Goal: Task Accomplishment & Management: Manage account settings

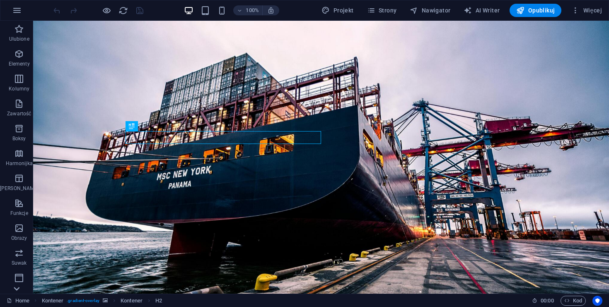
click at [16, 287] on icon at bounding box center [17, 289] width 12 height 12
click at [15, 7] on icon "button" at bounding box center [17, 10] width 10 height 10
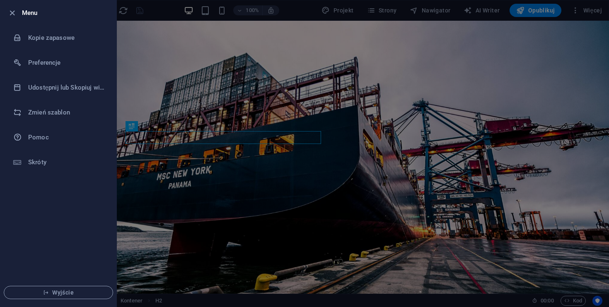
click at [132, 104] on div at bounding box center [304, 153] width 609 height 307
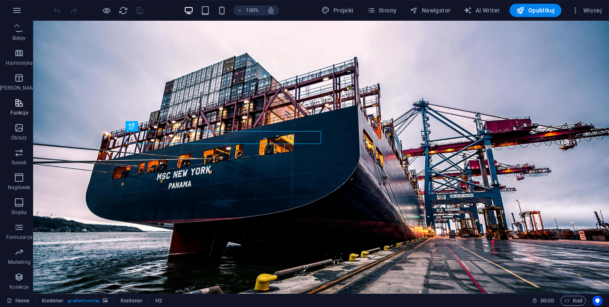
click at [18, 100] on icon "button" at bounding box center [19, 103] width 10 height 10
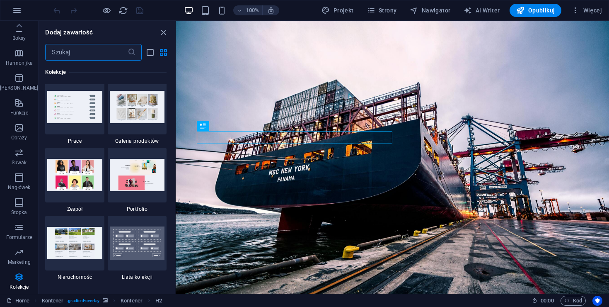
scroll to position [7678, 0]
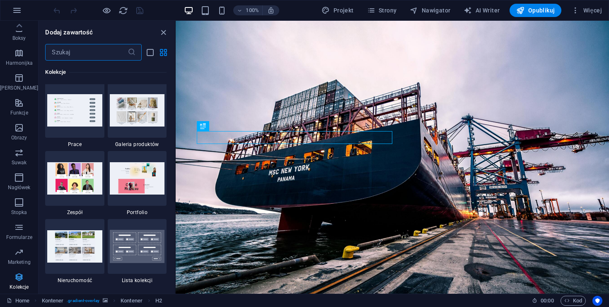
click at [10, 278] on span "Kolekcje" at bounding box center [19, 282] width 38 height 20
click at [17, 256] on icon "button" at bounding box center [19, 252] width 10 height 10
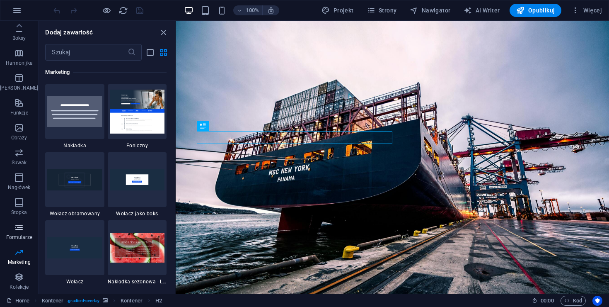
click at [18, 227] on icon "button" at bounding box center [19, 227] width 10 height 10
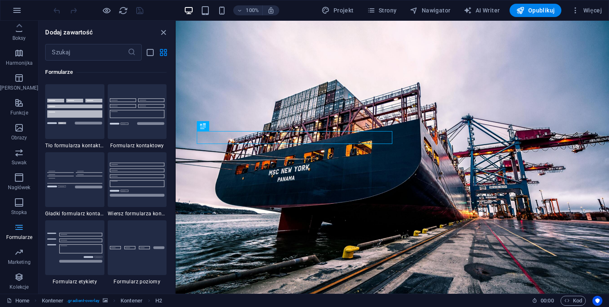
scroll to position [6052, 0]
click at [18, 102] on icon "button" at bounding box center [19, 103] width 10 height 10
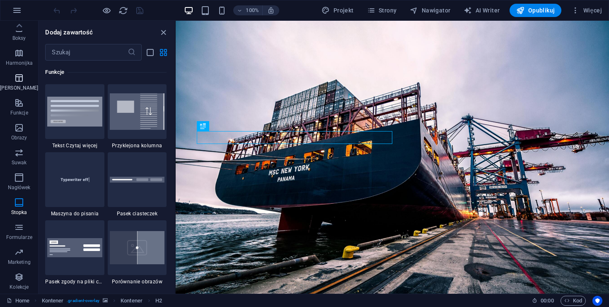
scroll to position [3231, 0]
click at [16, 30] on icon at bounding box center [19, 26] width 12 height 12
click at [18, 58] on icon "button" at bounding box center [19, 54] width 10 height 10
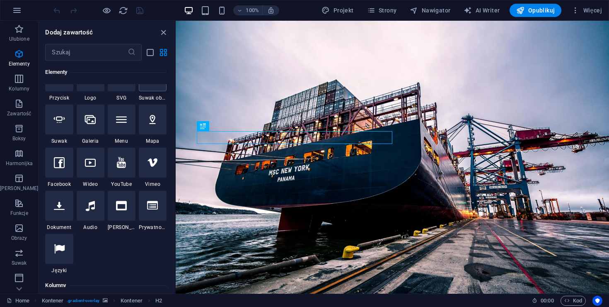
scroll to position [197, 0]
click at [60, 247] on icon at bounding box center [59, 249] width 11 height 11
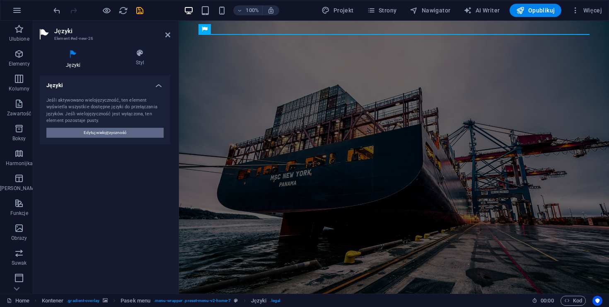
click at [116, 131] on span "Edytuj wielojęzyczność" at bounding box center [105, 133] width 43 height 10
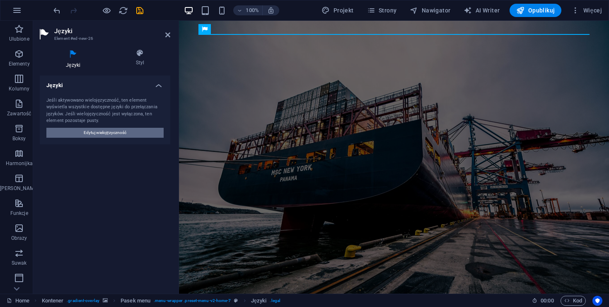
select select "128"
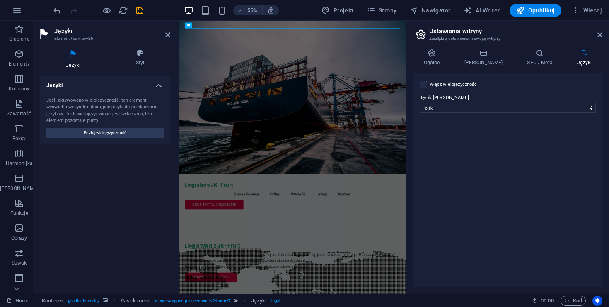
click at [463, 88] on label "Włącz wielojęzyczność Aby wyłączyć wielojęzyczność, usuń wszystkie języki, aż p…" at bounding box center [453, 85] width 48 height 10
click at [0, 0] on input "Włącz wielojęzyczność Aby wyłączyć wielojęzyczność, usuń wszystkie języki, aż p…" at bounding box center [0, 0] width 0 height 0
click at [481, 142] on label "Język" at bounding box center [514, 138] width 150 height 10
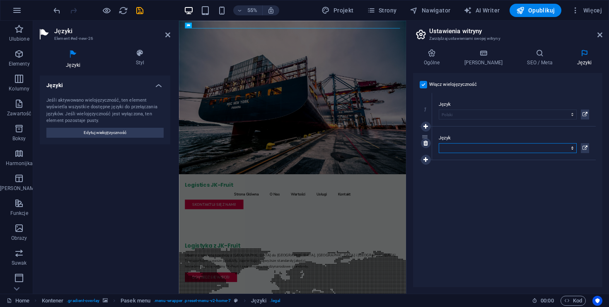
click at [481, 143] on select "Abkhazian Afar Afrikaans Akan Albanian Amharic Angielski Arabic Aragonese Armen…" at bounding box center [508, 148] width 138 height 10
click at [467, 152] on select "Abkhazian Afar Afrikaans Akan Albanian Amharic Angielski Arabic Aragonese Armen…" at bounding box center [508, 148] width 138 height 10
select select "7"
click at [439, 143] on select "Abkhazian Afar Afrikaans Akan Albanian Amharic Angielski Arabic Aragonese Armen…" at bounding box center [508, 148] width 138 height 10
click at [427, 159] on icon at bounding box center [426, 160] width 5 height 6
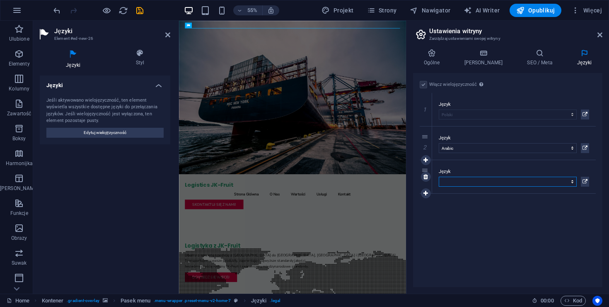
click at [453, 179] on select "Abkhazian Afar Afrikaans Akan Albanian Amharic Angielski Arabic Aragonese Armen…" at bounding box center [508, 182] width 138 height 10
select select "6"
click at [439, 177] on select "Abkhazian Afar Afrikaans Akan Albanian Amharic Angielski Arabic Aragonese Armen…" at bounding box center [508, 182] width 138 height 10
click at [521, 58] on h4 "SEO / Meta" at bounding box center [542, 57] width 50 height 17
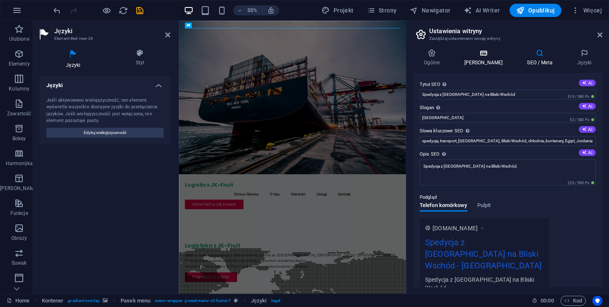
click at [480, 56] on icon at bounding box center [484, 53] width 60 height 8
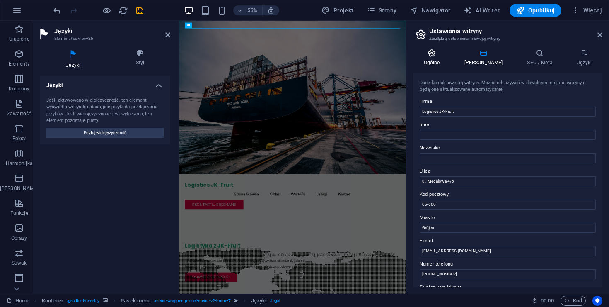
click at [436, 57] on icon at bounding box center [431, 53] width 37 height 8
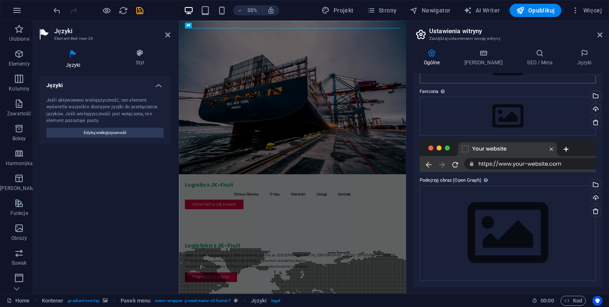
scroll to position [0, 0]
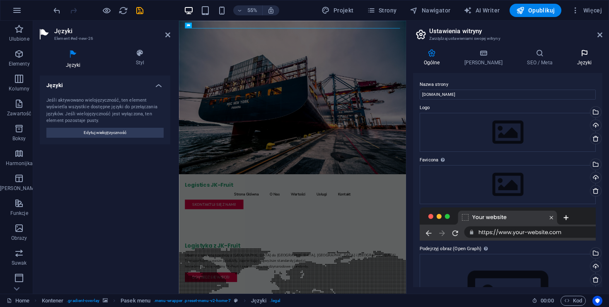
click at [592, 55] on icon at bounding box center [585, 53] width 36 height 8
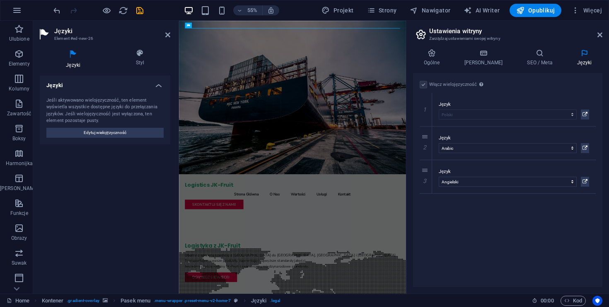
click at [538, 239] on div "Włącz wielojęzyczność Aby wyłączyć wielojęzyczność, usuń wszystkie języki, aż p…" at bounding box center [507, 180] width 189 height 214
click at [602, 32] on icon at bounding box center [600, 35] width 5 height 7
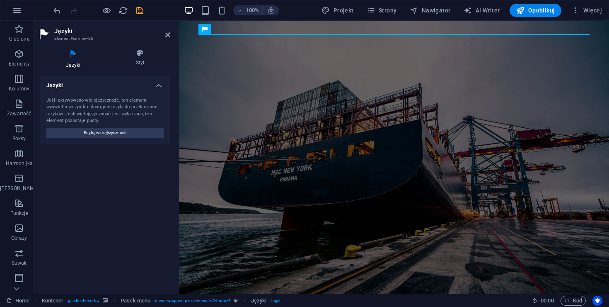
click at [449, 123] on figure at bounding box center [394, 160] width 430 height 279
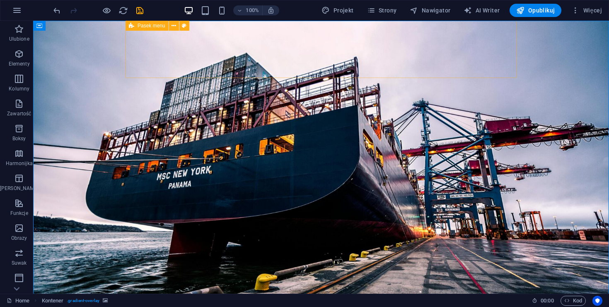
click at [133, 26] on icon at bounding box center [131, 26] width 5 height 10
click at [175, 29] on icon at bounding box center [174, 26] width 5 height 9
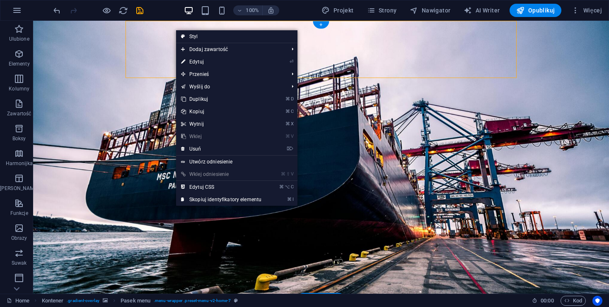
click at [89, 68] on figure at bounding box center [321, 160] width 576 height 279
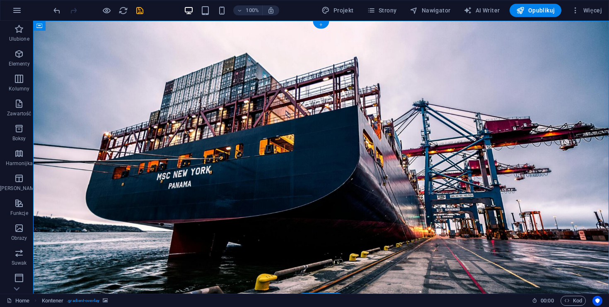
click at [324, 26] on div "+" at bounding box center [321, 24] width 16 height 7
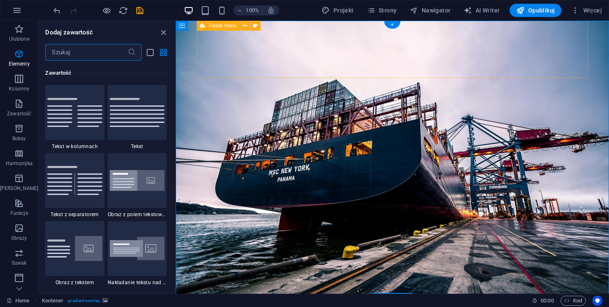
scroll to position [1450, 0]
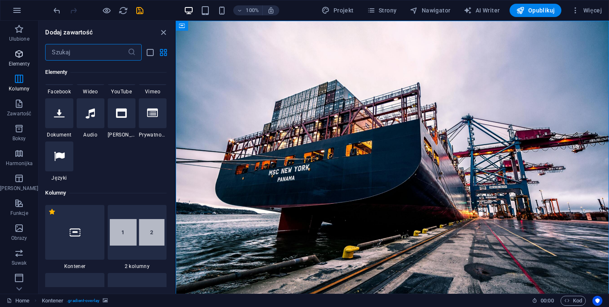
click at [22, 61] on p "Elementy" at bounding box center [19, 64] width 21 height 7
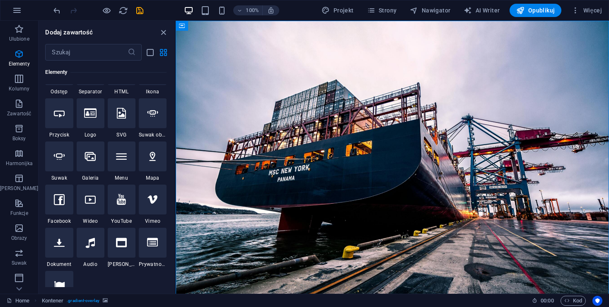
scroll to position [175, 0]
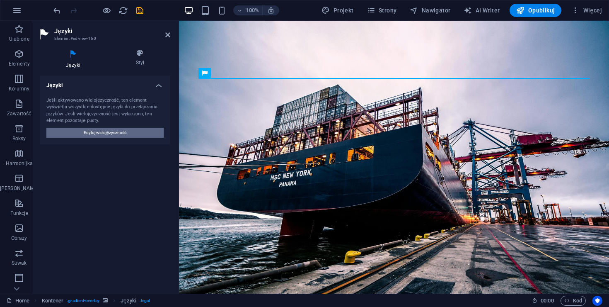
click at [127, 134] on button "Edytuj wielojęzyczność" at bounding box center [104, 133] width 117 height 10
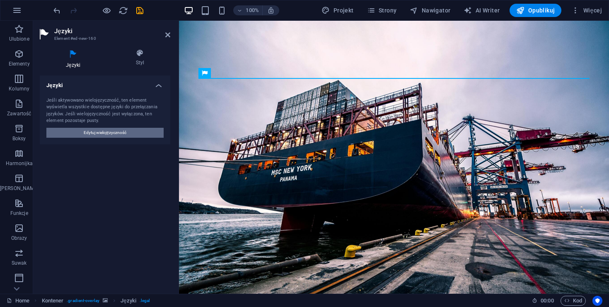
select select "128"
select select "7"
select select "6"
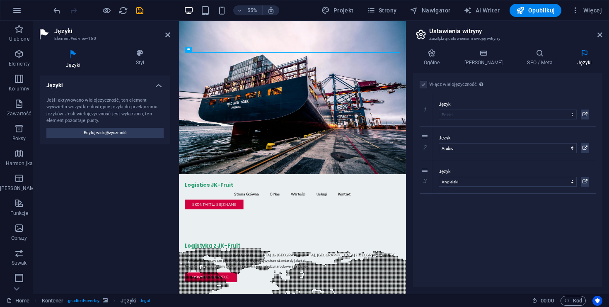
click at [439, 30] on h2 "Ustawienia witryny" at bounding box center [515, 30] width 173 height 7
click at [540, 10] on span "Opublikuj" at bounding box center [536, 10] width 39 height 8
checkbox input "false"
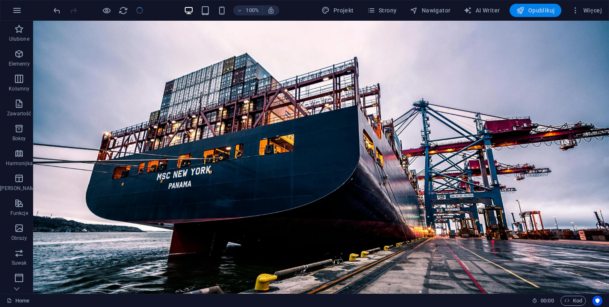
click at [540, 10] on span "Opublikuj" at bounding box center [536, 10] width 39 height 8
click at [531, 12] on span "Opublikuj" at bounding box center [536, 10] width 39 height 8
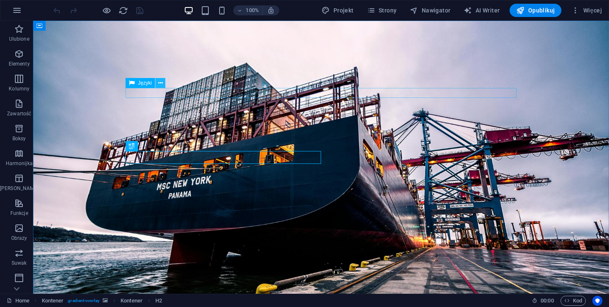
click at [164, 87] on button at bounding box center [160, 83] width 10 height 10
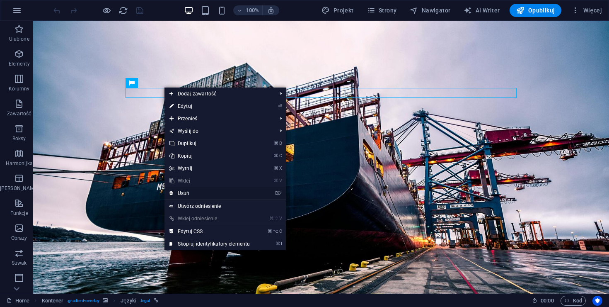
click at [199, 191] on link "⌦ Usuń" at bounding box center [210, 193] width 90 height 12
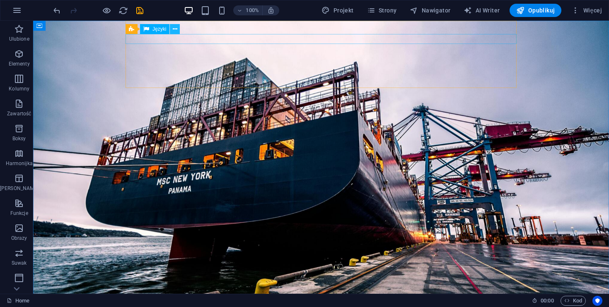
click at [174, 29] on icon at bounding box center [175, 29] width 5 height 9
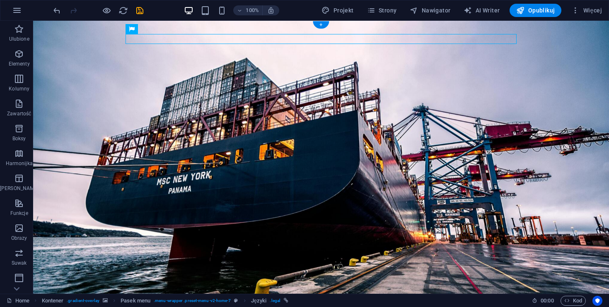
click at [113, 114] on figure at bounding box center [321, 165] width 576 height 289
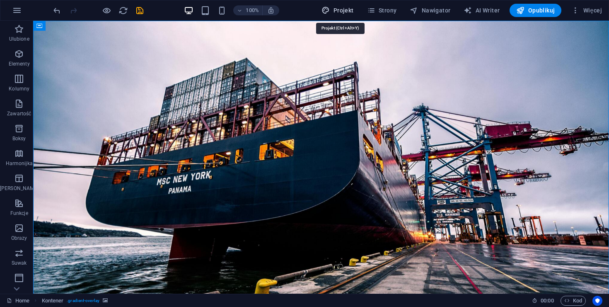
click at [344, 12] on span "Projekt" at bounding box center [338, 10] width 32 height 8
select select "px"
select select "200"
select select "px"
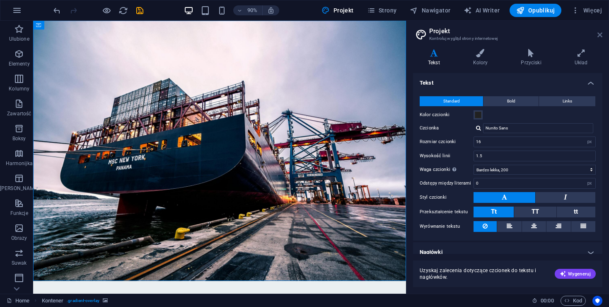
click at [598, 36] on icon at bounding box center [600, 35] width 5 height 7
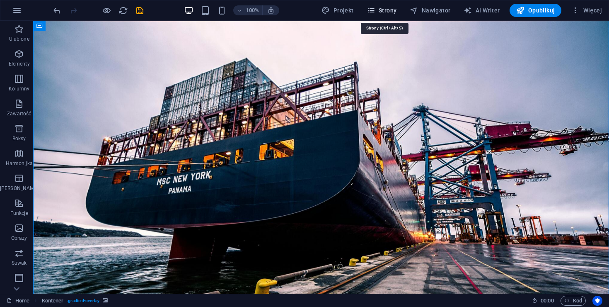
click at [390, 13] on span "Strony" at bounding box center [382, 10] width 30 height 8
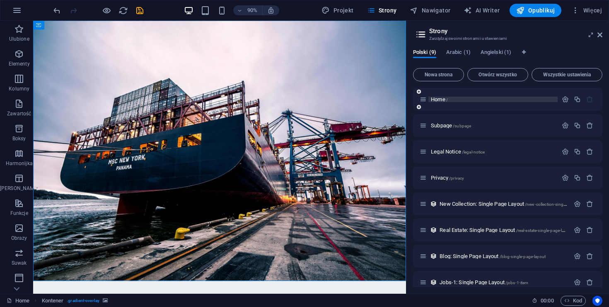
click at [437, 99] on span "Home /" at bounding box center [439, 99] width 17 height 6
click at [459, 54] on span "Arabic (1)" at bounding box center [458, 53] width 24 height 12
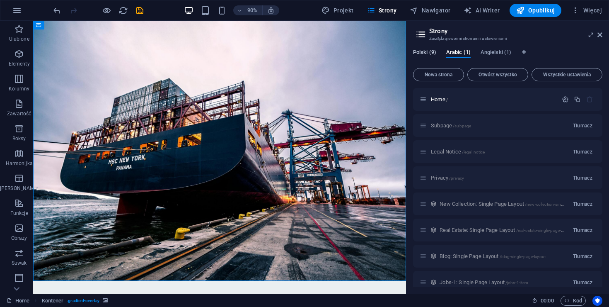
click at [424, 55] on span "Polski (9)" at bounding box center [424, 53] width 23 height 12
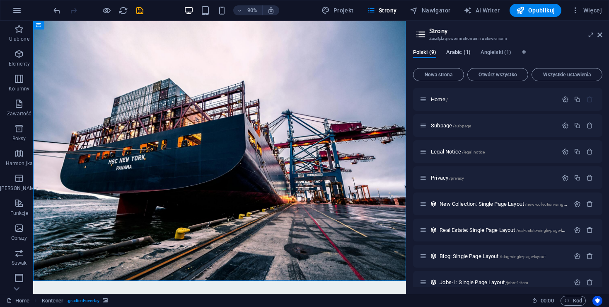
click at [463, 53] on span "Arabic (1)" at bounding box center [458, 53] width 24 height 12
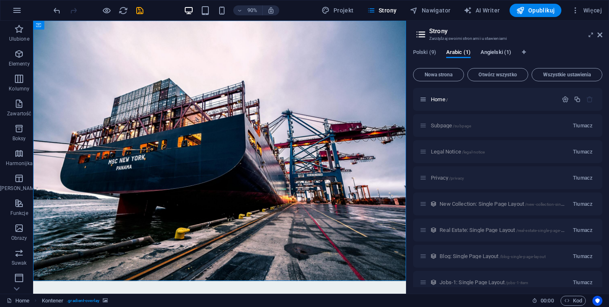
click at [495, 53] on span "Angielski (1)" at bounding box center [496, 53] width 31 height 12
click at [579, 126] on span "Tłumacz" at bounding box center [582, 125] width 19 height 7
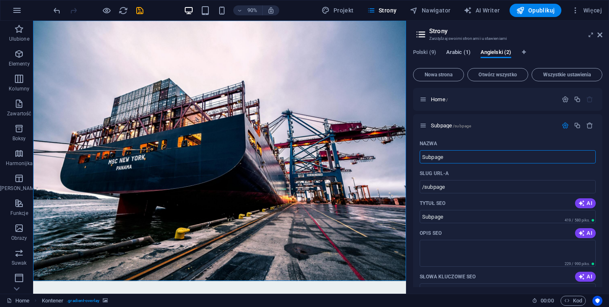
click at [461, 53] on span "Arabic (1)" at bounding box center [458, 53] width 24 height 12
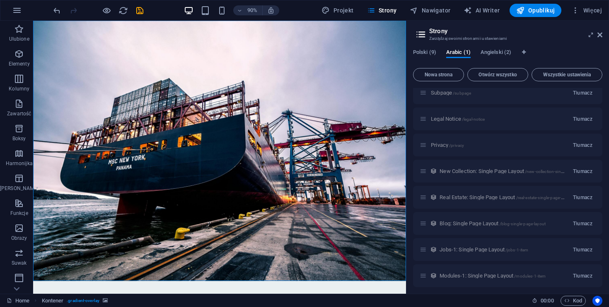
scroll to position [34, 0]
click at [494, 171] on div "New Collection: Single Page Layout /new-collection-single-page-layout Tłumacz" at bounding box center [507, 170] width 189 height 23
click at [427, 58] on button "Polski (9)" at bounding box center [424, 53] width 23 height 9
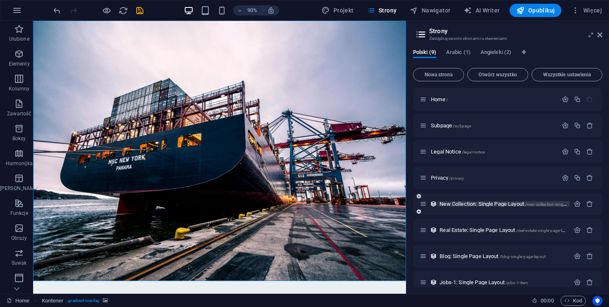
click at [460, 203] on span "New Collection: Single Page Layout /new-collection-single-page-layout" at bounding box center [515, 204] width 150 height 6
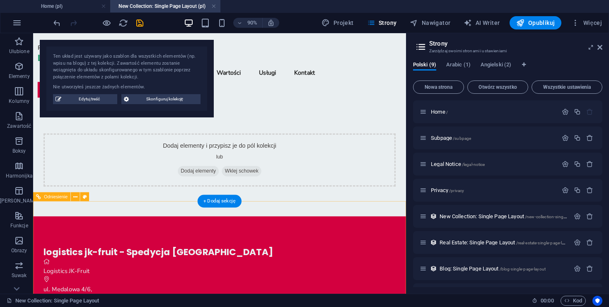
scroll to position [0, 0]
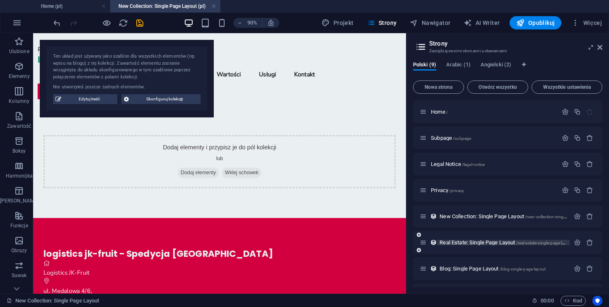
click at [462, 240] on span "Real Estate: Single Page Layout /real-estate-single-page-layout" at bounding box center [506, 242] width 133 height 6
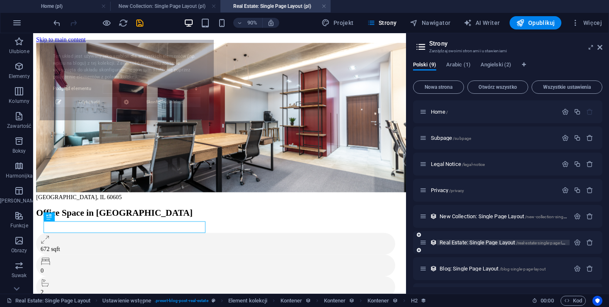
select select "68d6caf7a87265284204baaf"
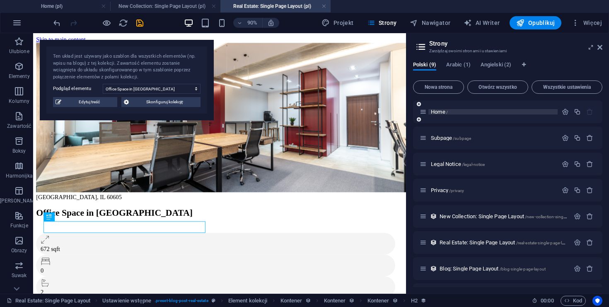
click at [457, 111] on p "Home /" at bounding box center [493, 111] width 124 height 5
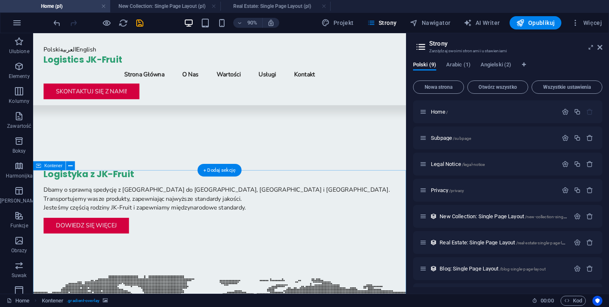
scroll to position [208, 0]
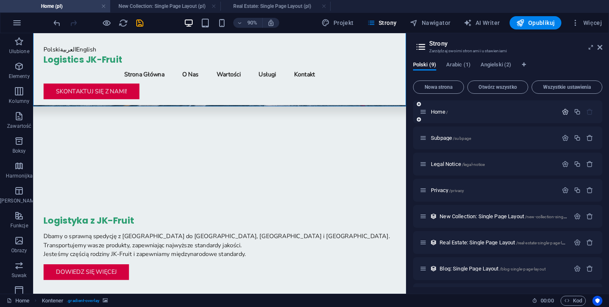
click at [563, 109] on icon "button" at bounding box center [565, 111] width 7 height 7
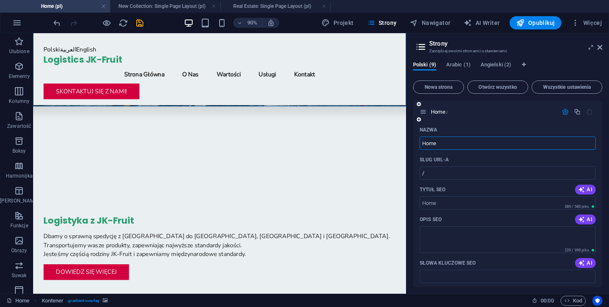
click at [493, 140] on input "Home" at bounding box center [508, 142] width 176 height 13
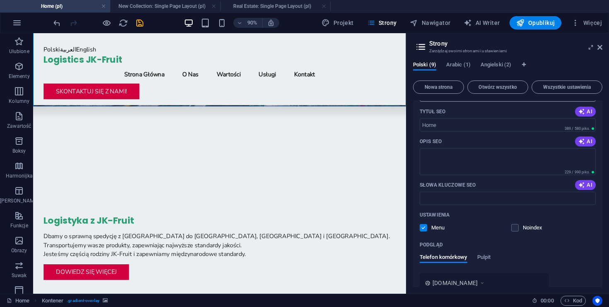
scroll to position [0, 0]
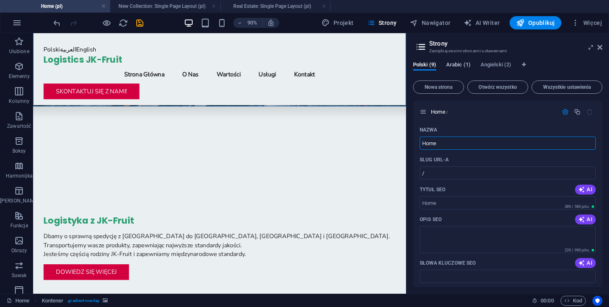
click at [458, 65] on span "Arabic (1)" at bounding box center [458, 66] width 24 height 12
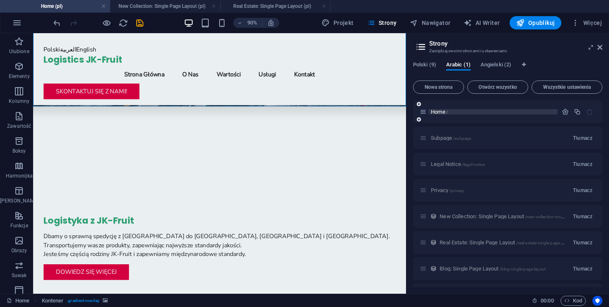
click at [444, 112] on span "Home /" at bounding box center [439, 112] width 17 height 6
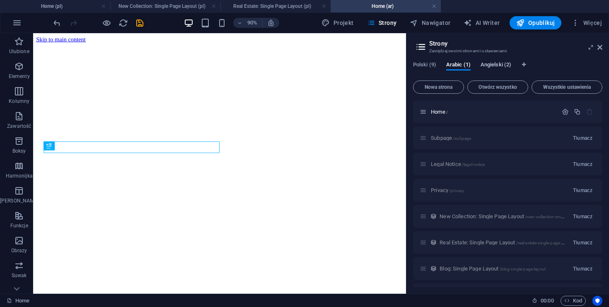
click at [495, 64] on span "Angielski (2)" at bounding box center [496, 66] width 31 height 12
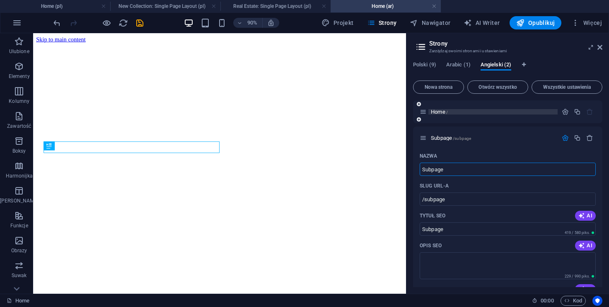
click at [442, 112] on span "Home /" at bounding box center [439, 112] width 17 height 6
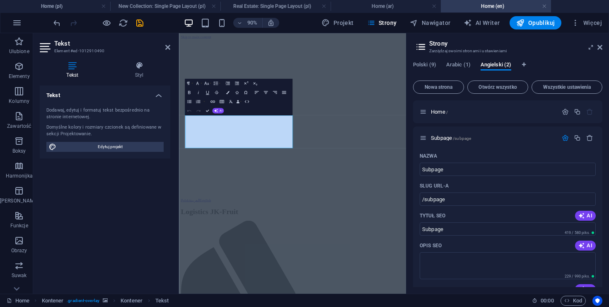
click at [127, 175] on div "Tekst Element #ed-1012910490 Tekst Styl Tekst Dodawaj, edytuj i formatuj tekst …" at bounding box center [219, 163] width 373 height 260
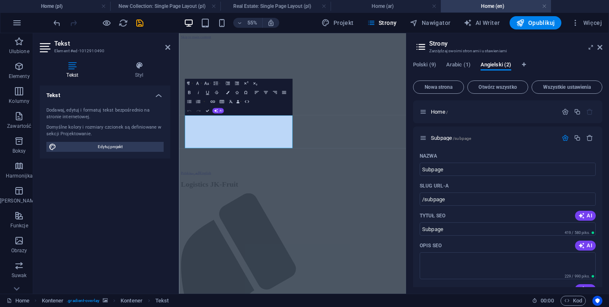
click at [111, 112] on div "Dodawaj, edytuj i formatuj tekst bezpośrednio na stronie internetowej." at bounding box center [104, 114] width 117 height 14
click at [71, 109] on div "Dodawaj, edytuj i formatuj tekst bezpośrednio na stronie internetowej." at bounding box center [104, 114] width 117 height 14
click at [88, 146] on span "Edytuj projekt" at bounding box center [110, 147] width 102 height 10
select select "px"
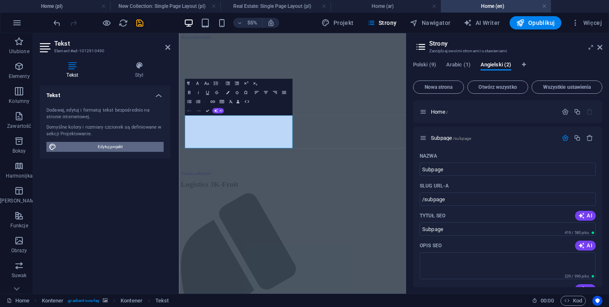
select select "200"
select select "px"
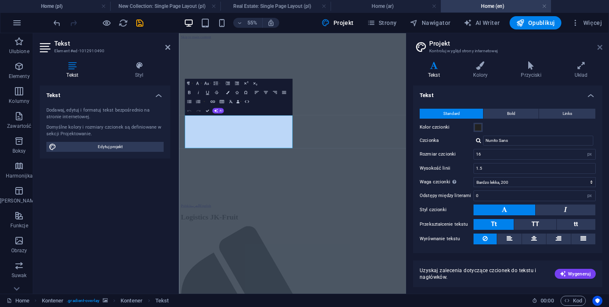
click at [601, 45] on icon at bounding box center [600, 47] width 5 height 7
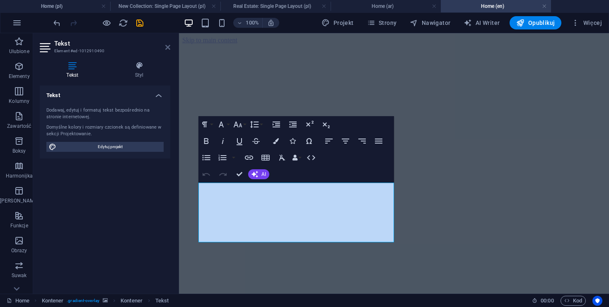
click at [165, 45] on icon at bounding box center [167, 47] width 5 height 7
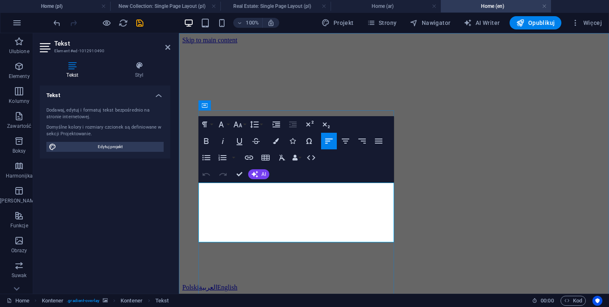
copy div "Dbamy o sprawną spedycję z Polski do Egiptu, Jordani i Zjednoczonych Emiratów A…"
click at [263, 176] on span "AI" at bounding box center [264, 174] width 5 height 5
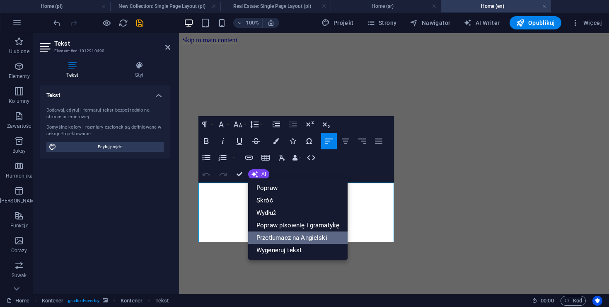
click at [322, 236] on link "Przetłumacz na Angielski" at bounding box center [297, 237] width 99 height 12
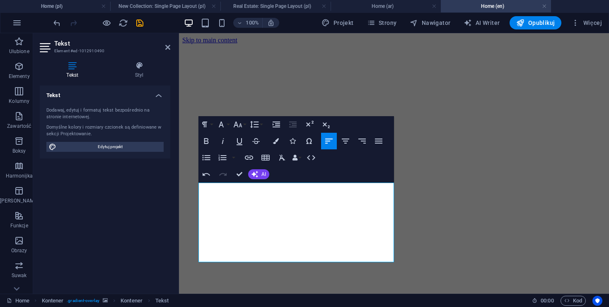
click at [416, 44] on figure at bounding box center [394, 44] width 424 height 0
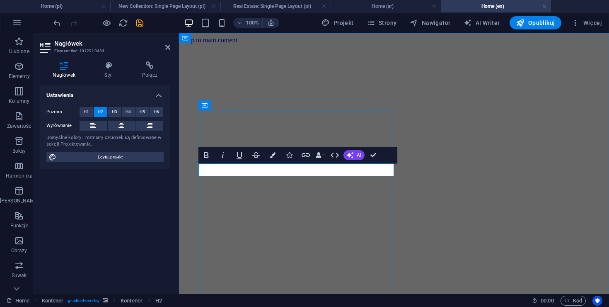
click at [471, 44] on figure at bounding box center [394, 44] width 424 height 0
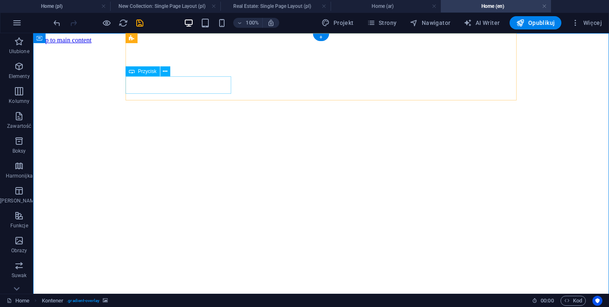
click at [166, 73] on icon at bounding box center [165, 71] width 5 height 9
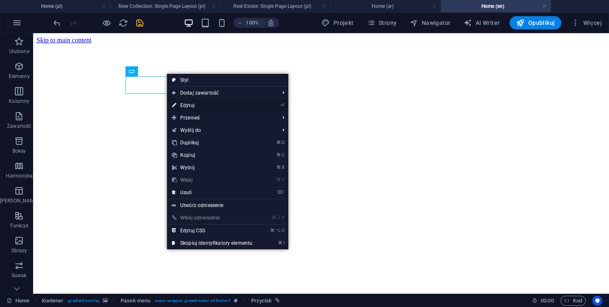
click at [197, 107] on link "⏎ Edytuj" at bounding box center [212, 105] width 90 height 12
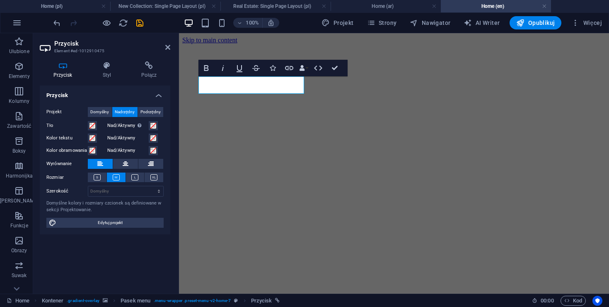
click at [100, 79] on div "Przycisk Styl Połącz Przycisk Projekt Domyślny Nadrzędny Podrzędny Tło Nad/Akty…" at bounding box center [105, 174] width 131 height 226
click at [105, 73] on h4 "Styl" at bounding box center [108, 69] width 39 height 17
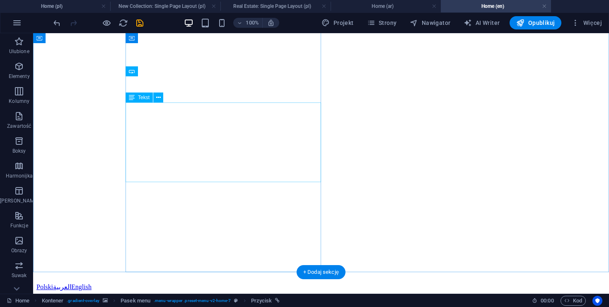
scroll to position [130, 0]
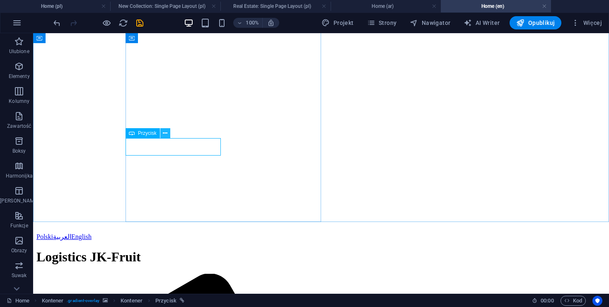
click at [166, 134] on icon at bounding box center [165, 133] width 5 height 9
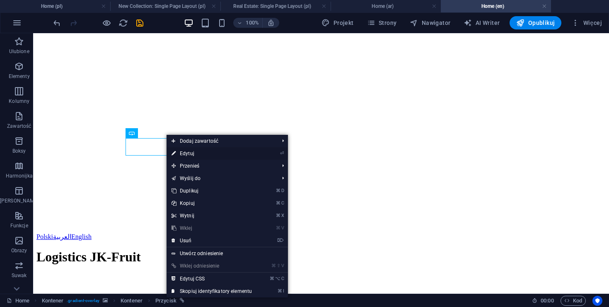
click at [188, 153] on link "⏎ Edytuj" at bounding box center [212, 153] width 90 height 12
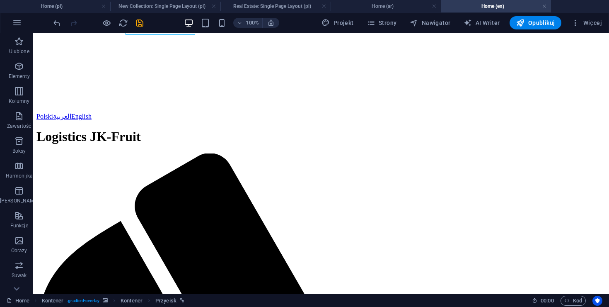
scroll to position [251, 0]
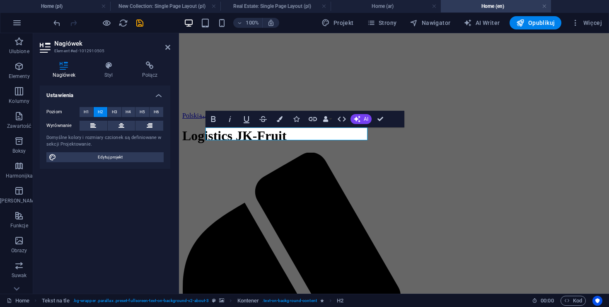
click at [77, 133] on div "Poziom H1 H2 H3 H4 H5 H6 Wyrównanie Domyślne kolory i rozmiary czcionek są defi…" at bounding box center [105, 134] width 131 height 68
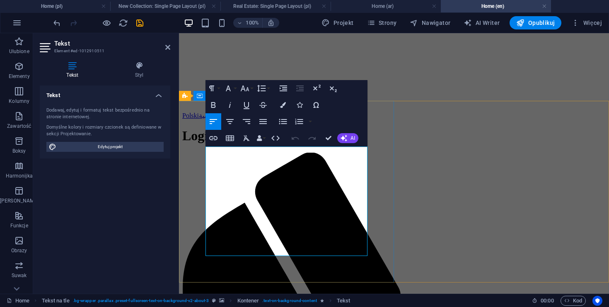
click at [346, 140] on icon "button" at bounding box center [344, 138] width 7 height 7
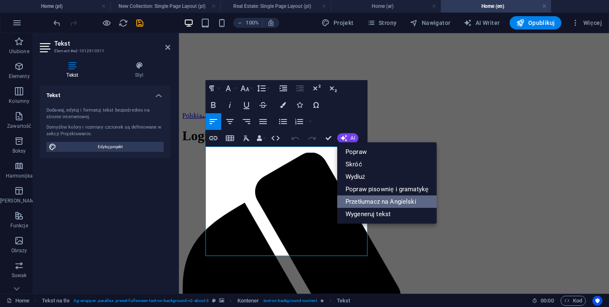
click at [370, 200] on link "Przetłumacz na Angielski" at bounding box center [386, 201] width 99 height 12
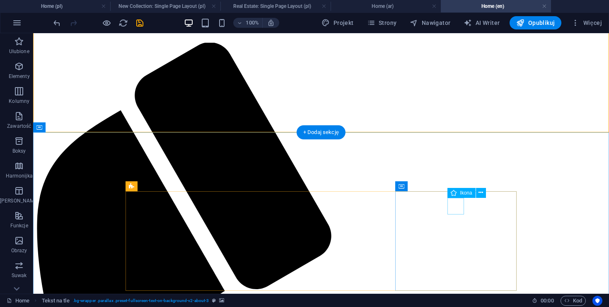
scroll to position [361, 0]
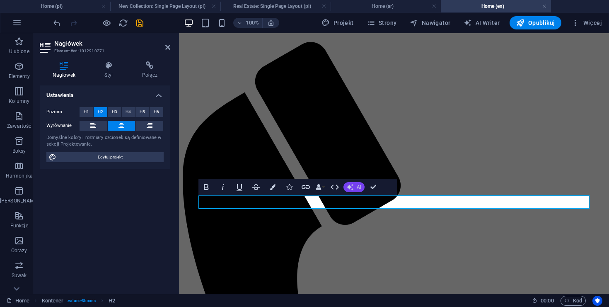
click at [353, 186] on icon "button" at bounding box center [350, 187] width 7 height 7
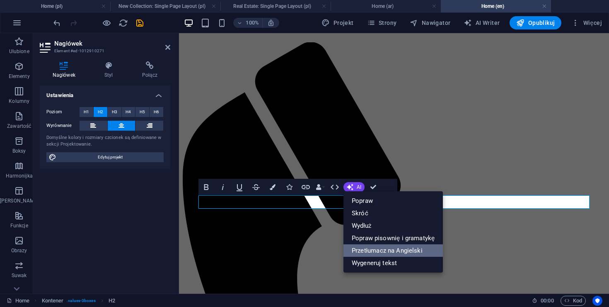
click at [390, 246] on link "Przetłumacz na Angielski" at bounding box center [393, 250] width 99 height 12
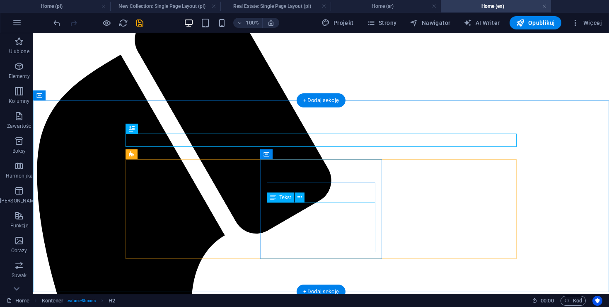
scroll to position [431, 0]
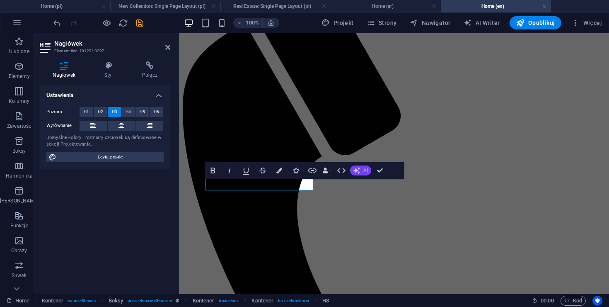
click at [361, 172] on button "AI" at bounding box center [360, 170] width 21 height 10
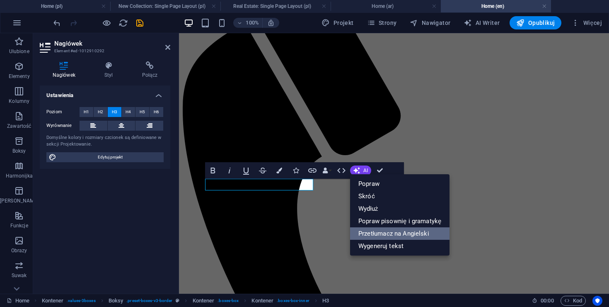
click at [378, 230] on link "Przetłumacz na Angielski" at bounding box center [399, 233] width 99 height 12
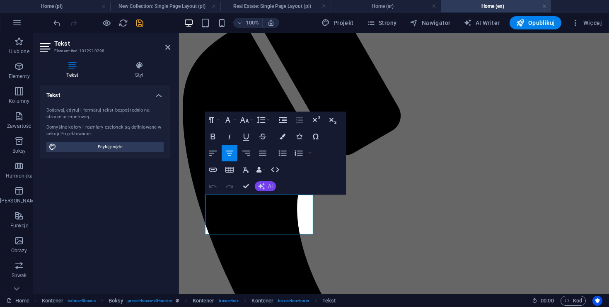
click at [270, 189] on button "AI" at bounding box center [265, 186] width 21 height 10
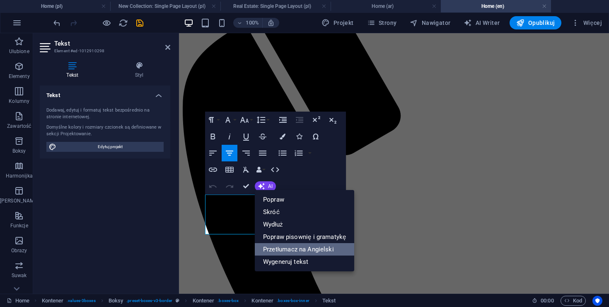
click at [284, 245] on link "Przetłumacz na Angielski" at bounding box center [304, 249] width 99 height 12
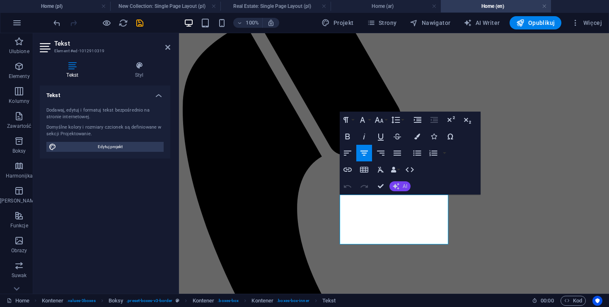
click at [402, 182] on button "AI" at bounding box center [400, 186] width 21 height 10
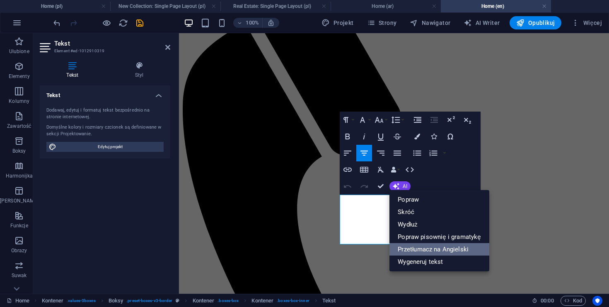
click at [435, 247] on link "Przetłumacz na Angielski" at bounding box center [439, 249] width 99 height 12
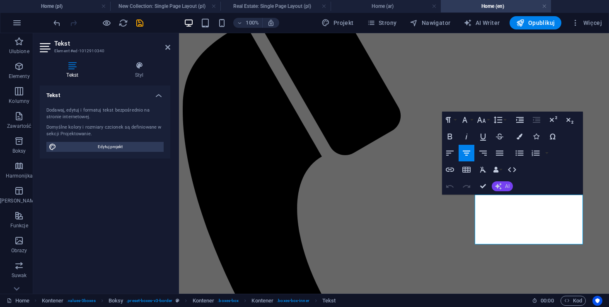
click at [507, 187] on span "AI" at bounding box center [507, 186] width 5 height 5
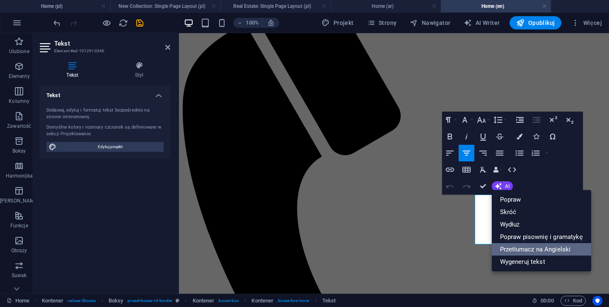
click at [524, 249] on link "Przetłumacz na Angielski" at bounding box center [541, 249] width 99 height 12
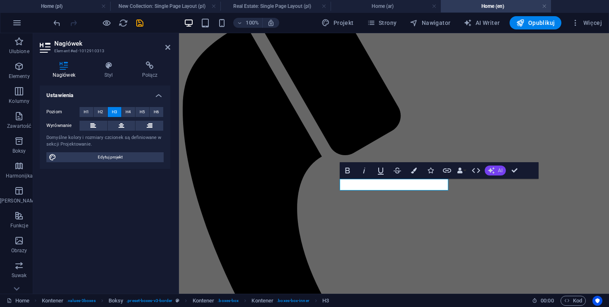
click at [490, 167] on icon "button" at bounding box center [491, 170] width 7 height 7
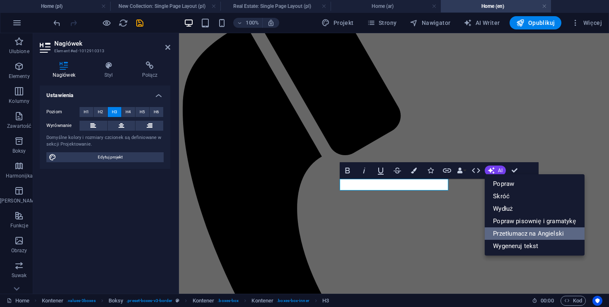
click at [517, 234] on link "Przetłumacz na Angielski" at bounding box center [534, 233] width 99 height 12
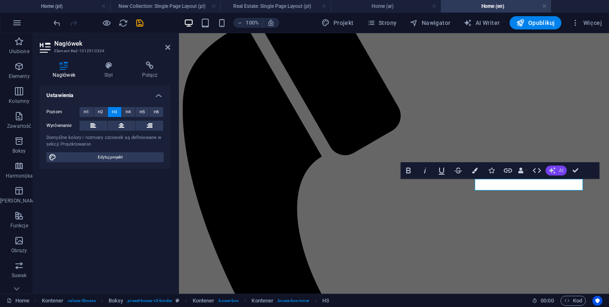
click at [557, 170] on button "AI" at bounding box center [556, 170] width 21 height 10
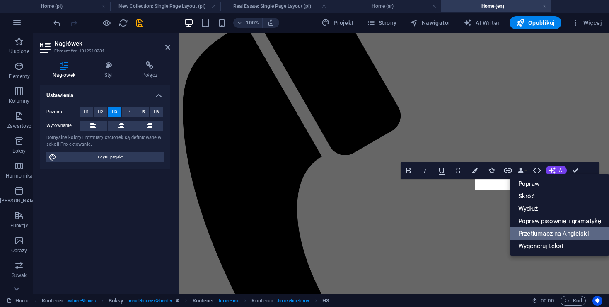
click at [555, 232] on link "Przetłumacz na Angielski" at bounding box center [559, 233] width 99 height 12
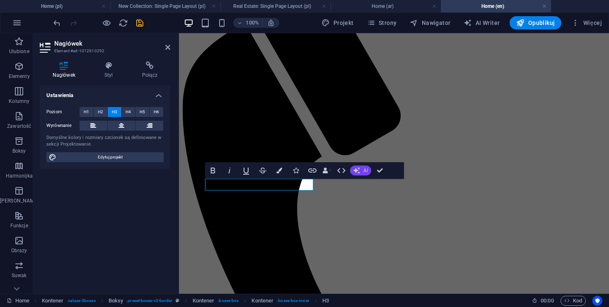
click at [364, 171] on span "AI" at bounding box center [366, 170] width 5 height 5
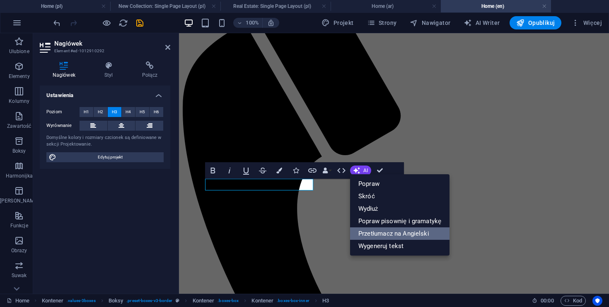
click at [397, 231] on link "Przetłumacz na Angielski" at bounding box center [399, 233] width 99 height 12
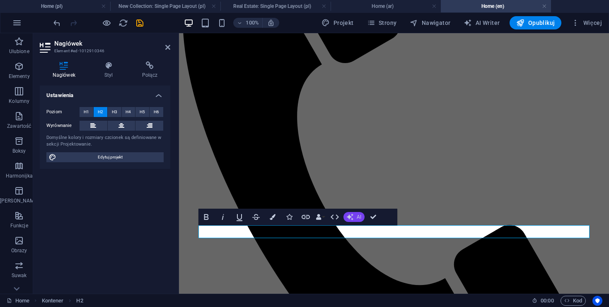
click at [357, 221] on button "AI" at bounding box center [354, 217] width 21 height 10
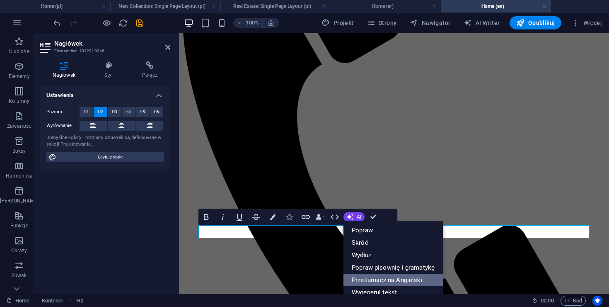
click at [381, 276] on link "Przetłumacz na Angielski" at bounding box center [393, 280] width 99 height 12
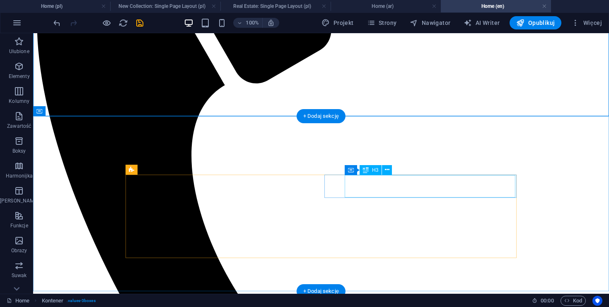
scroll to position [574, 0]
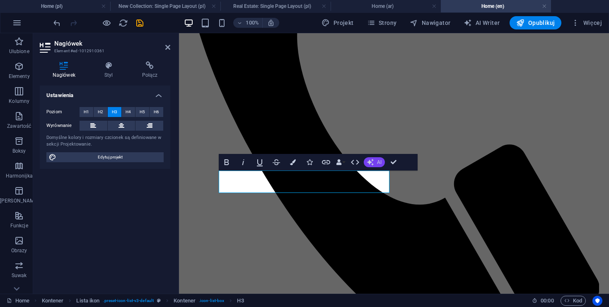
click at [375, 165] on button "AI" at bounding box center [374, 162] width 21 height 10
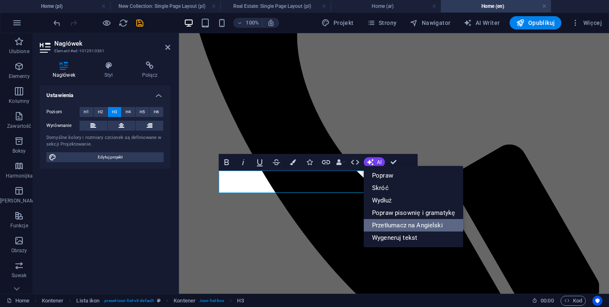
click at [410, 223] on link "Przetłumacz na Angielski" at bounding box center [413, 225] width 99 height 12
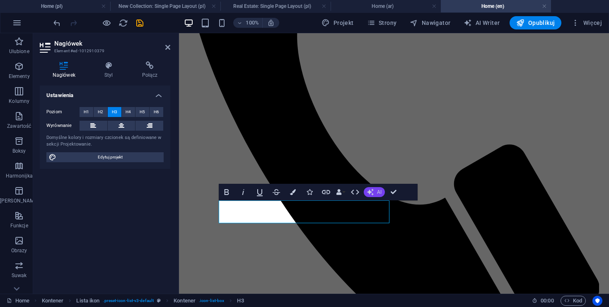
click at [368, 189] on icon "button" at bounding box center [370, 192] width 7 height 7
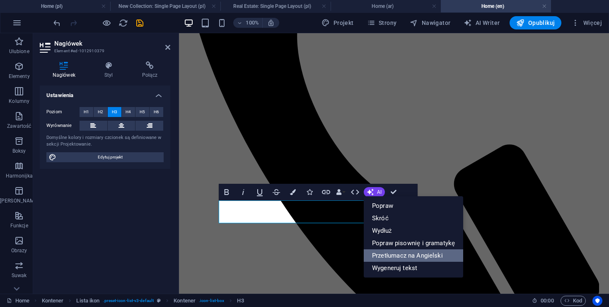
click at [407, 251] on link "Przetłumacz na Angielski" at bounding box center [413, 255] width 99 height 12
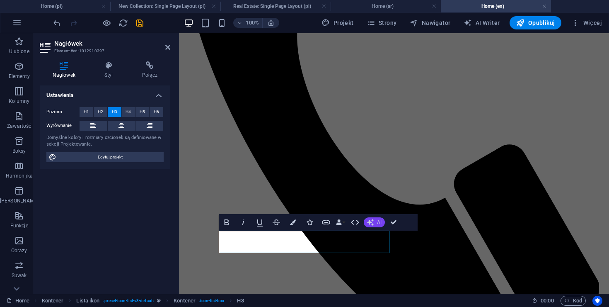
click at [378, 223] on span "AI" at bounding box center [379, 222] width 5 height 5
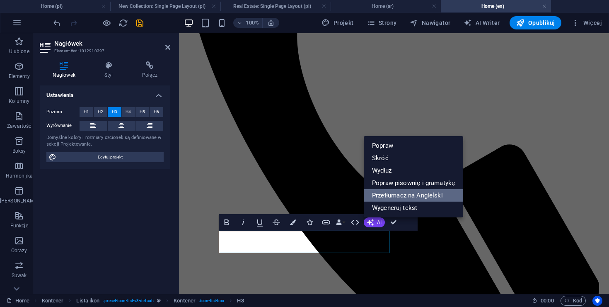
click at [410, 195] on link "Przetłumacz na Angielski" at bounding box center [413, 195] width 99 height 12
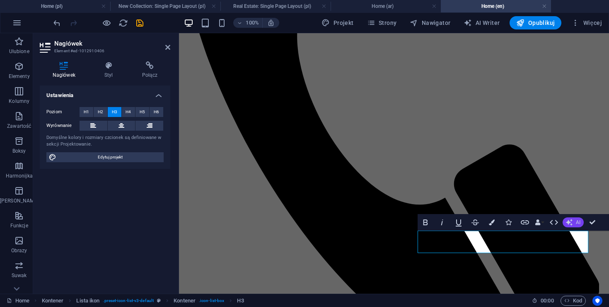
click at [571, 220] on icon "button" at bounding box center [569, 222] width 7 height 7
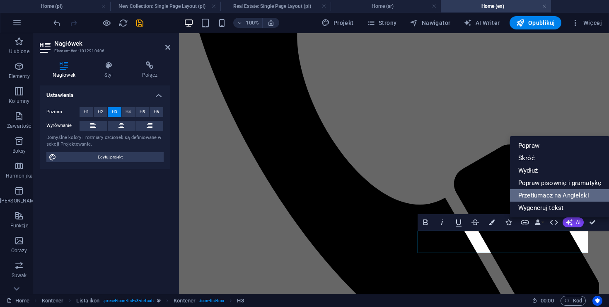
click at [561, 196] on link "Przetłumacz na Angielski" at bounding box center [559, 195] width 99 height 12
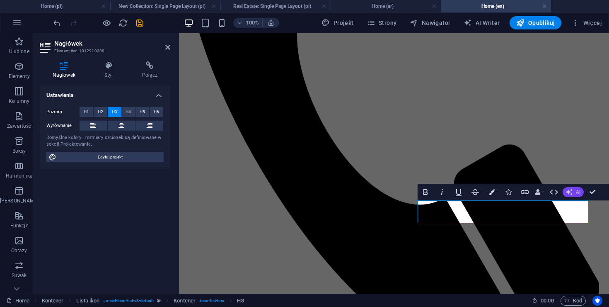
click at [567, 193] on icon "button" at bounding box center [569, 192] width 7 height 7
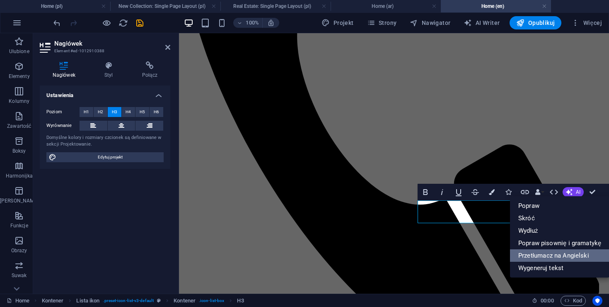
click at [559, 255] on link "Przetłumacz na Angielski" at bounding box center [559, 255] width 99 height 12
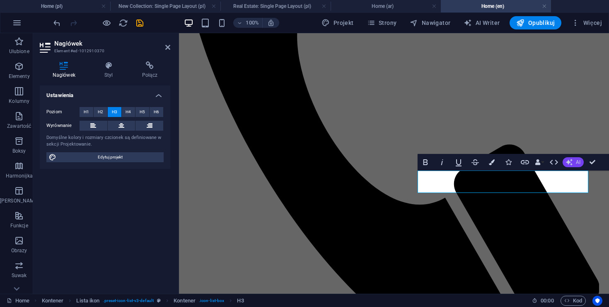
click at [571, 166] on button "AI" at bounding box center [573, 162] width 21 height 10
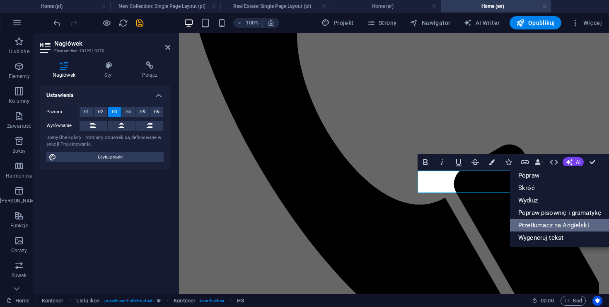
click at [551, 226] on link "Przetłumacz na Angielski" at bounding box center [559, 225] width 99 height 12
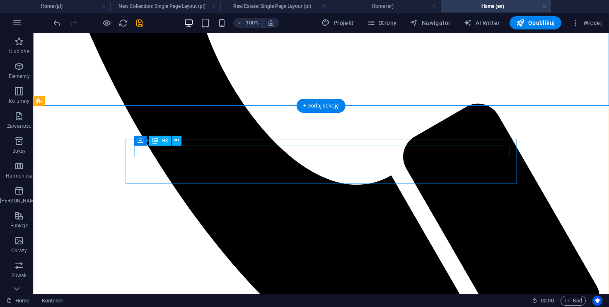
scroll to position [770, 0]
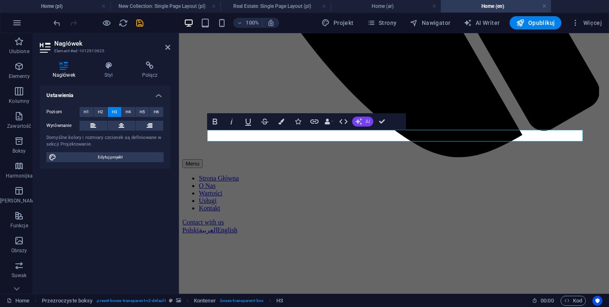
click at [366, 126] on button "AI" at bounding box center [362, 121] width 21 height 10
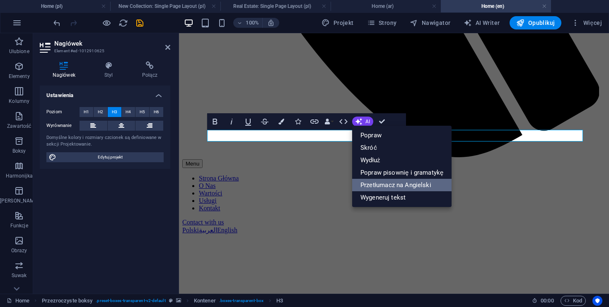
click at [386, 179] on link "Przetłumacz na Angielski" at bounding box center [401, 185] width 99 height 12
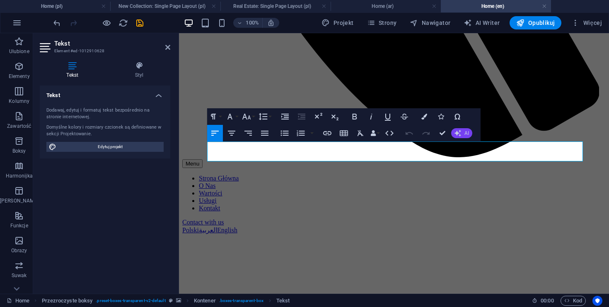
click at [466, 135] on span "AI" at bounding box center [467, 133] width 5 height 5
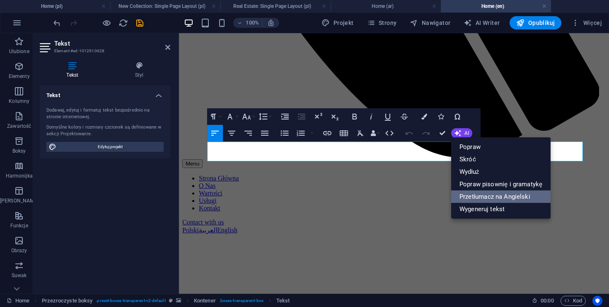
click at [488, 190] on link "Przetłumacz na Angielski" at bounding box center [500, 196] width 99 height 12
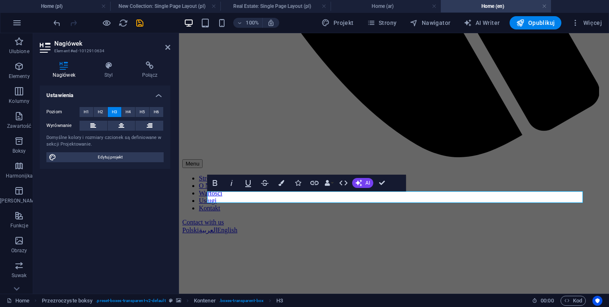
click at [370, 189] on div "Bold Italic Underline Strikethrough Colors Icons Link Data Bindings Firma Imię …" at bounding box center [298, 183] width 183 height 17
click at [363, 184] on button "AI" at bounding box center [362, 183] width 21 height 10
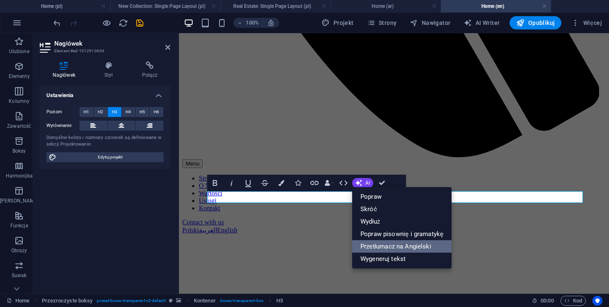
click at [403, 245] on link "Przetłumacz na Angielski" at bounding box center [401, 246] width 99 height 12
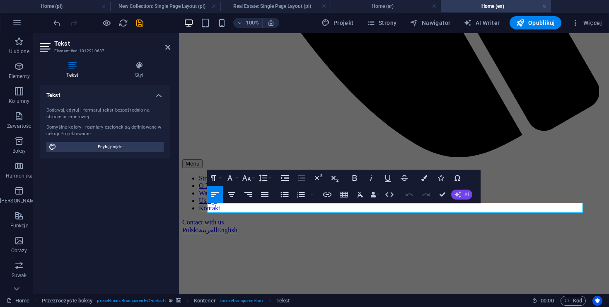
click at [463, 195] on button "AI" at bounding box center [461, 194] width 21 height 10
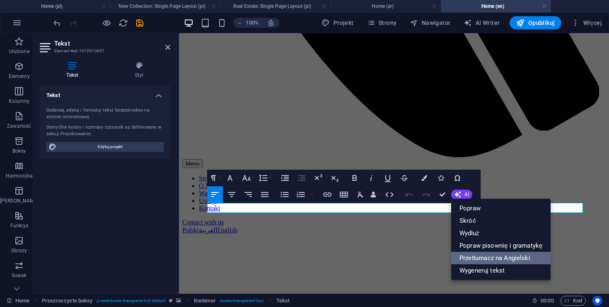
click at [487, 255] on link "Przetłumacz na Angielski" at bounding box center [500, 258] width 99 height 12
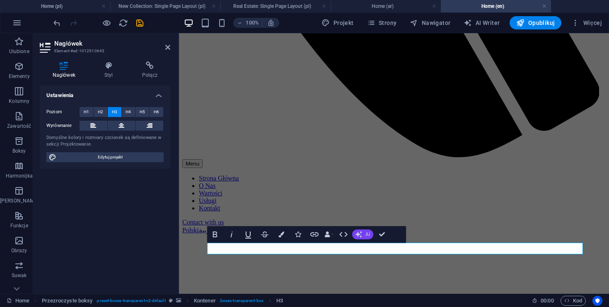
click at [366, 232] on span "AI" at bounding box center [368, 234] width 5 height 5
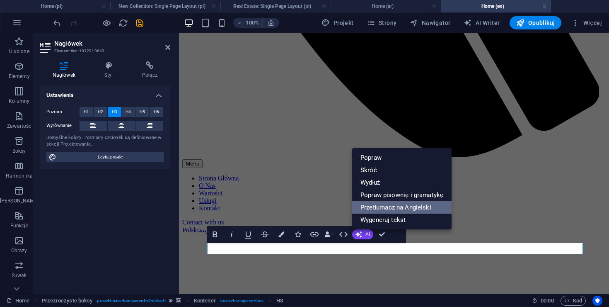
click at [395, 210] on link "Przetłumacz na Angielski" at bounding box center [401, 207] width 99 height 12
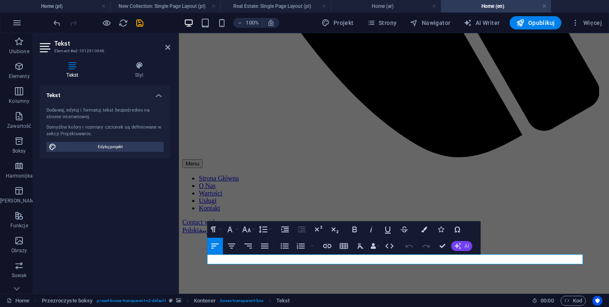
click at [464, 244] on button "AI" at bounding box center [461, 246] width 21 height 10
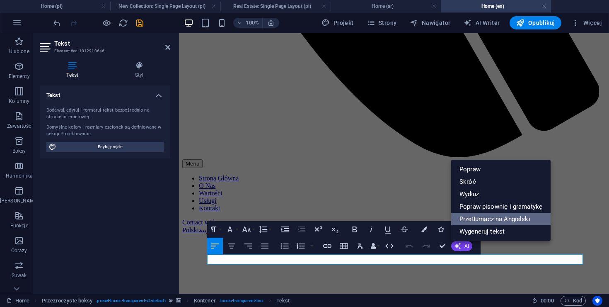
click at [482, 221] on link "Przetłumacz na Angielski" at bounding box center [500, 219] width 99 height 12
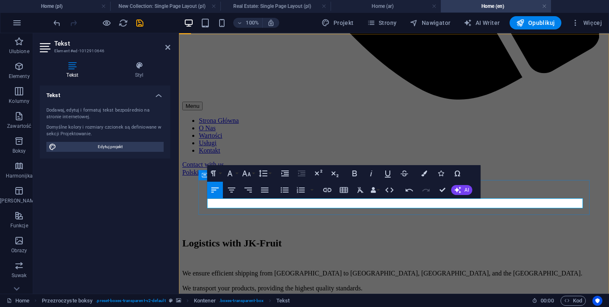
scroll to position [859, 0]
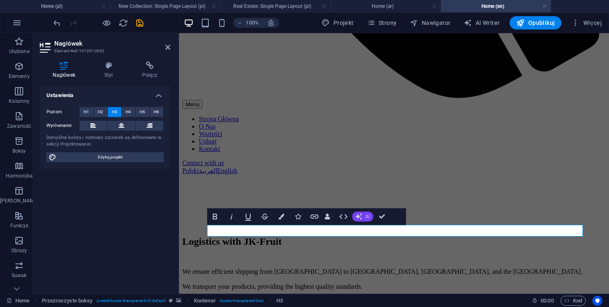
click at [369, 214] on span "AI" at bounding box center [368, 216] width 5 height 5
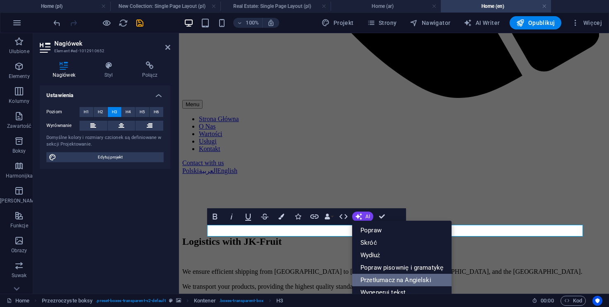
click at [403, 276] on link "Przetłumacz na Angielski" at bounding box center [401, 280] width 99 height 12
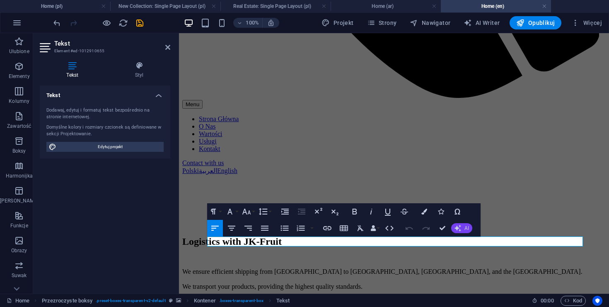
click at [466, 231] on button "AI" at bounding box center [461, 228] width 21 height 10
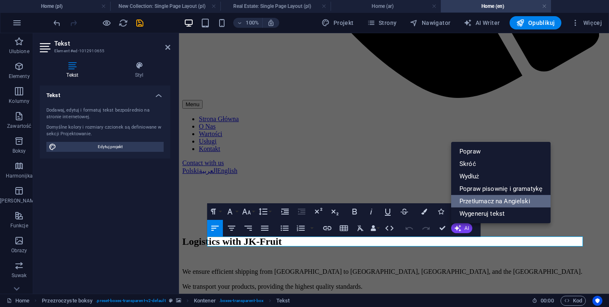
click at [487, 203] on link "Przetłumacz na Angielski" at bounding box center [500, 201] width 99 height 12
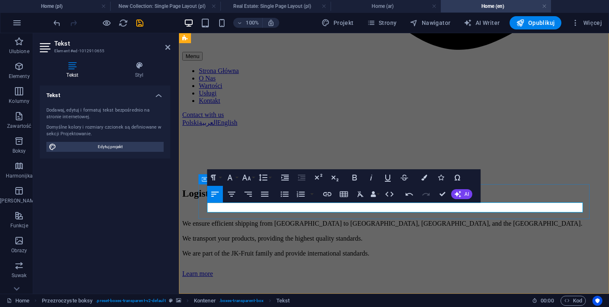
scroll to position [909, 0]
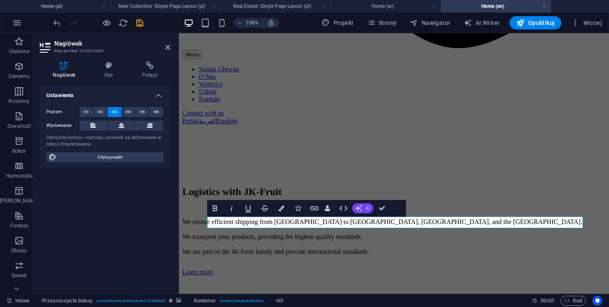
click at [366, 208] on span "AI" at bounding box center [368, 208] width 5 height 5
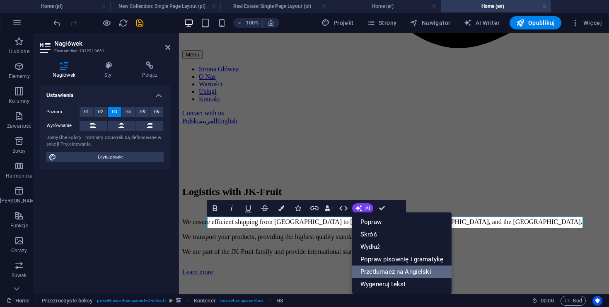
click at [405, 273] on link "Przetłumacz na Angielski" at bounding box center [401, 271] width 99 height 12
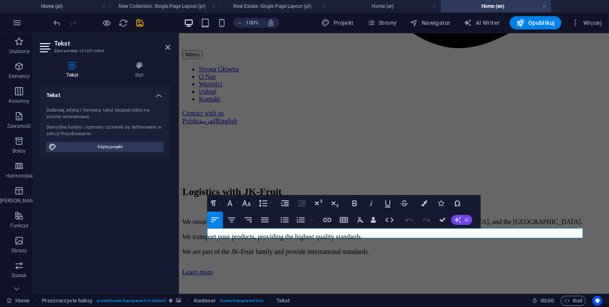
click at [458, 221] on icon "button" at bounding box center [458, 219] width 7 height 7
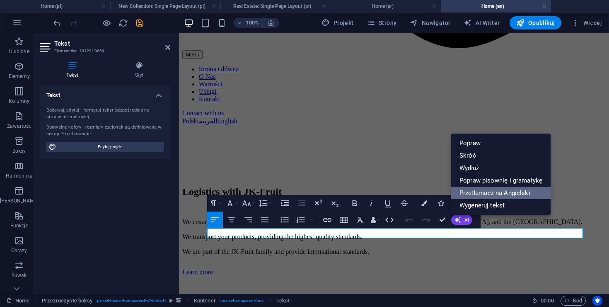
click at [488, 194] on link "Przetłumacz na Angielski" at bounding box center [500, 193] width 99 height 12
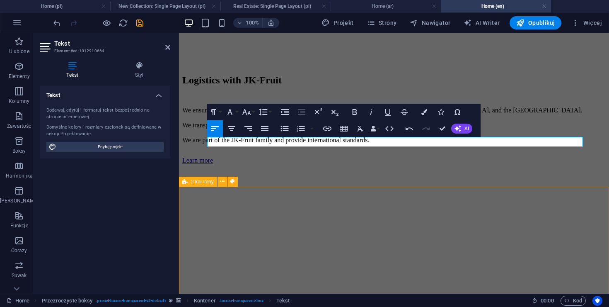
scroll to position [1022, 0]
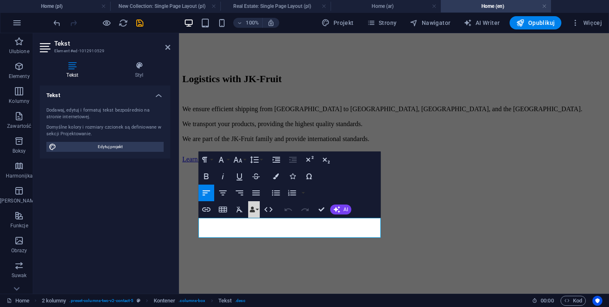
click at [251, 202] on button "Data Bindings" at bounding box center [254, 209] width 12 height 17
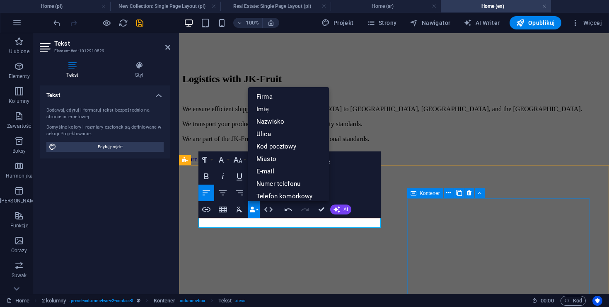
click at [416, 193] on icon at bounding box center [414, 193] width 6 height 10
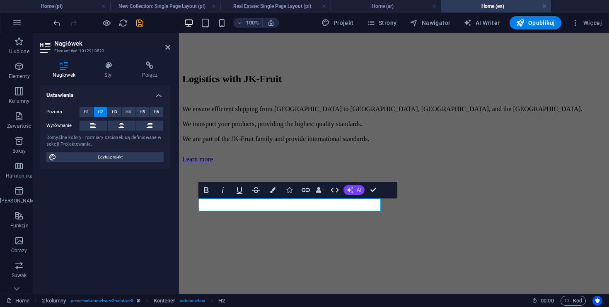
click at [350, 192] on icon "button" at bounding box center [350, 190] width 7 height 7
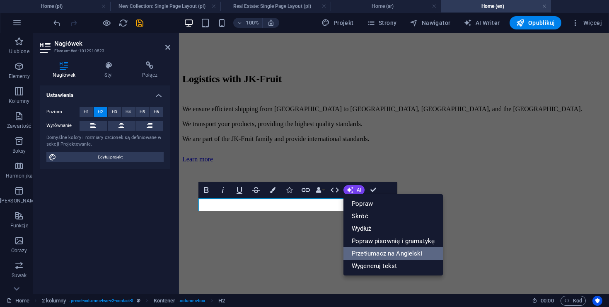
click at [387, 253] on link "Przetłumacz na Angielski" at bounding box center [393, 253] width 99 height 12
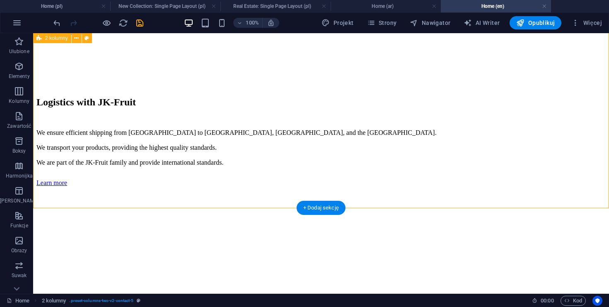
scroll to position [1184, 0]
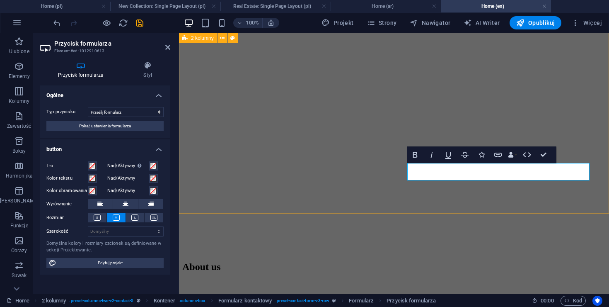
type button "Submit"
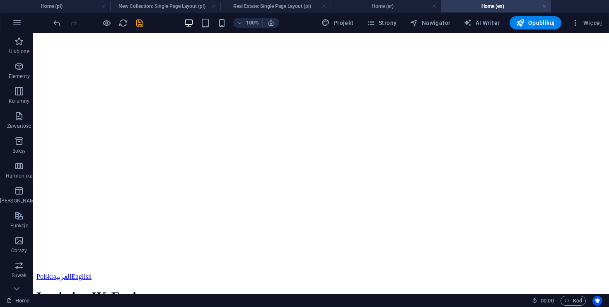
scroll to position [0, 0]
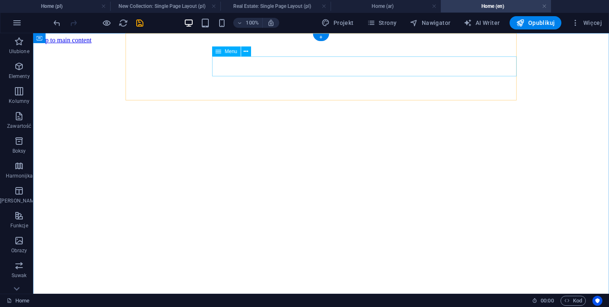
select select
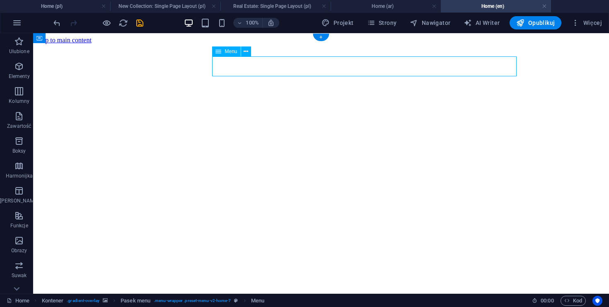
select select
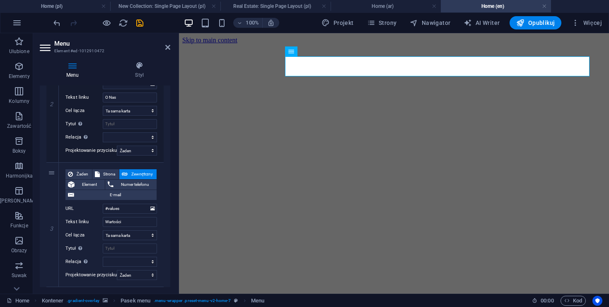
scroll to position [242, 0]
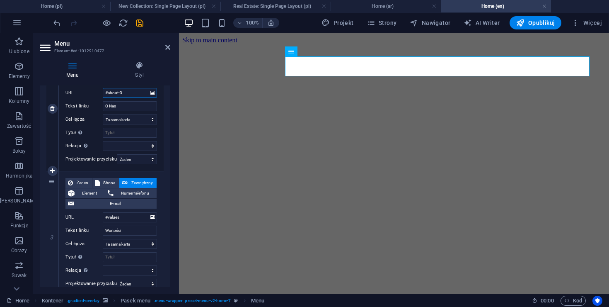
click at [137, 95] on input "#about-3" at bounding box center [130, 93] width 54 height 10
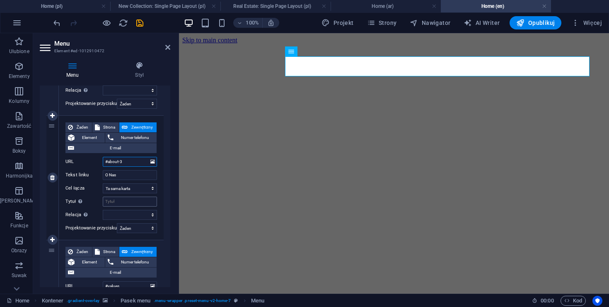
scroll to position [172, 0]
click at [536, 19] on span "Opublikuj" at bounding box center [536, 23] width 39 height 8
checkbox input "false"
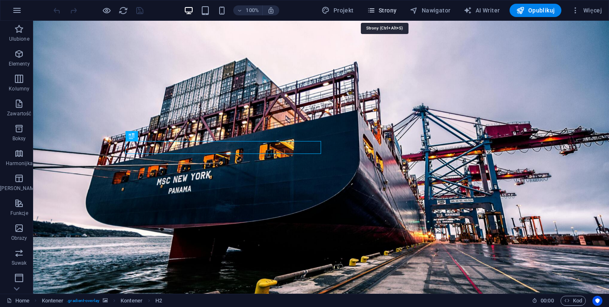
click at [392, 14] on span "Strony" at bounding box center [382, 10] width 30 height 8
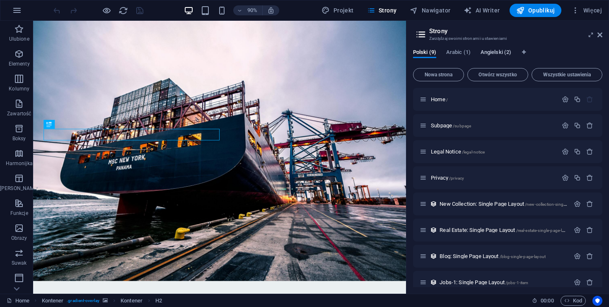
click at [500, 52] on span "Angielski (2)" at bounding box center [496, 53] width 31 height 12
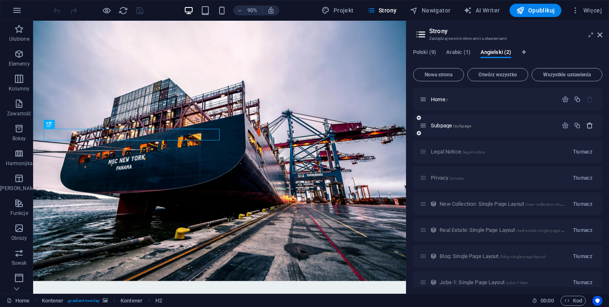
click at [592, 126] on icon "button" at bounding box center [590, 125] width 7 height 7
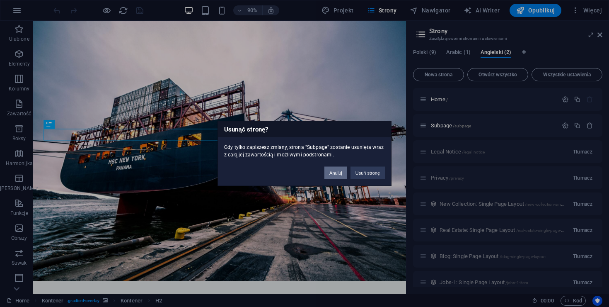
click at [342, 175] on button "Anuluj" at bounding box center [336, 173] width 23 height 12
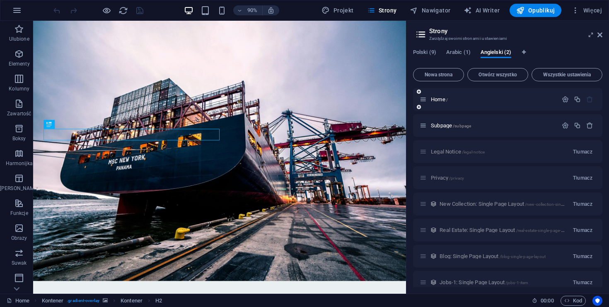
click at [500, 105] on div "Home /" at bounding box center [507, 99] width 189 height 23
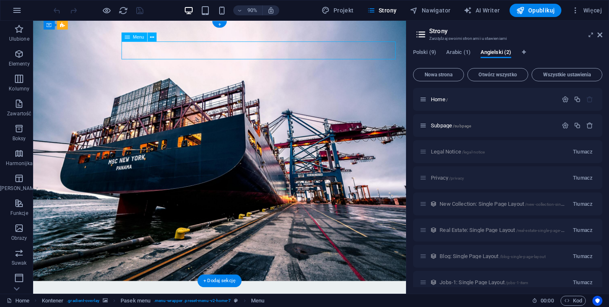
select select
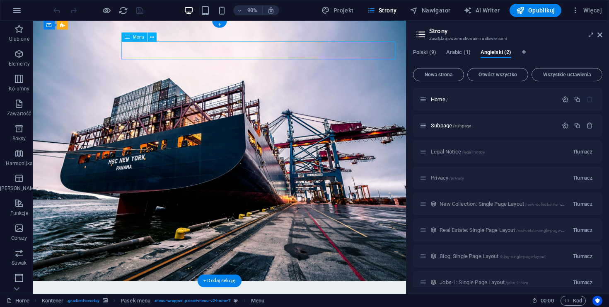
select select
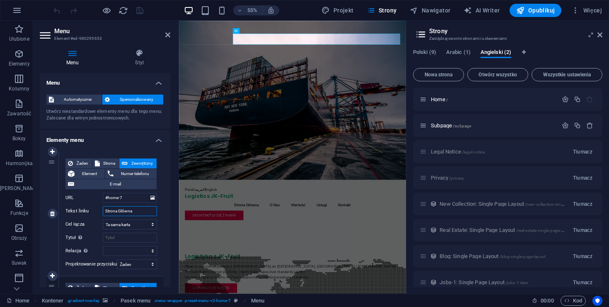
click at [134, 210] on input "Strona Główna" at bounding box center [130, 211] width 54 height 10
type input "Main"
select select
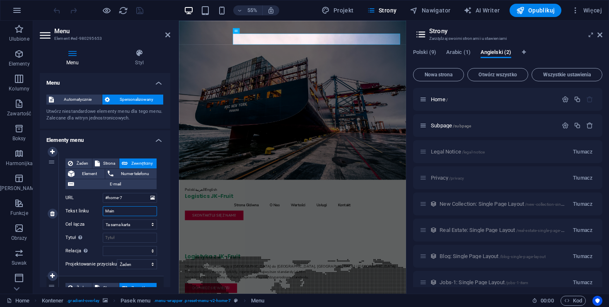
select select
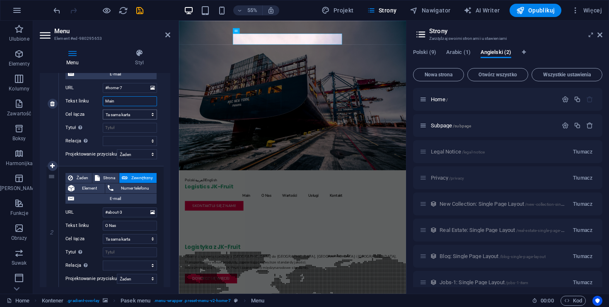
scroll to position [111, 0]
type input "Main"
click at [138, 222] on input "O Nas" at bounding box center [130, 225] width 54 height 10
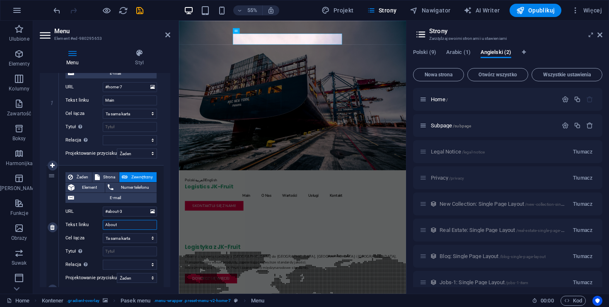
type input "About"
select select
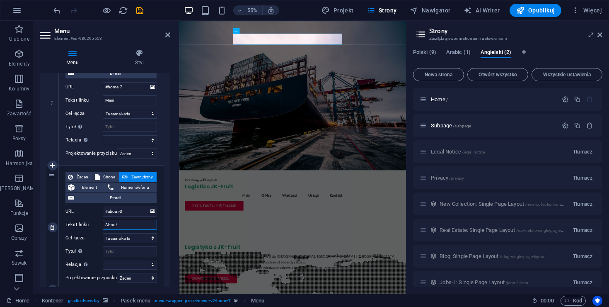
select select
type input "About us"
select select
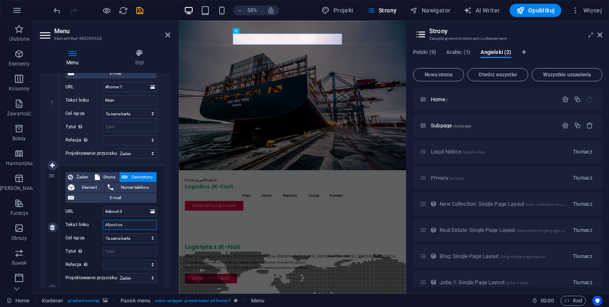
select select
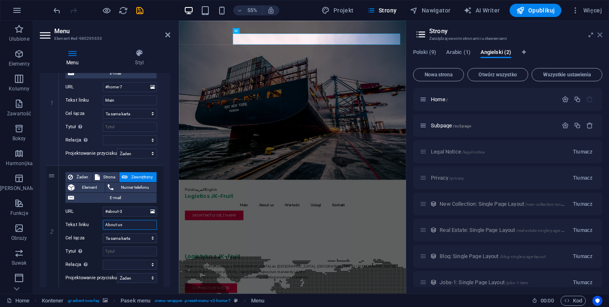
type input "About us"
click at [600, 32] on icon at bounding box center [600, 35] width 5 height 7
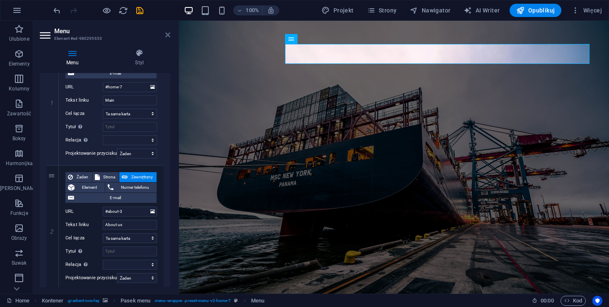
click at [167, 35] on icon at bounding box center [167, 35] width 5 height 7
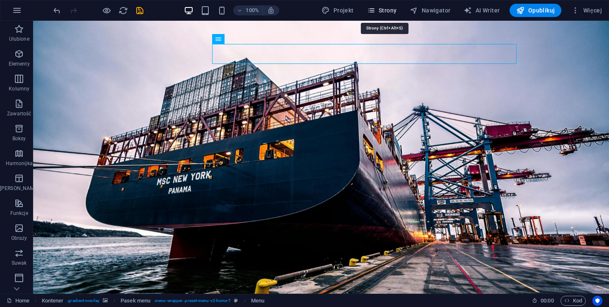
click at [400, 11] on button "Strony" at bounding box center [382, 10] width 36 height 13
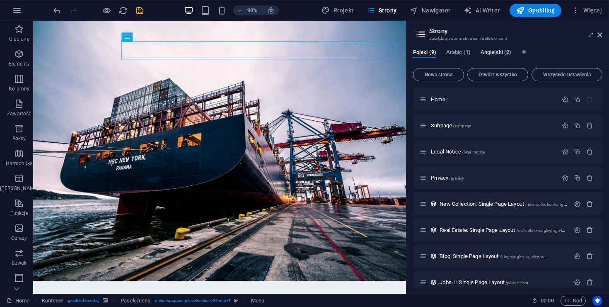
click at [498, 51] on span "Angielski (2)" at bounding box center [496, 53] width 31 height 12
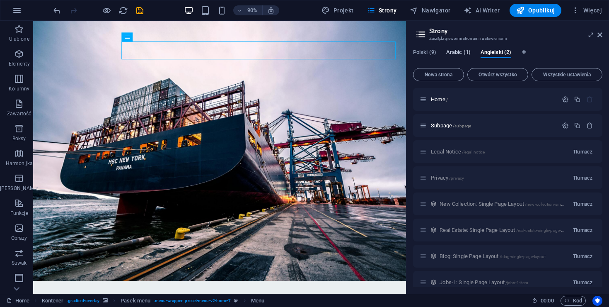
click at [454, 52] on span "Arabic (1)" at bounding box center [458, 53] width 24 height 12
click at [424, 51] on span "Polski (9)" at bounding box center [424, 53] width 23 height 12
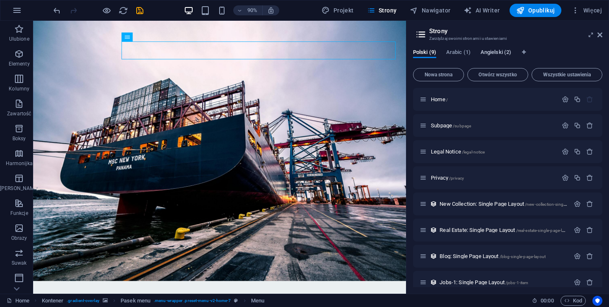
click at [490, 53] on span "Angielski (2)" at bounding box center [496, 53] width 31 height 12
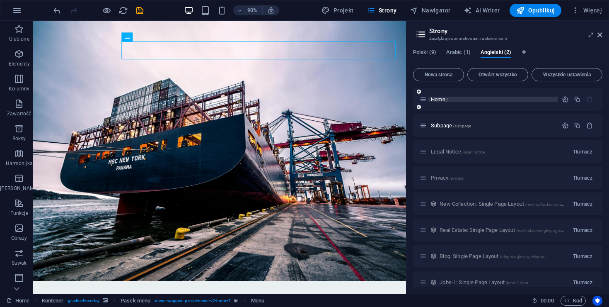
click at [449, 100] on p "Home /" at bounding box center [493, 99] width 124 height 5
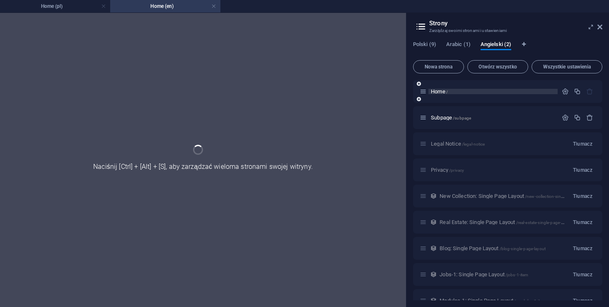
click at [449, 100] on div "Home /" at bounding box center [507, 91] width 189 height 23
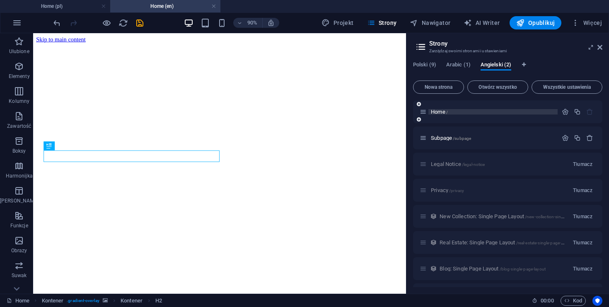
scroll to position [0, 0]
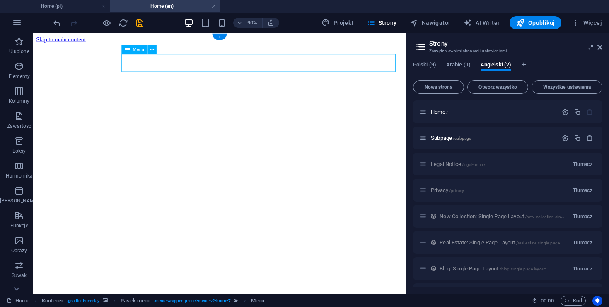
select select
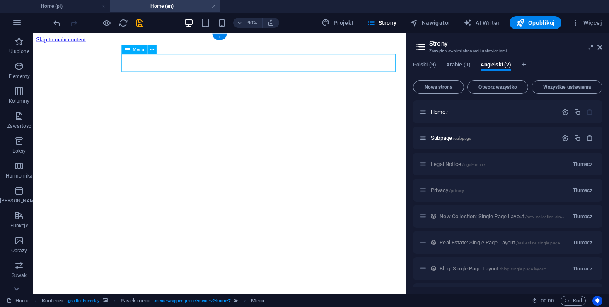
select select
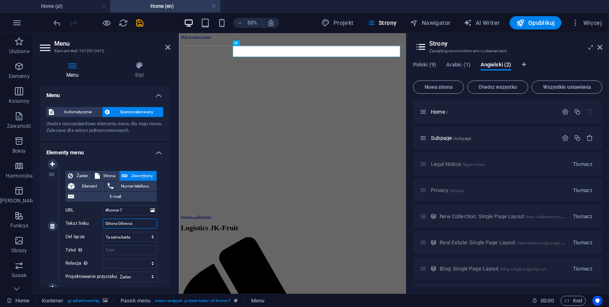
click at [119, 223] on input "Strona Główna" at bounding box center [130, 223] width 54 height 10
type input "Home"
select select
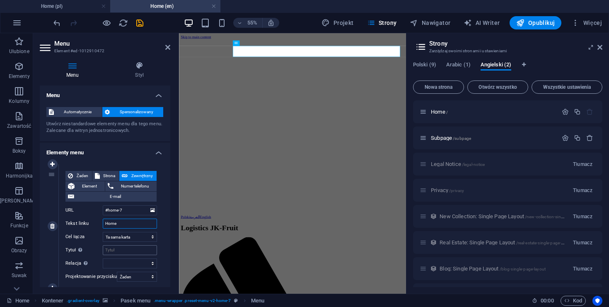
select select
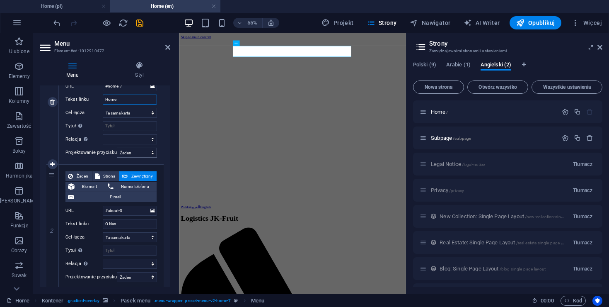
scroll to position [135, 0]
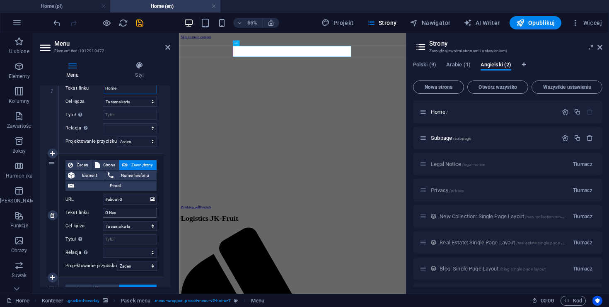
type input "Home"
click at [127, 216] on input "O Nas" at bounding box center [130, 213] width 54 height 10
type input "Abo"
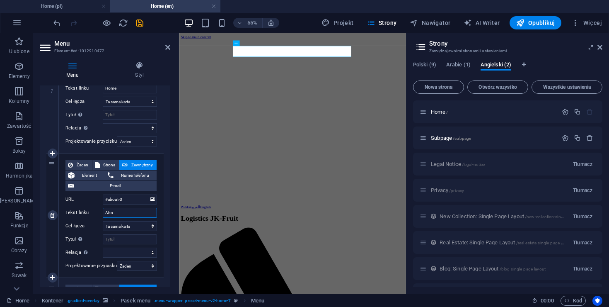
select select
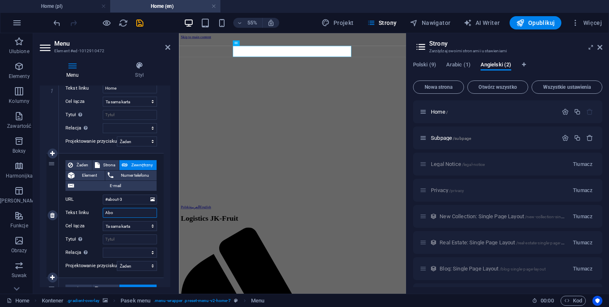
type input "Ab"
select select
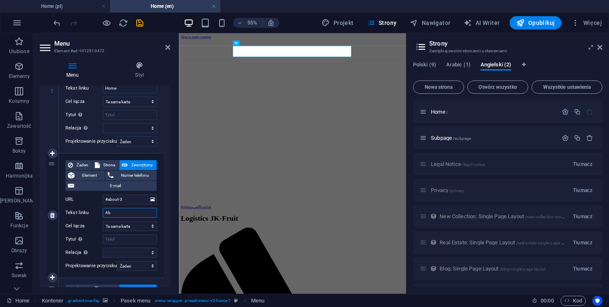
select select
type input "Abput"
select select
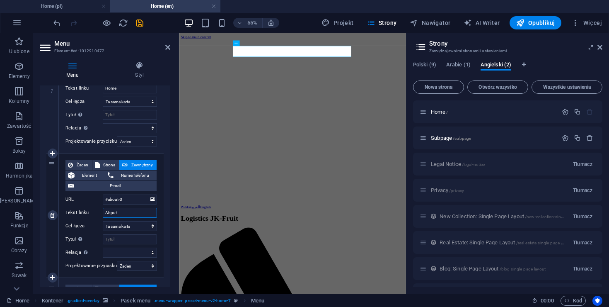
select select
type input "Ab"
select select
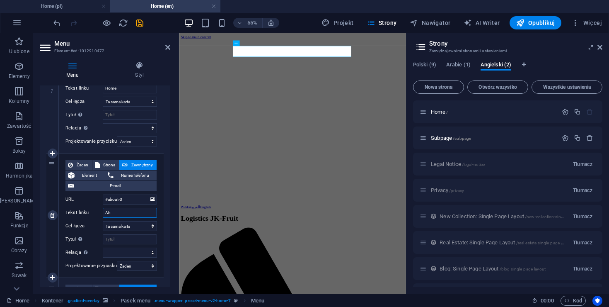
select select
type input "About us"
select select
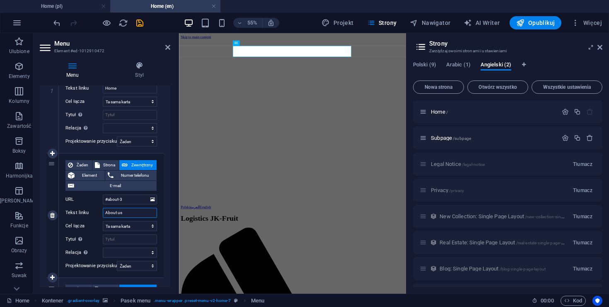
select select
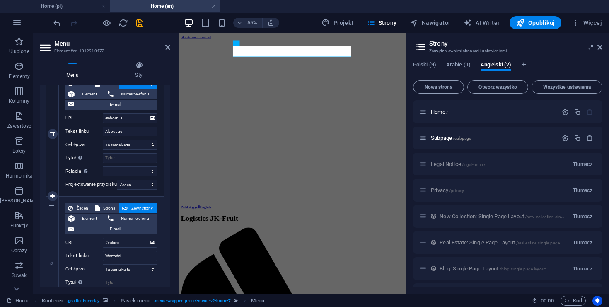
scroll to position [217, 0]
type input "About us"
click at [130, 256] on input "Wartości" at bounding box center [130, 255] width 54 height 10
type input "Va"
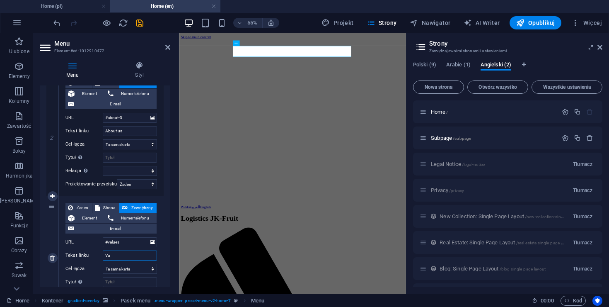
select select
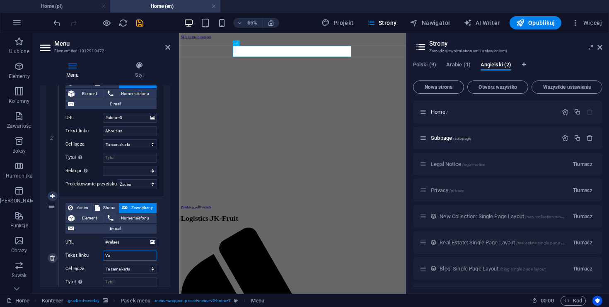
type input "Val"
select select
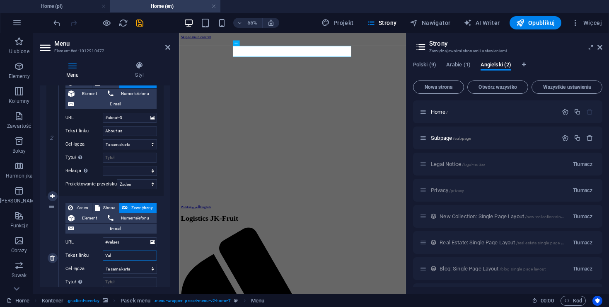
select select
type input "Values"
select select
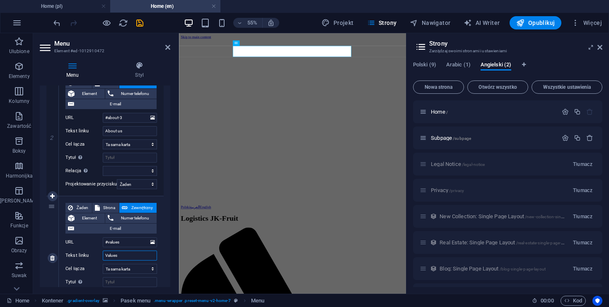
select select
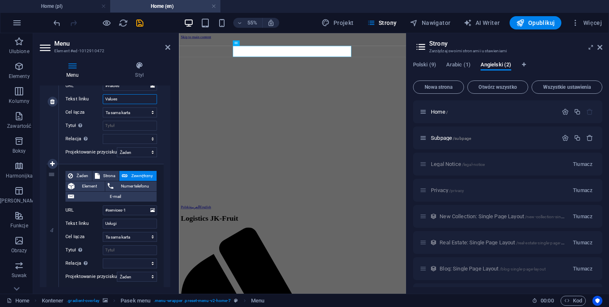
scroll to position [394, 0]
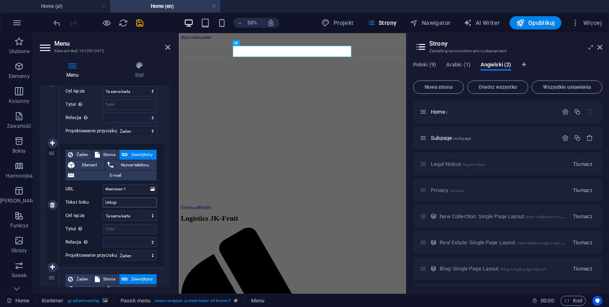
type input "Values"
click at [134, 204] on input "Usługi" at bounding box center [130, 202] width 54 height 10
type input "Services"
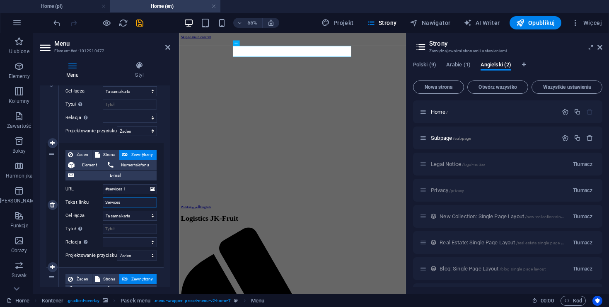
select select
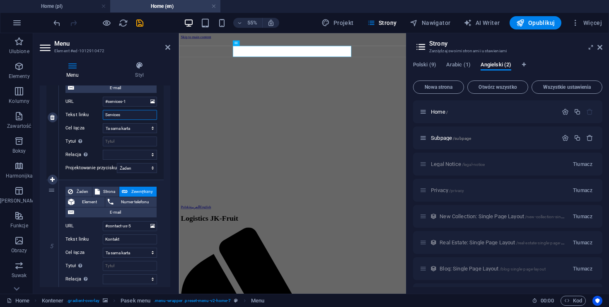
scroll to position [492, 0]
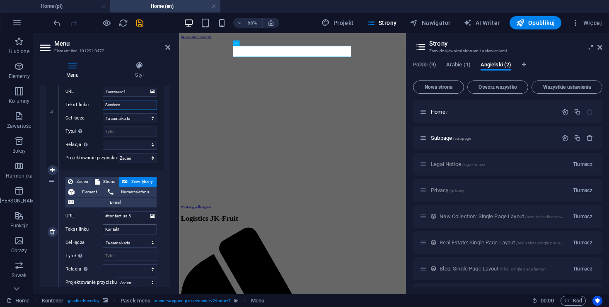
type input "Services"
click at [138, 231] on input "Kontakt" at bounding box center [130, 229] width 54 height 10
type input "Con"
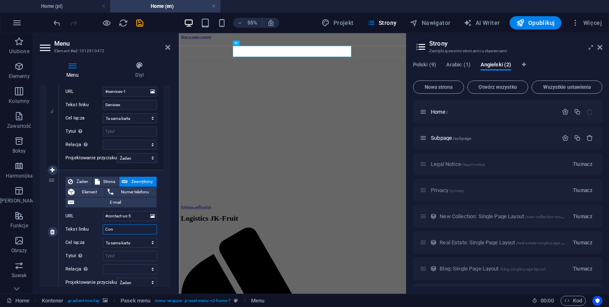
select select
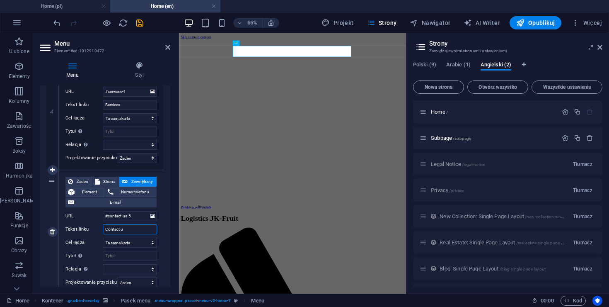
type input "Contact us"
select select
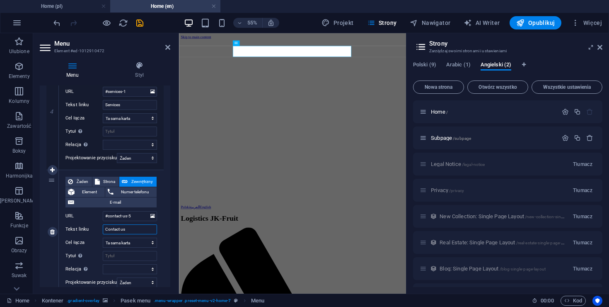
select select
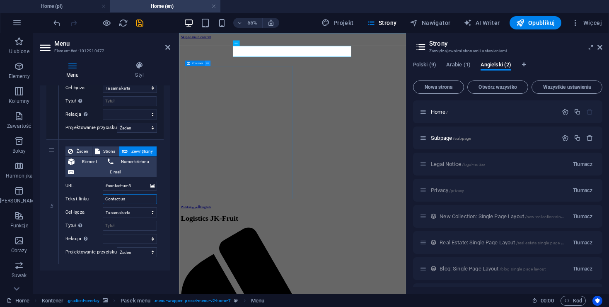
type input "Contact us"
click at [209, 64] on button at bounding box center [207, 63] width 5 height 5
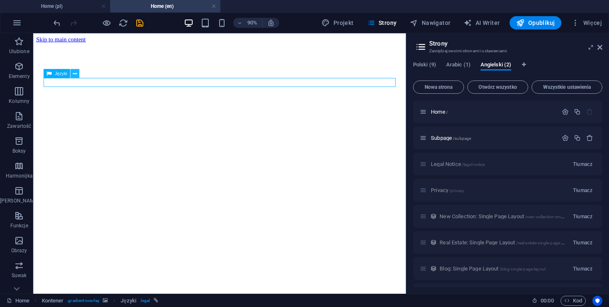
click at [75, 77] on button at bounding box center [74, 73] width 9 height 9
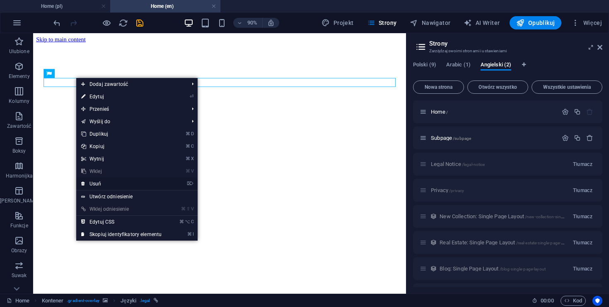
click at [128, 188] on link "⌦ Usuń" at bounding box center [121, 183] width 90 height 12
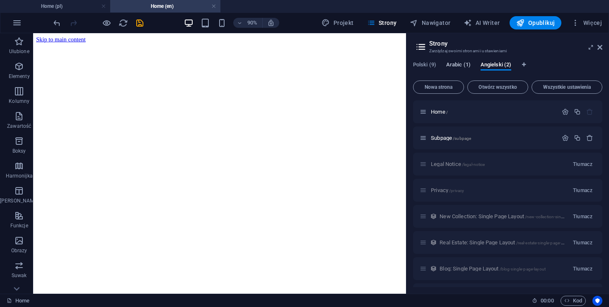
click at [461, 65] on span "Arabic (1)" at bounding box center [458, 66] width 24 height 12
click at [464, 113] on p "Home /" at bounding box center [493, 111] width 124 height 5
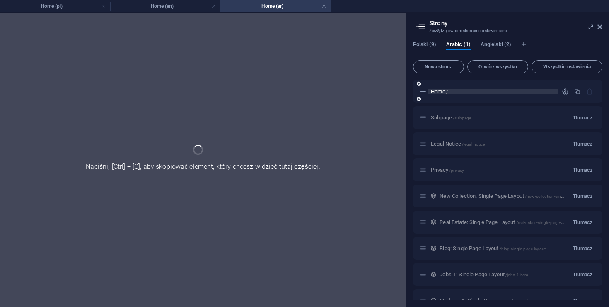
scroll to position [0, 0]
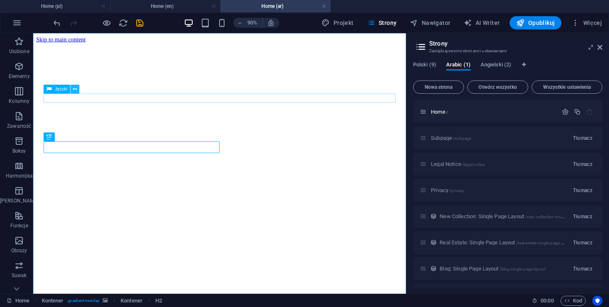
click at [75, 90] on icon at bounding box center [75, 89] width 4 height 8
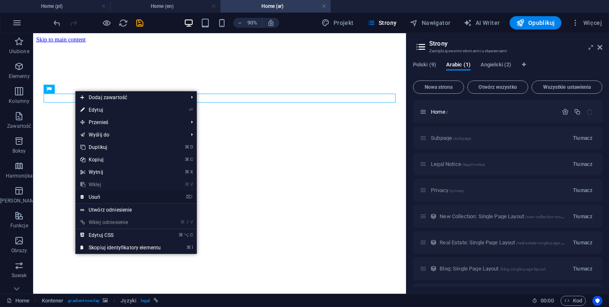
click at [124, 199] on link "⌦ Usuń" at bounding box center [120, 197] width 90 height 12
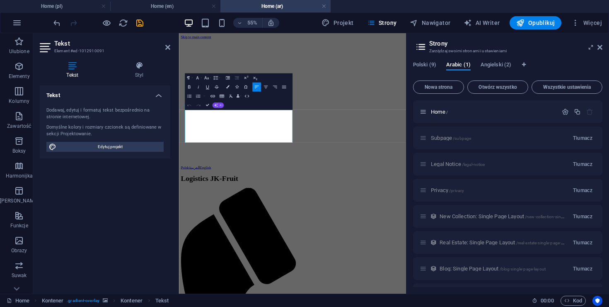
click at [221, 105] on span "AI" at bounding box center [221, 105] width 2 height 3
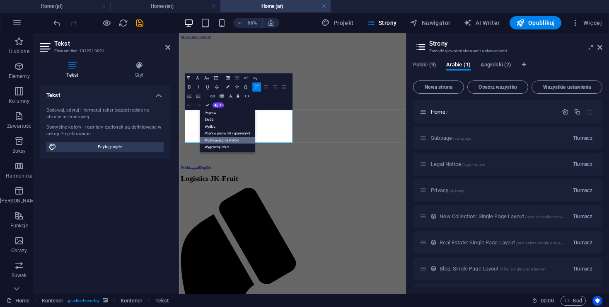
click at [238, 139] on link "Przetłumacz na Arabic" at bounding box center [227, 140] width 55 height 7
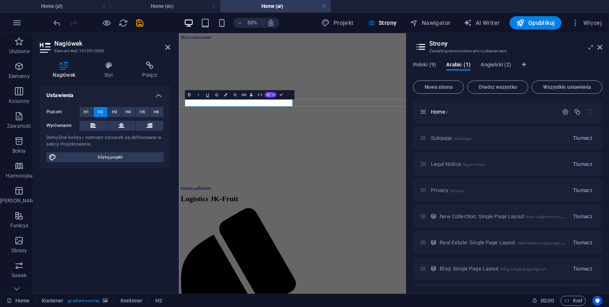
click at [273, 97] on button "AI" at bounding box center [271, 94] width 12 height 5
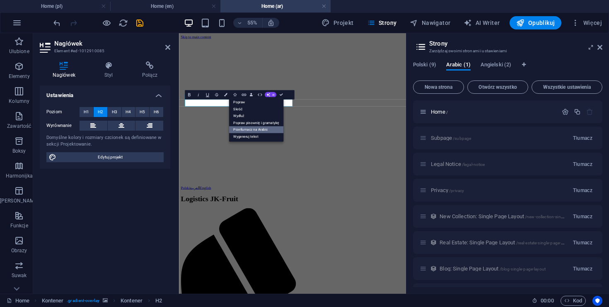
click at [261, 132] on link "Przetłumacz na Arabic" at bounding box center [256, 129] width 55 height 7
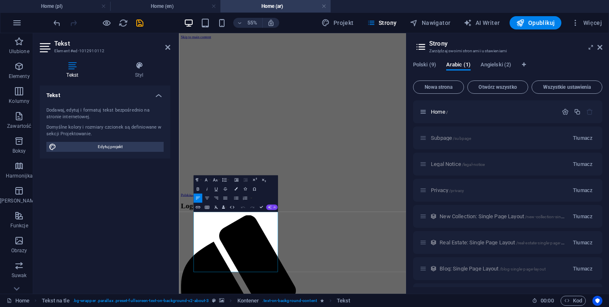
click at [266, 209] on button "AI" at bounding box center [272, 206] width 12 height 5
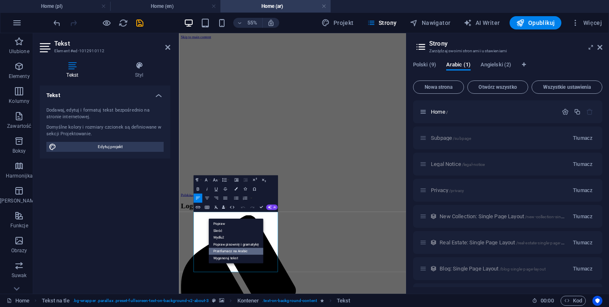
click at [242, 248] on link "Przetłumacz na Arabic" at bounding box center [236, 251] width 55 height 7
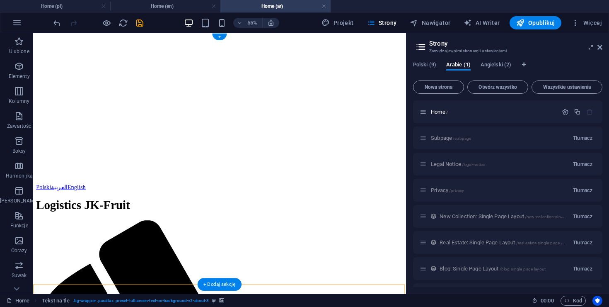
scroll to position [215, 0]
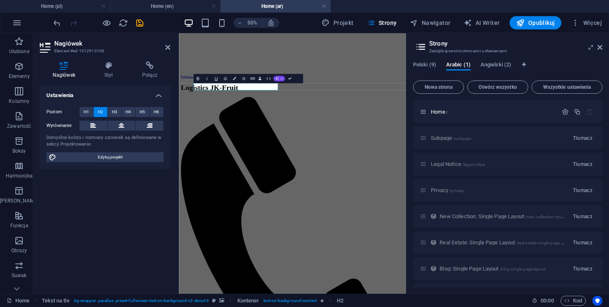
click at [281, 79] on span "AI" at bounding box center [282, 78] width 2 height 3
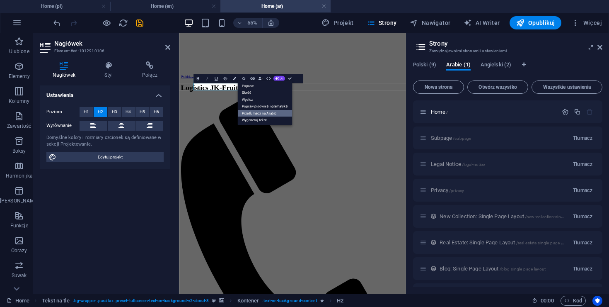
click at [274, 114] on link "Przetłumacz na Arabic" at bounding box center [265, 113] width 55 height 7
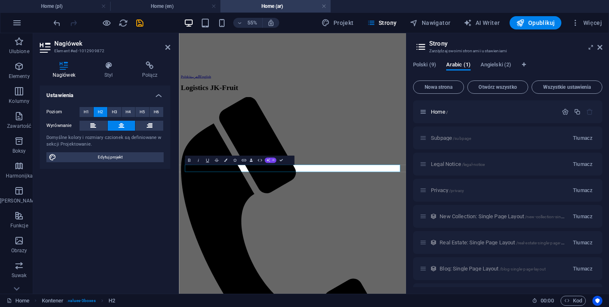
click at [271, 161] on button "AI" at bounding box center [271, 160] width 12 height 5
click at [259, 194] on link "Przetłumacz na Arabic" at bounding box center [256, 195] width 55 height 7
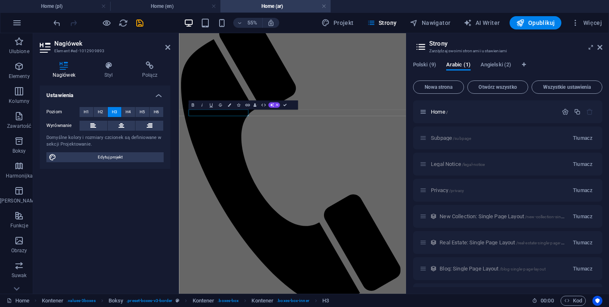
click at [275, 109] on div "Bold Italic Underline Strikethrough Colors Icons Link Data Bindings Firma Imię …" at bounding box center [239, 104] width 101 height 9
click at [278, 104] on span "AI" at bounding box center [277, 105] width 2 height 3
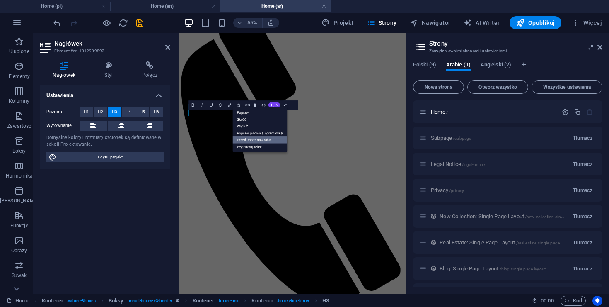
click at [280, 138] on link "Przetłumacz na Arabic" at bounding box center [260, 139] width 55 height 7
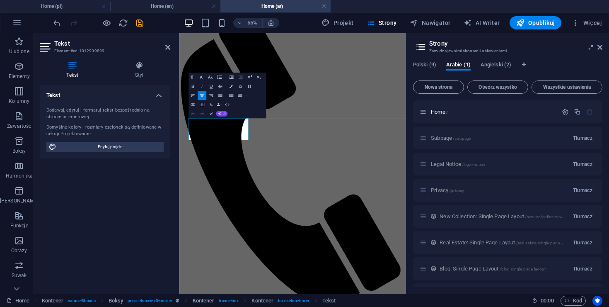
click at [220, 114] on icon "button" at bounding box center [220, 114] width 4 height 4
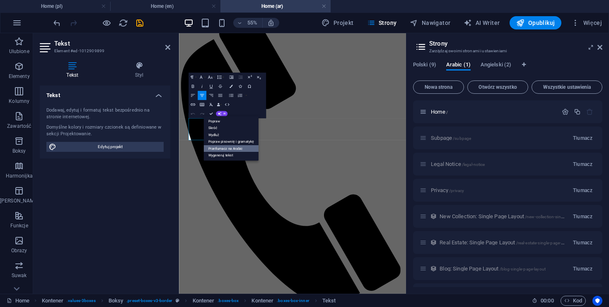
click at [235, 148] on link "Przetłumacz na Arabic" at bounding box center [231, 148] width 55 height 7
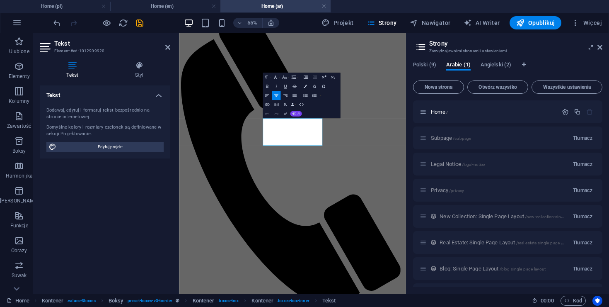
click at [299, 113] on span "AI" at bounding box center [299, 113] width 2 height 3
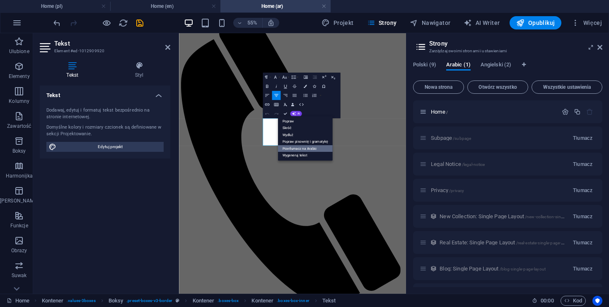
click at [303, 146] on link "Przetłumacz na Arabic" at bounding box center [305, 148] width 55 height 7
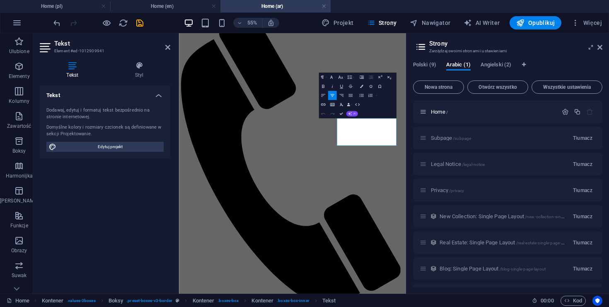
click at [351, 116] on button "AI" at bounding box center [353, 113] width 12 height 5
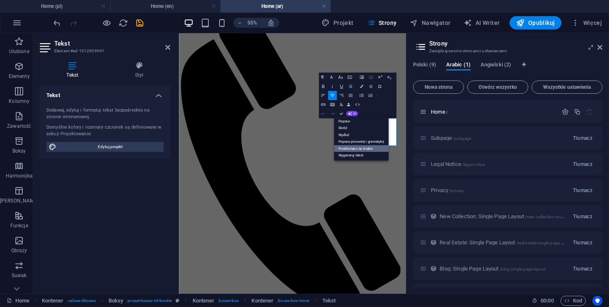
click at [360, 147] on link "Przetłumacz na Arabic" at bounding box center [361, 148] width 55 height 7
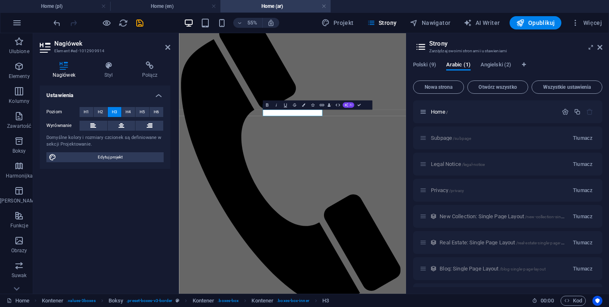
click at [351, 106] on span "AI" at bounding box center [351, 105] width 2 height 3
click at [354, 138] on link "Przetłumacz na Arabic" at bounding box center [334, 139] width 55 height 7
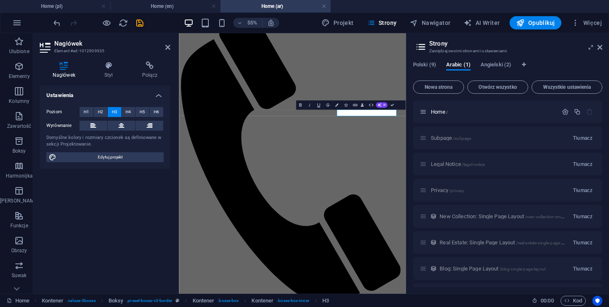
click at [385, 109] on div "Bold Italic Underline Strikethrough Colors Icons Link Data Bindings Firma Imię …" at bounding box center [346, 104] width 101 height 9
click at [385, 107] on button "AI" at bounding box center [382, 104] width 12 height 5
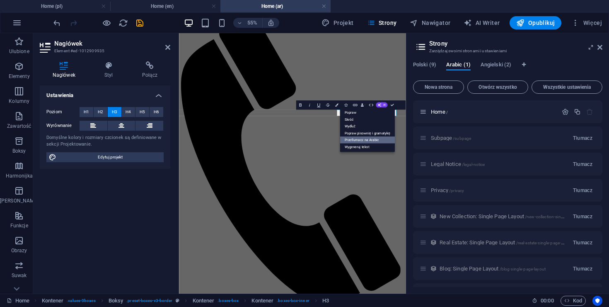
click at [378, 137] on link "Przetłumacz na Arabic" at bounding box center [367, 139] width 55 height 7
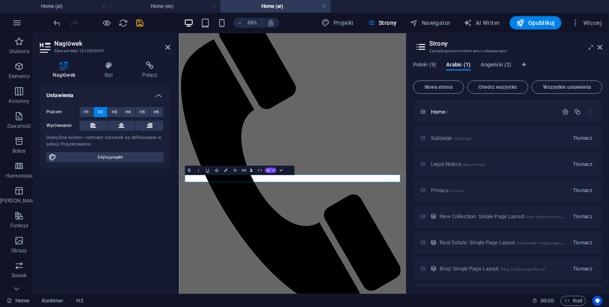
click at [267, 170] on icon "button" at bounding box center [269, 170] width 4 height 4
click at [265, 207] on link "Przetłumacz na Arabic" at bounding box center [256, 204] width 55 height 7
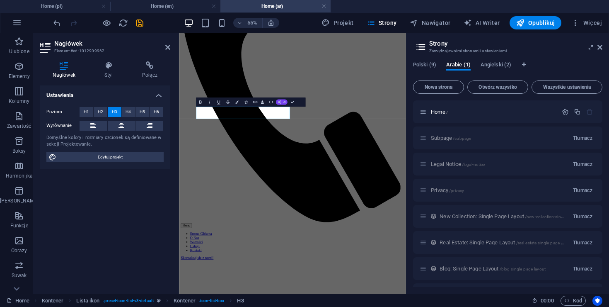
click at [282, 100] on button "AI" at bounding box center [282, 101] width 12 height 5
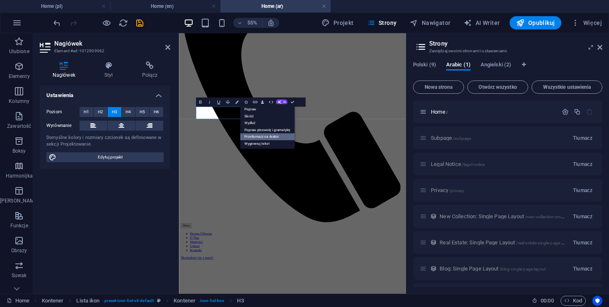
click at [284, 138] on link "Przetłumacz na Arabic" at bounding box center [267, 136] width 55 height 7
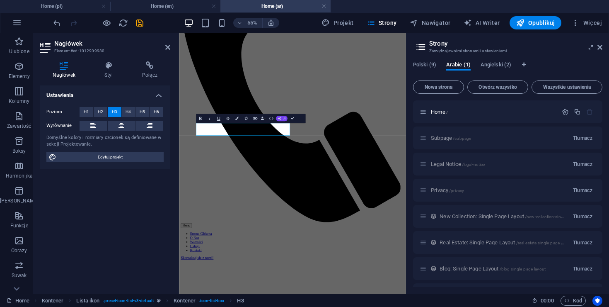
click at [282, 118] on button "AI" at bounding box center [282, 118] width 12 height 5
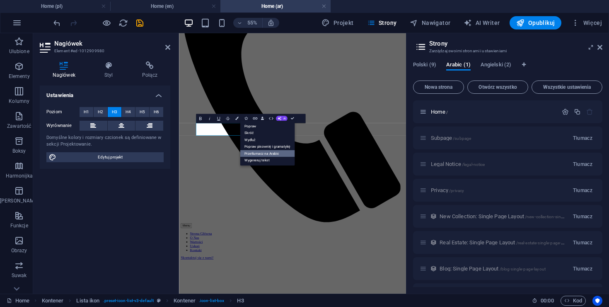
click at [279, 152] on link "Przetłumacz na Arabic" at bounding box center [267, 153] width 55 height 7
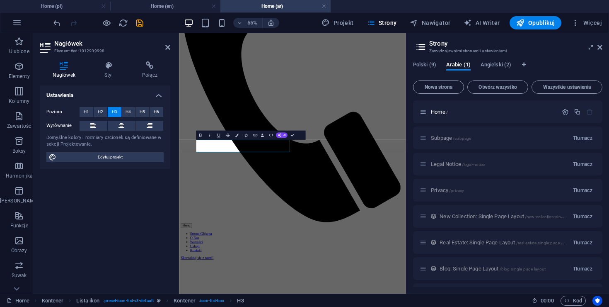
click at [280, 138] on div "Bold Italic Underline Strikethrough Colors Icons Link Data Bindings Firma Imię …" at bounding box center [246, 135] width 101 height 9
click at [282, 136] on button "AI" at bounding box center [282, 134] width 12 height 5
click at [277, 167] on link "Przetłumacz na Arabic" at bounding box center [267, 169] width 55 height 7
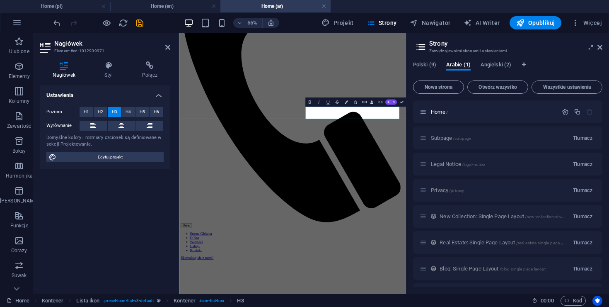
click at [387, 103] on icon "button" at bounding box center [389, 102] width 4 height 4
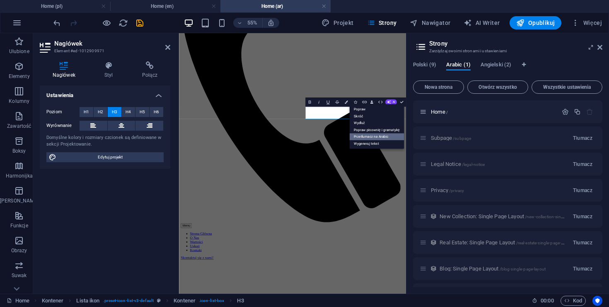
click at [379, 137] on link "Przetłumacz na Arabic" at bounding box center [376, 136] width 55 height 7
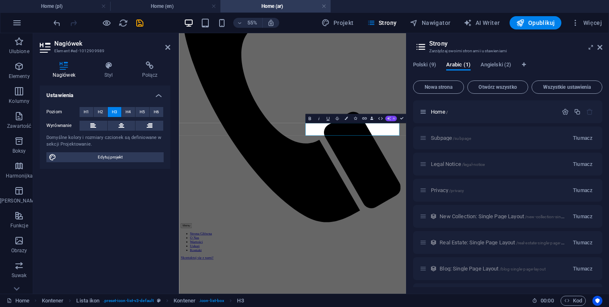
click at [391, 118] on button "AI" at bounding box center [392, 118] width 12 height 5
click at [384, 152] on link "Przetłumacz na Arabic" at bounding box center [376, 153] width 55 height 7
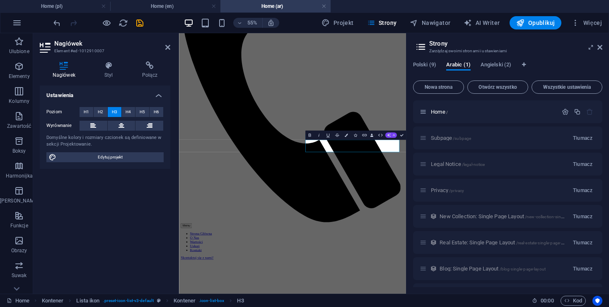
click at [391, 136] on icon "button" at bounding box center [389, 135] width 4 height 4
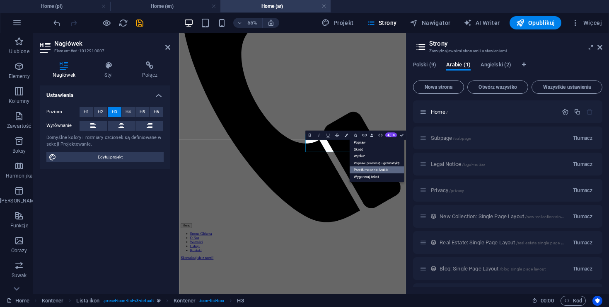
click at [381, 167] on link "Przetłumacz na Arabic" at bounding box center [376, 169] width 55 height 7
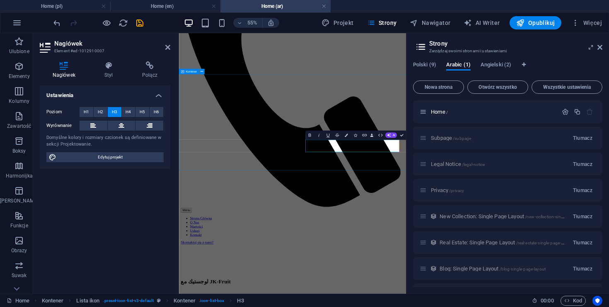
scroll to position [553, 0]
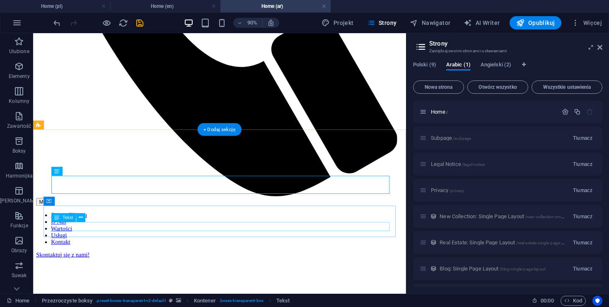
scroll to position [683, 0]
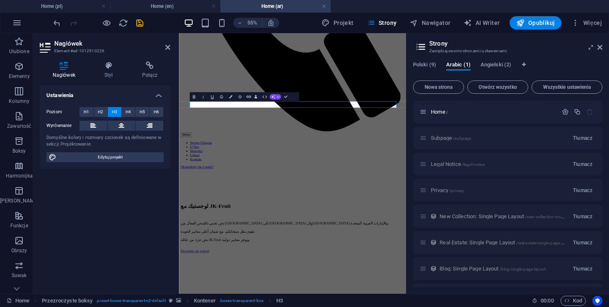
click at [277, 98] on button "AI" at bounding box center [275, 96] width 12 height 5
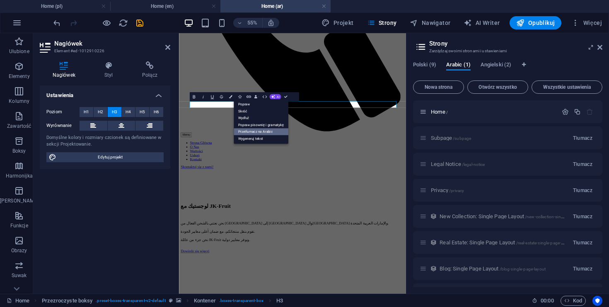
click at [278, 134] on link "Przetłumacz na Arabic" at bounding box center [261, 131] width 55 height 7
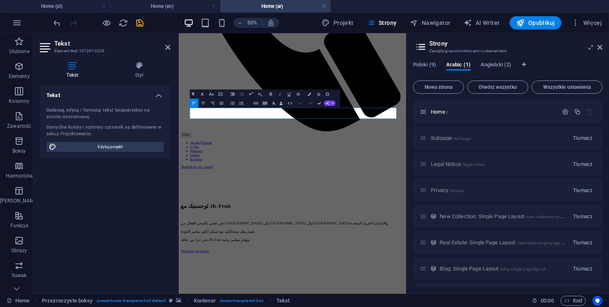
click at [329, 105] on button "AI" at bounding box center [330, 102] width 12 height 5
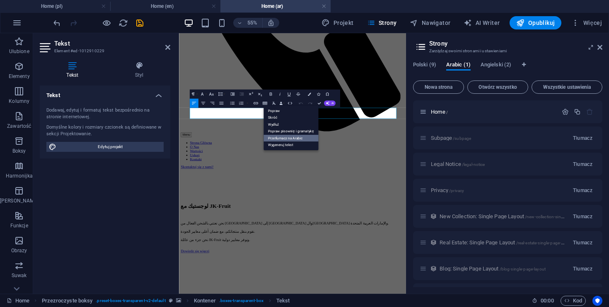
click at [303, 138] on link "Przetłumacz na Arabic" at bounding box center [291, 138] width 55 height 7
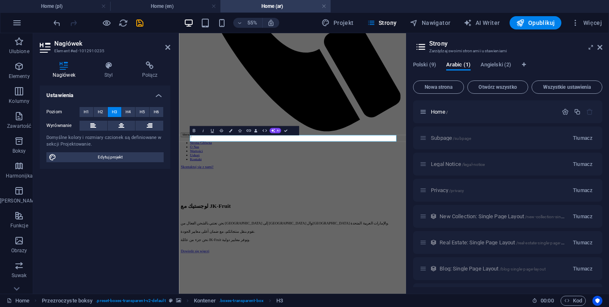
click at [279, 134] on div "Bold Italic Underline Strikethrough Colors Icons Link Data Bindings Firma Imię …" at bounding box center [240, 130] width 101 height 9
click at [277, 133] on button "AI" at bounding box center [275, 130] width 12 height 5
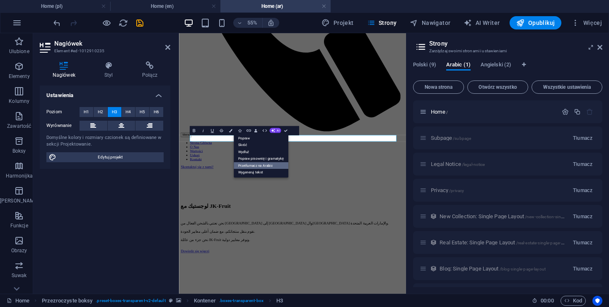
click at [277, 165] on link "Przetłumacz na Arabic" at bounding box center [261, 165] width 55 height 7
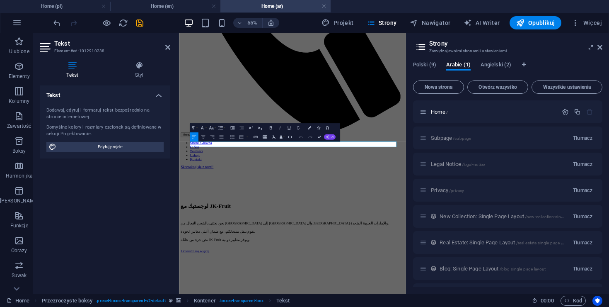
click at [327, 137] on icon "button" at bounding box center [328, 137] width 4 height 4
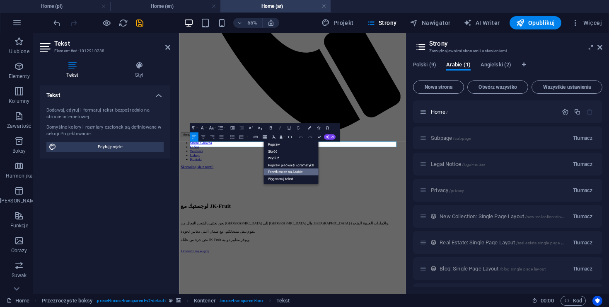
click at [301, 172] on link "Przetłumacz na Arabic" at bounding box center [291, 171] width 55 height 7
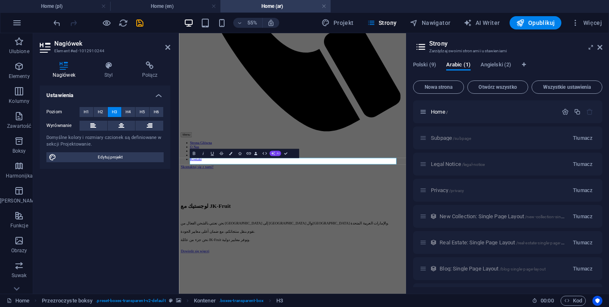
click at [275, 150] on button "AI" at bounding box center [275, 152] width 12 height 5
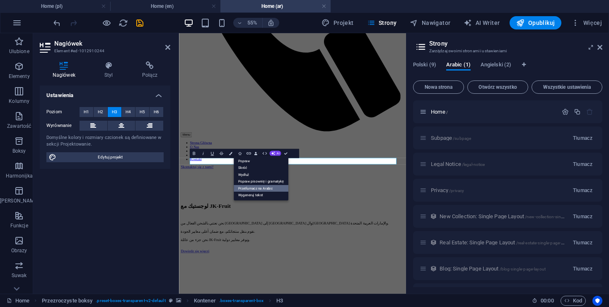
click at [270, 186] on link "Przetłumacz na Arabic" at bounding box center [261, 188] width 55 height 7
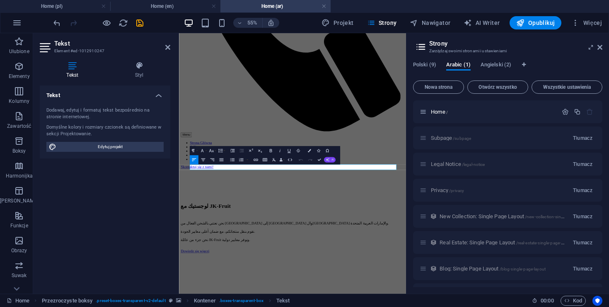
click at [329, 161] on icon "button" at bounding box center [328, 160] width 4 height 4
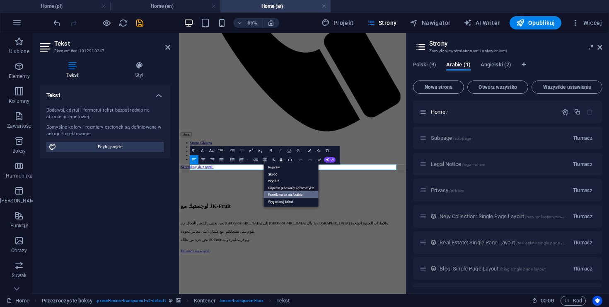
click at [307, 194] on link "Przetłumacz na Arabic" at bounding box center [291, 194] width 55 height 7
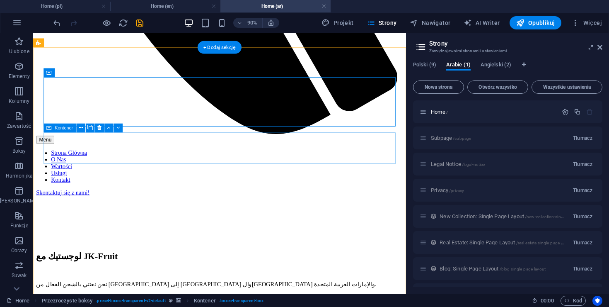
scroll to position [754, 0]
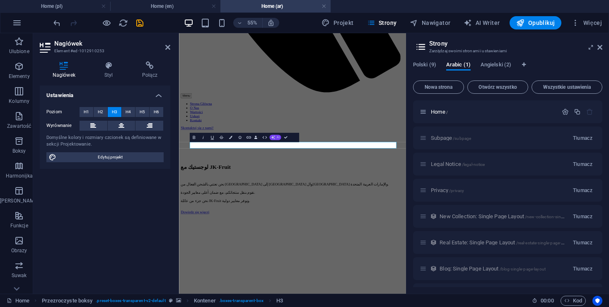
click at [274, 136] on icon "button" at bounding box center [274, 138] width 4 height 4
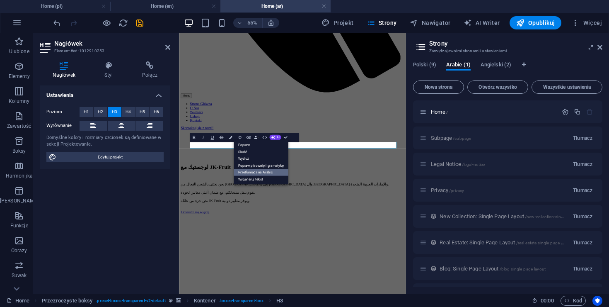
click at [264, 171] on link "Przetłumacz na Arabic" at bounding box center [261, 172] width 55 height 7
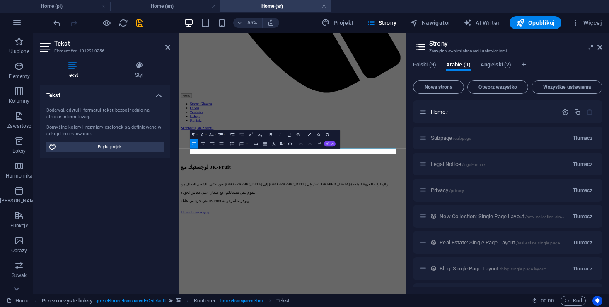
click at [331, 146] on button "AI" at bounding box center [330, 143] width 12 height 5
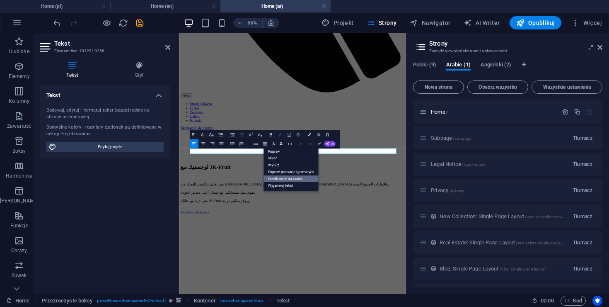
click at [301, 179] on link "Przetłumacz na Arabic" at bounding box center [291, 178] width 55 height 7
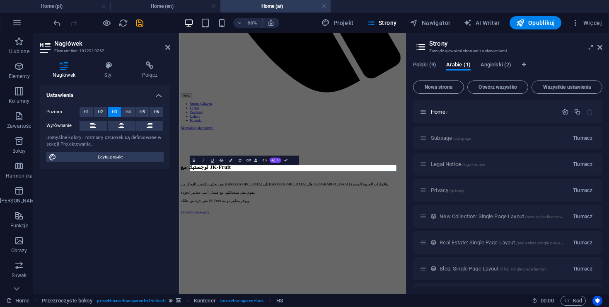
click at [273, 160] on icon "button" at bounding box center [274, 160] width 4 height 4
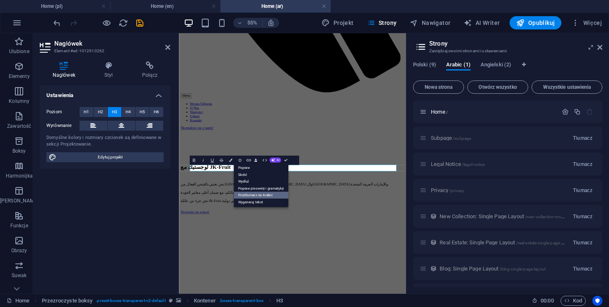
click at [280, 196] on link "Przetłumacz na Arabic" at bounding box center [261, 195] width 55 height 7
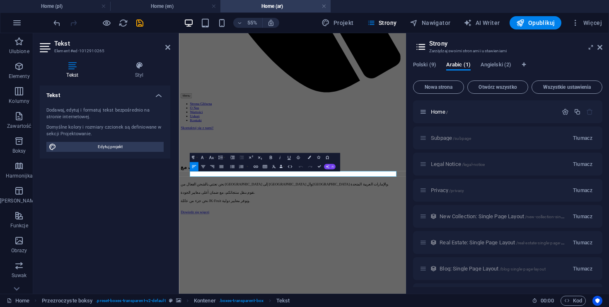
click at [331, 166] on button "AI" at bounding box center [330, 166] width 12 height 5
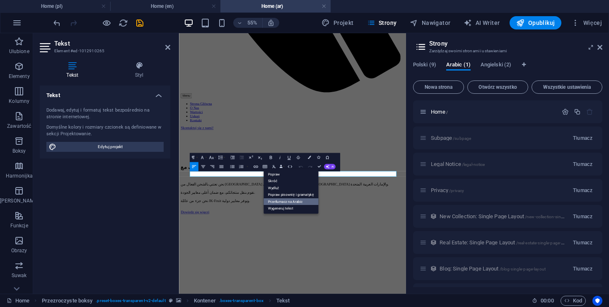
click at [303, 201] on link "Przetłumacz na Arabic" at bounding box center [291, 201] width 55 height 7
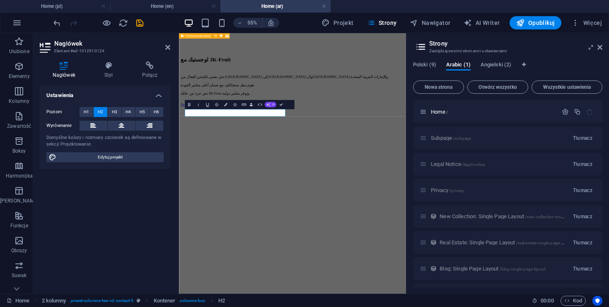
click at [272, 104] on span "AI" at bounding box center [273, 104] width 2 height 3
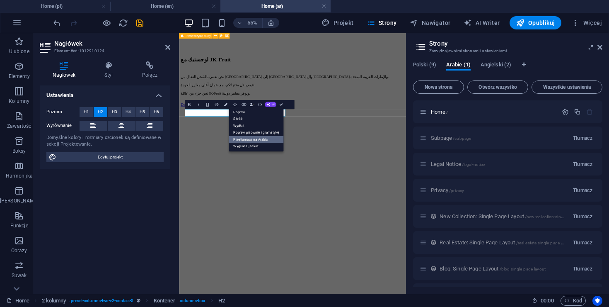
click at [268, 140] on link "Przetłumacz na Arabic" at bounding box center [256, 139] width 55 height 7
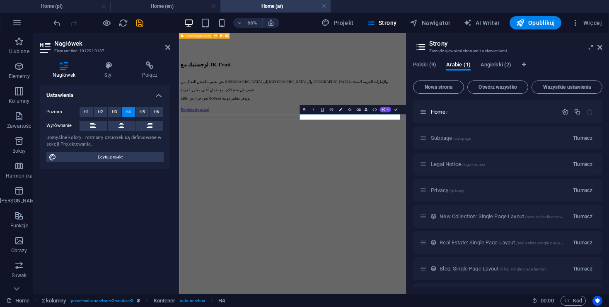
click at [385, 111] on icon "button" at bounding box center [384, 110] width 4 height 4
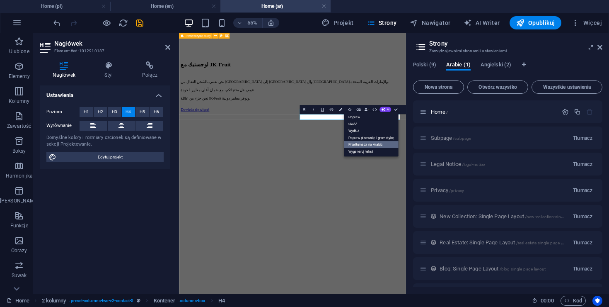
click at [379, 146] on link "Przetłumacz na Arabic" at bounding box center [371, 144] width 55 height 7
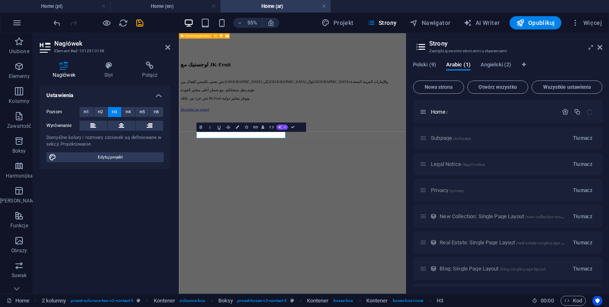
click at [286, 125] on button "AI" at bounding box center [282, 126] width 12 height 5
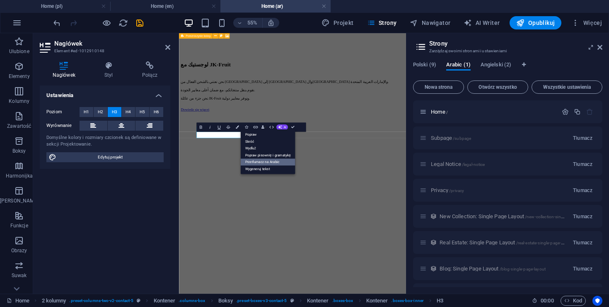
click at [279, 162] on link "Przetłumacz na Arabic" at bounding box center [267, 161] width 55 height 7
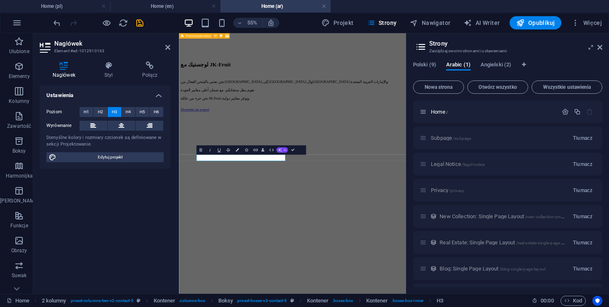
click at [280, 150] on icon "button" at bounding box center [280, 150] width 4 height 4
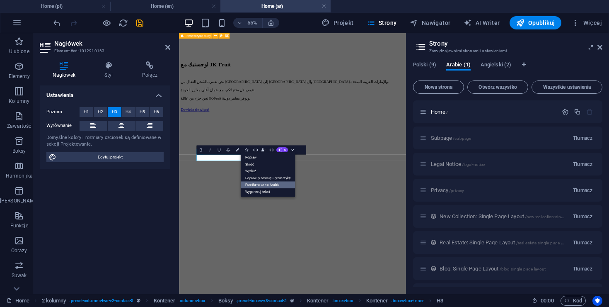
click at [281, 184] on link "Przetłumacz na Arabic" at bounding box center [267, 184] width 55 height 7
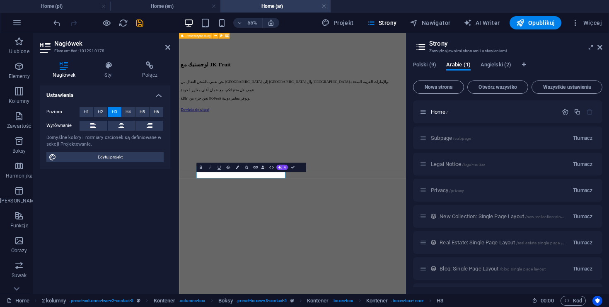
click at [285, 170] on div "Bold Italic Underline Strikethrough Colors Icons Link Data Bindings Firma Imię …" at bounding box center [247, 166] width 101 height 9
click at [284, 167] on span "AI" at bounding box center [285, 167] width 2 height 3
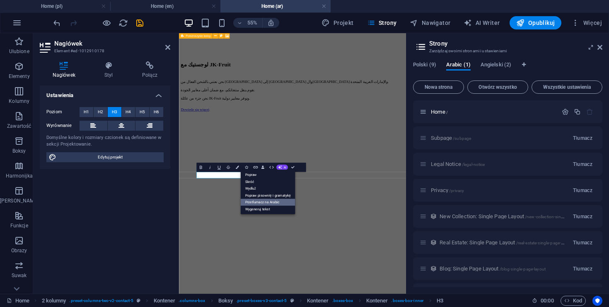
click at [280, 200] on link "Przetłumacz na Arabic" at bounding box center [267, 202] width 55 height 7
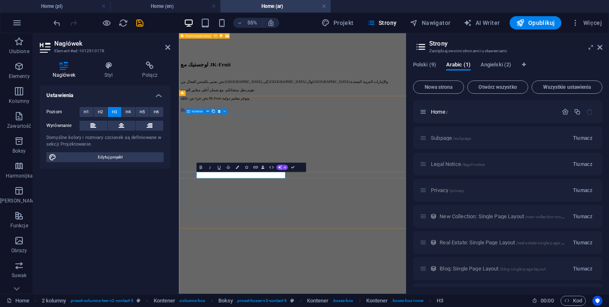
scroll to position [951, 0]
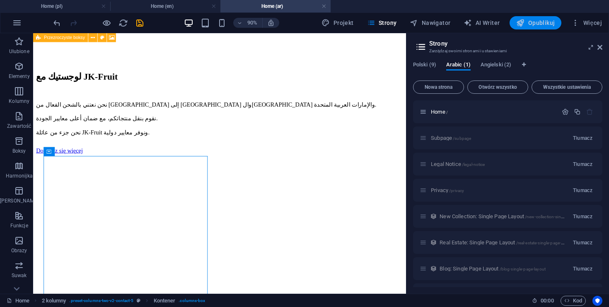
click at [532, 23] on span "Opublikuj" at bounding box center [536, 23] width 39 height 8
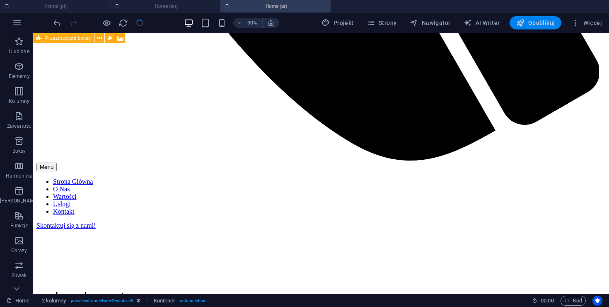
checkbox input "false"
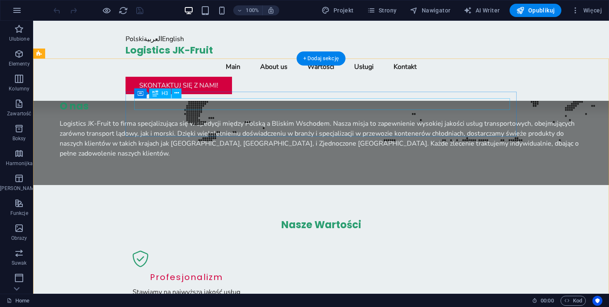
scroll to position [683, 0]
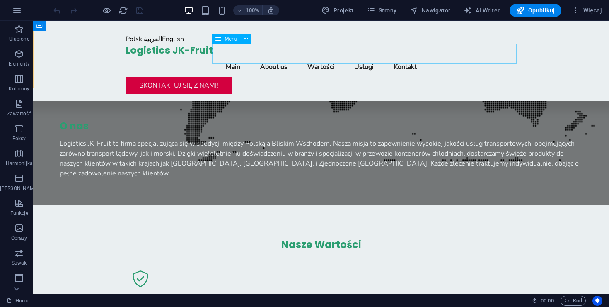
click at [280, 57] on nav "Main About us Wartości Usługi Kontakt" at bounding box center [321, 67] width 391 height 20
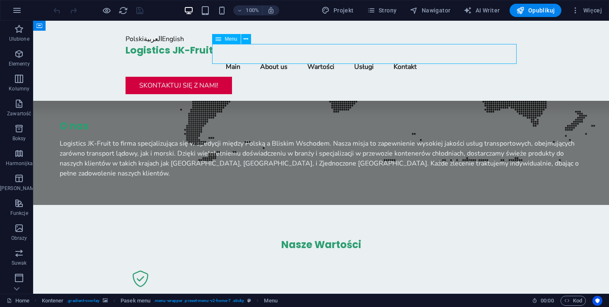
click at [278, 57] on nav "Main About us Wartości Usługi Kontakt" at bounding box center [321, 67] width 391 height 20
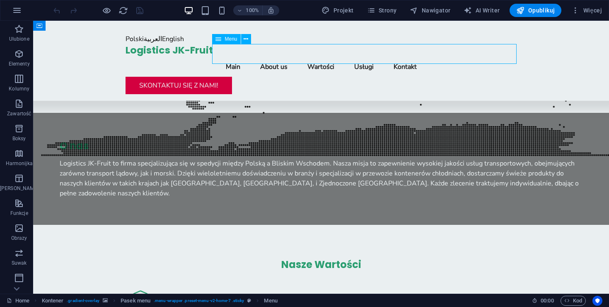
scroll to position [723, 0]
select select
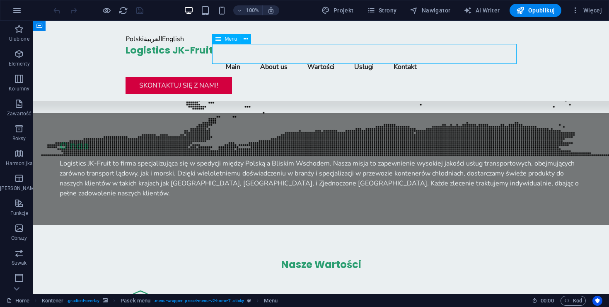
select select
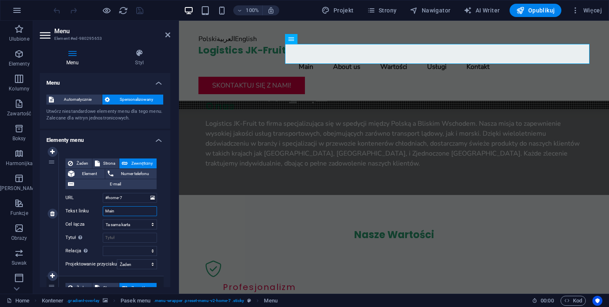
click at [121, 211] on input "Main" at bounding box center [130, 211] width 54 height 10
type input "Home"
select select
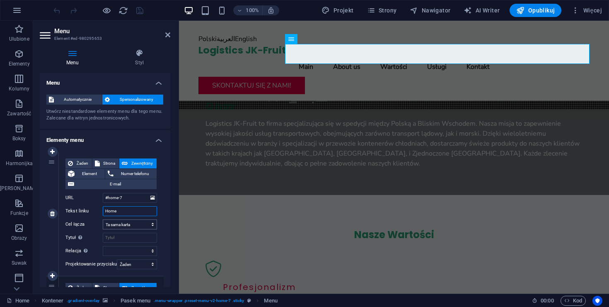
select select
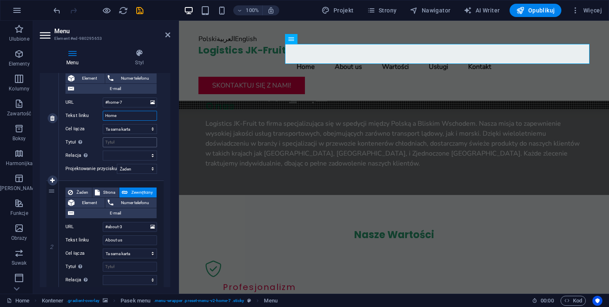
scroll to position [95, 0]
type input "Home"
click at [122, 240] on input "About us" at bounding box center [130, 240] width 54 height 10
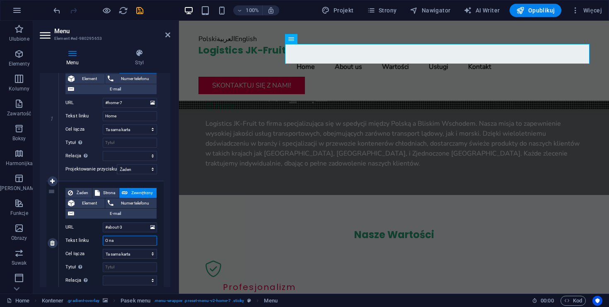
type input "O nas"
select select
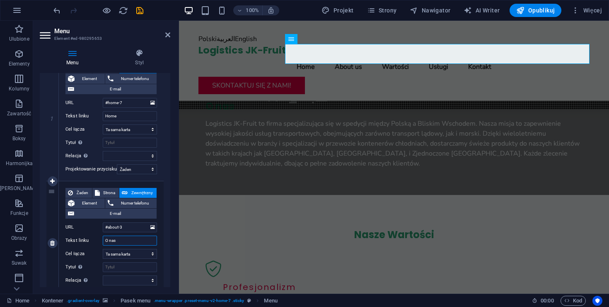
select select
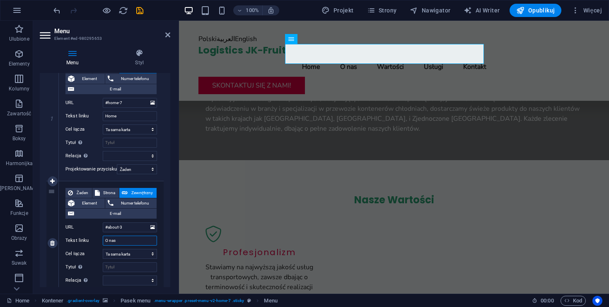
scroll to position [706, 0]
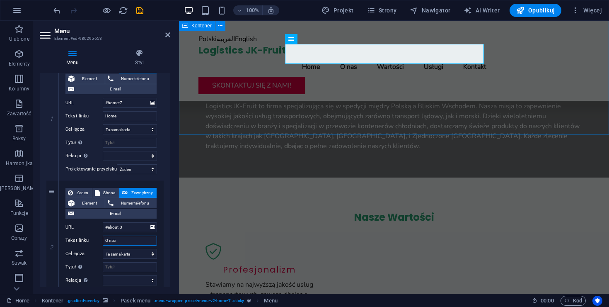
type input "O nas"
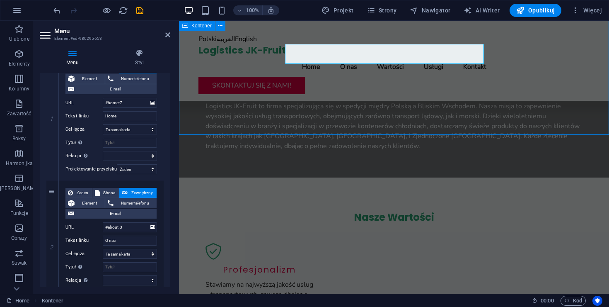
scroll to position [666, 0]
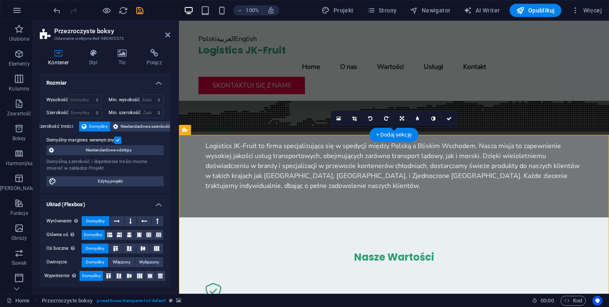
scroll to position [706, 0]
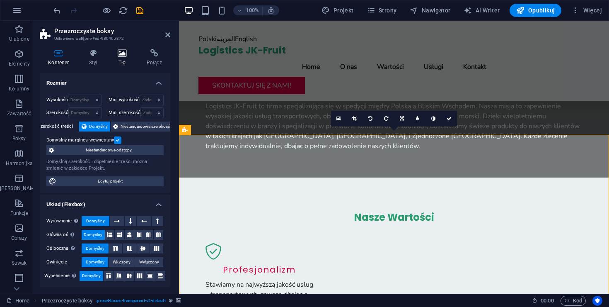
click at [118, 54] on icon at bounding box center [122, 53] width 26 height 8
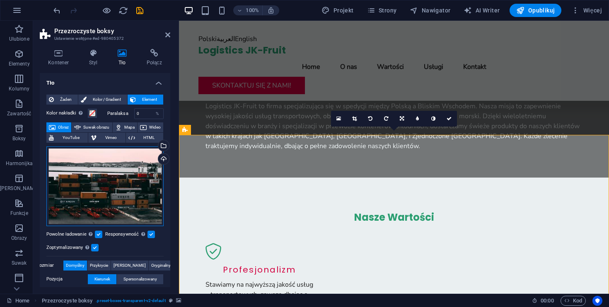
click at [122, 175] on div "Przeciągnij pliki tutaj, kliknij, aby wybrać pliki lub wybierz pliki z Plików l…" at bounding box center [104, 186] width 117 height 80
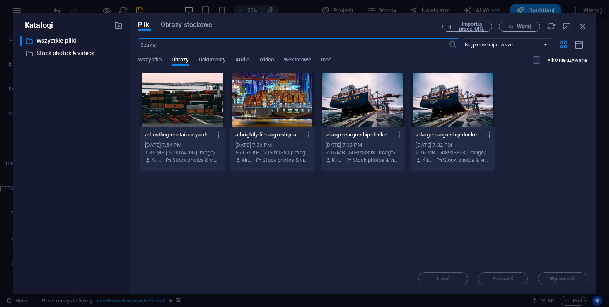
click at [222, 45] on input "text" at bounding box center [293, 44] width 310 height 13
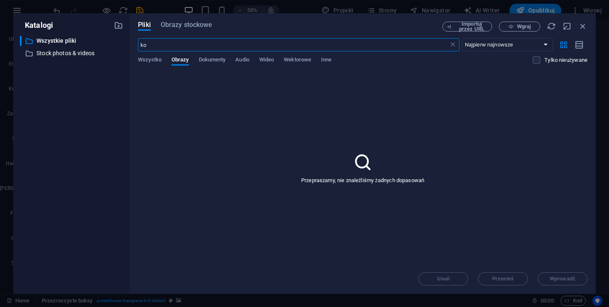
type input "k"
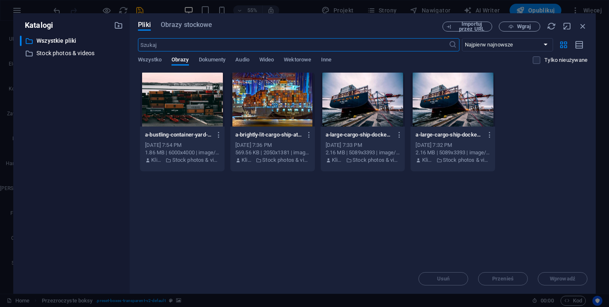
paste input "container port"
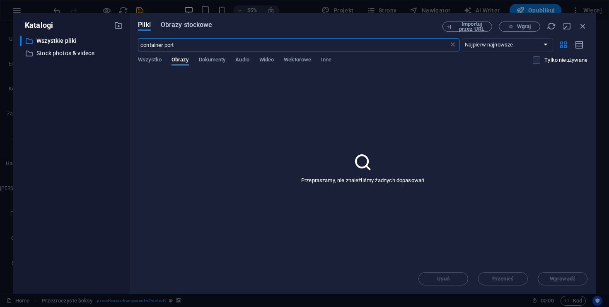
type input "container port"
click at [177, 21] on span "Obrazy stockowe" at bounding box center [187, 25] width 52 height 10
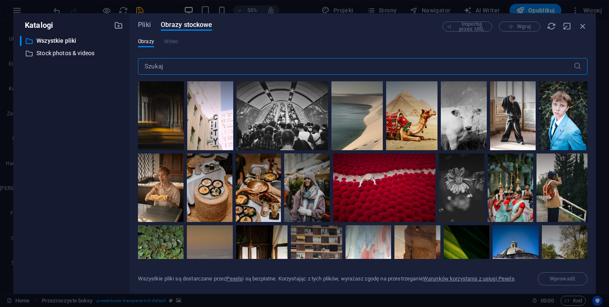
click at [171, 64] on input "text" at bounding box center [356, 66] width 436 height 17
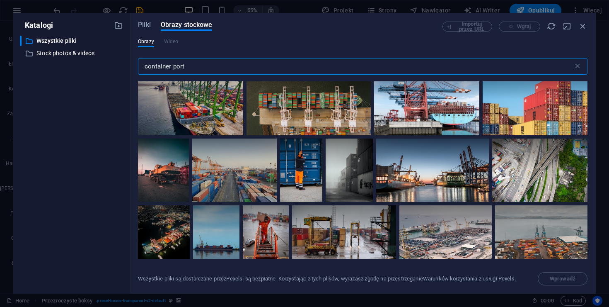
scroll to position [177, 0]
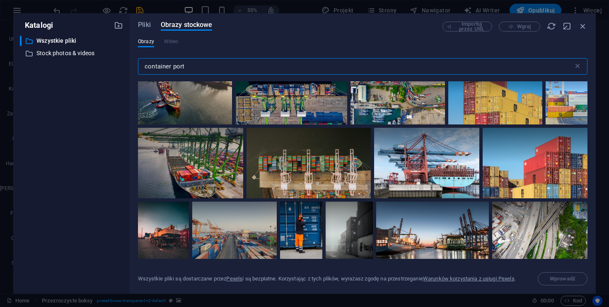
type input "container port"
click at [188, 160] on div at bounding box center [190, 145] width 105 height 35
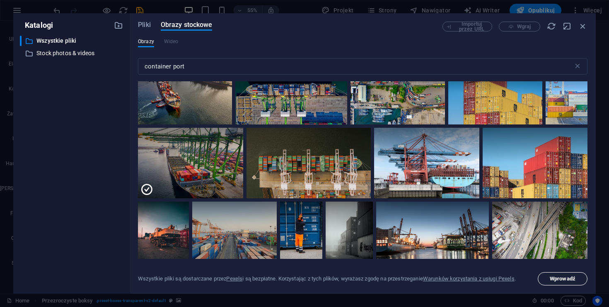
click at [570, 280] on span "Wprowadź" at bounding box center [563, 278] width 26 height 5
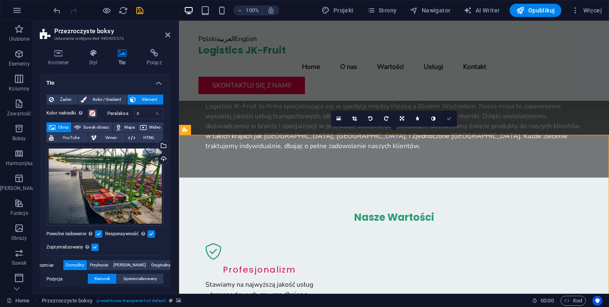
click at [453, 119] on link at bounding box center [449, 119] width 16 height 16
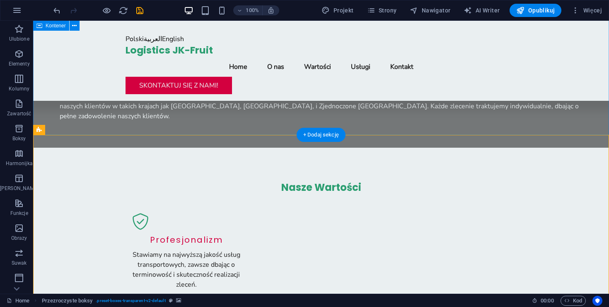
scroll to position [666, 0]
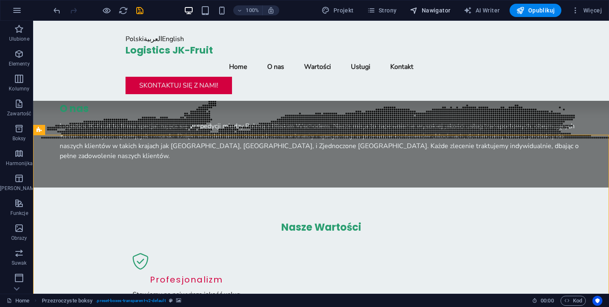
click at [431, 11] on span "Nawigator" at bounding box center [430, 10] width 41 height 8
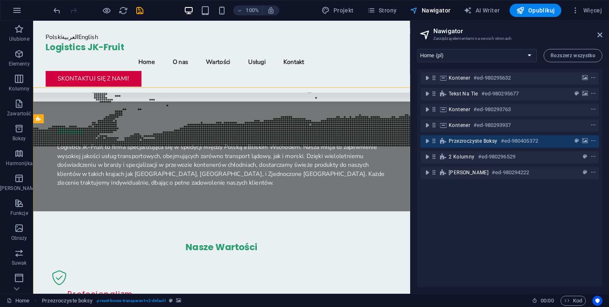
scroll to position [706, 0]
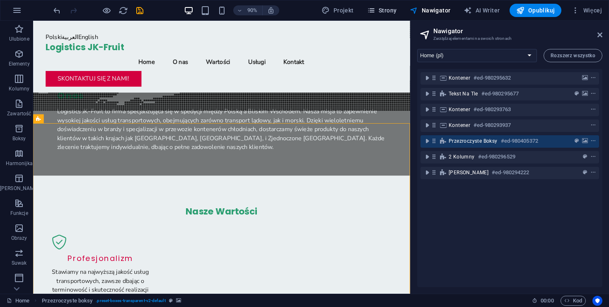
click at [393, 11] on span "Strony" at bounding box center [382, 10] width 30 height 8
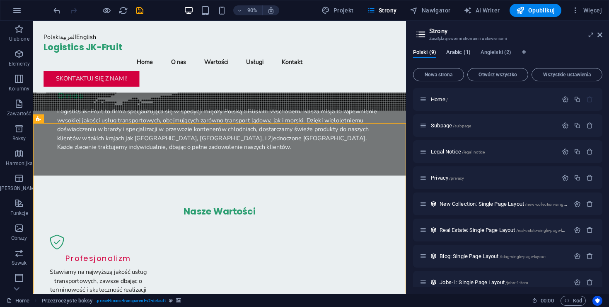
click at [460, 54] on span "Arabic (1)" at bounding box center [458, 53] width 24 height 12
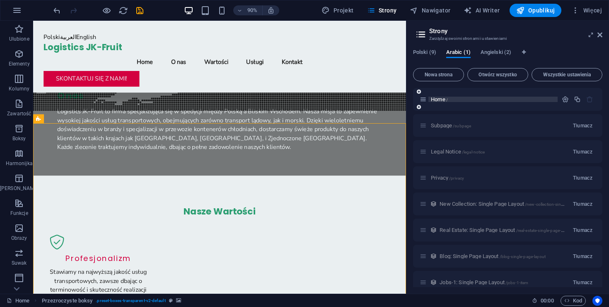
click at [466, 98] on p "Home /" at bounding box center [493, 99] width 124 height 5
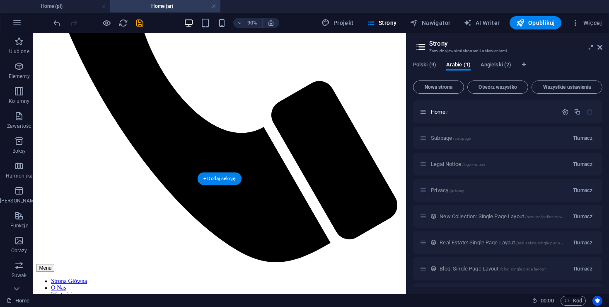
scroll to position [606, 0]
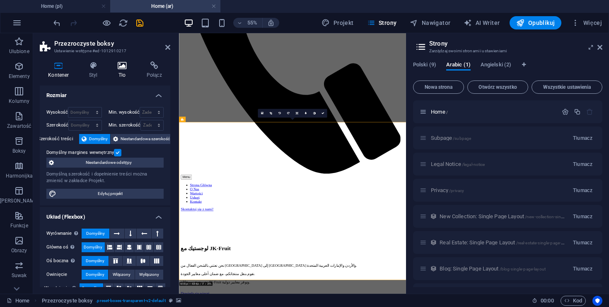
click at [121, 74] on h4 "Tło" at bounding box center [123, 69] width 29 height 17
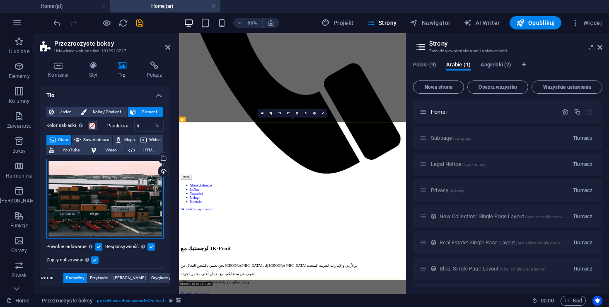
click at [101, 199] on div "Przeciągnij pliki tutaj, kliknij, aby wybrać pliki lub wybierz pliki z Plików l…" at bounding box center [104, 199] width 117 height 80
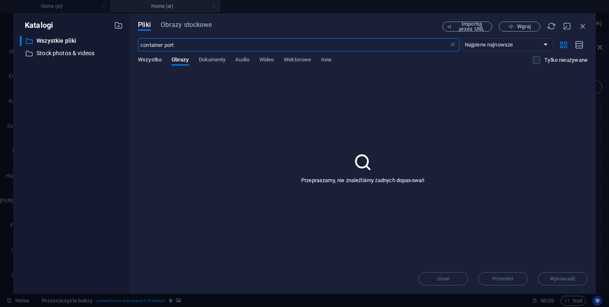
click at [151, 58] on span "Wszystko" at bounding box center [150, 61] width 24 height 12
click at [455, 44] on icon at bounding box center [453, 45] width 8 height 8
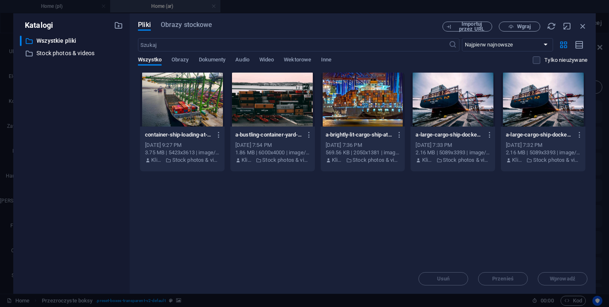
click at [146, 104] on div at bounding box center [182, 100] width 85 height 54
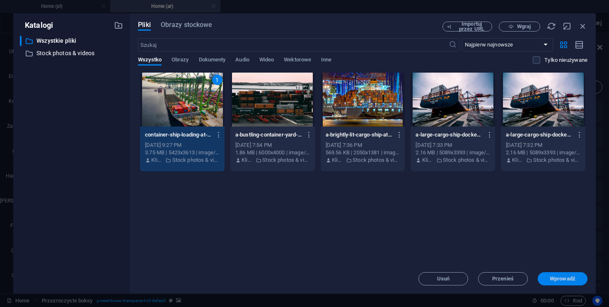
click at [563, 276] on span "Wprowadź" at bounding box center [563, 278] width 26 height 5
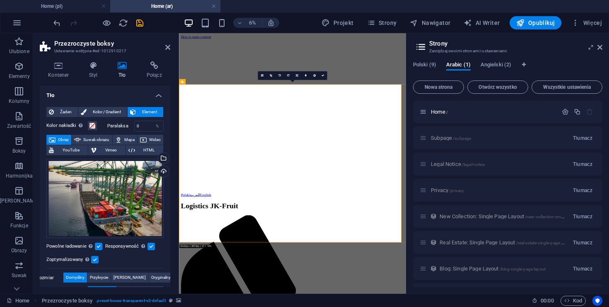
scroll to position [674, 0]
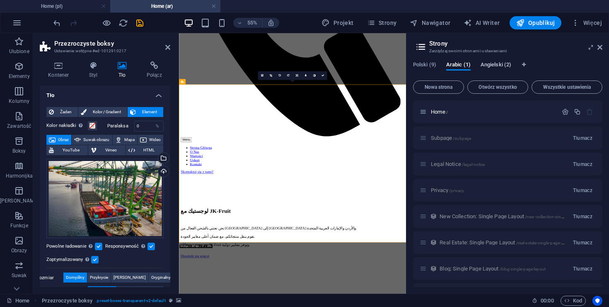
click at [492, 63] on span "Angielski (2)" at bounding box center [496, 66] width 31 height 12
click at [480, 113] on p "Home /" at bounding box center [493, 111] width 124 height 5
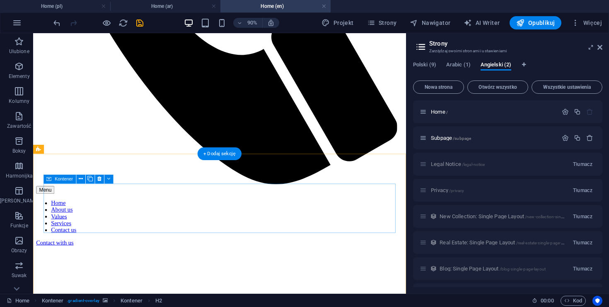
scroll to position [705, 0]
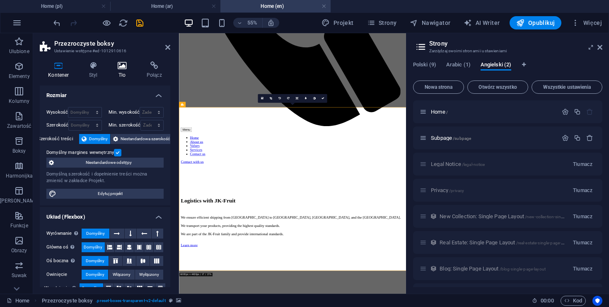
click at [121, 70] on h4 "Tło" at bounding box center [123, 69] width 29 height 17
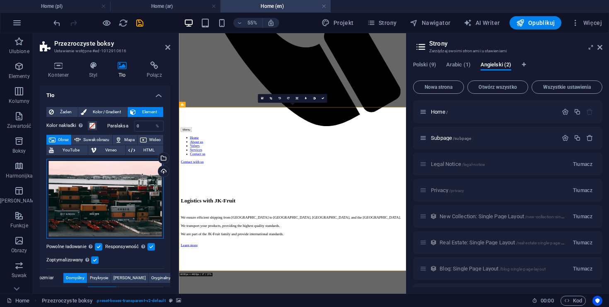
click at [109, 202] on div "Przeciągnij pliki tutaj, kliknij, aby wybrać pliki lub wybierz pliki z Plików l…" at bounding box center [104, 199] width 117 height 80
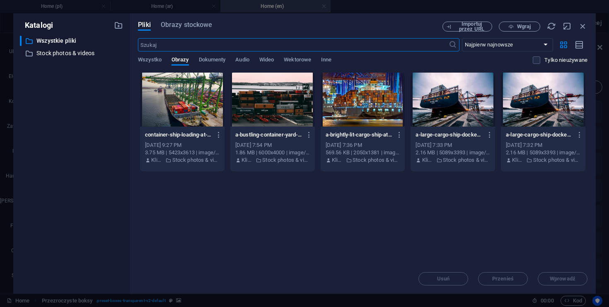
scroll to position [0, 0]
click at [181, 96] on div at bounding box center [182, 100] width 85 height 54
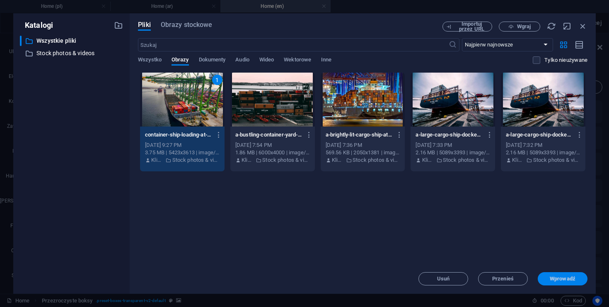
click at [547, 278] on span "Wprowadź" at bounding box center [562, 278] width 43 height 5
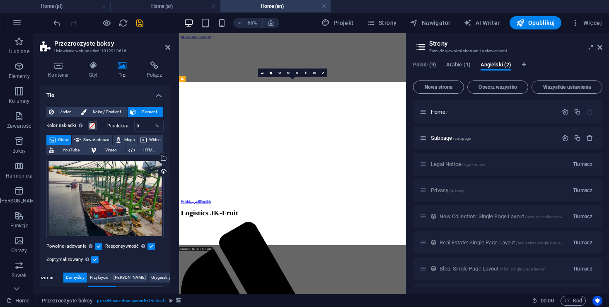
scroll to position [751, 0]
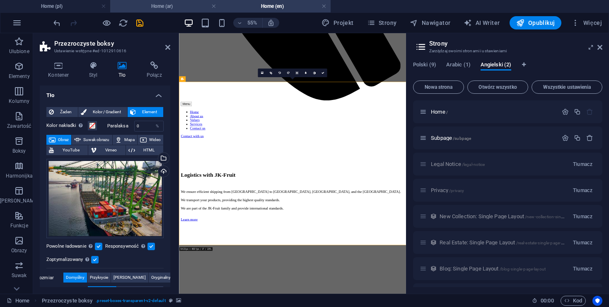
click at [180, 5] on h4 "Home (ar)" at bounding box center [165, 6] width 110 height 9
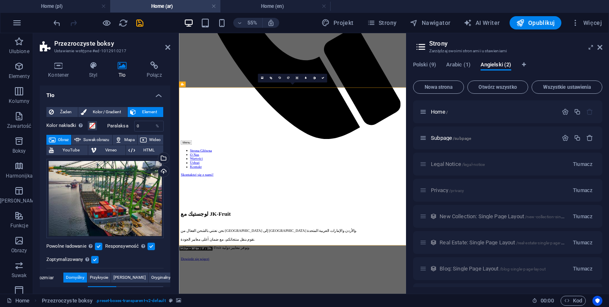
scroll to position [670, 0]
click at [324, 77] on icon at bounding box center [323, 78] width 3 height 3
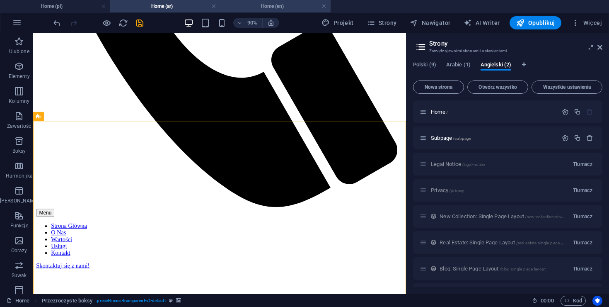
click at [264, 1] on li "Home (en)" at bounding box center [276, 6] width 110 height 12
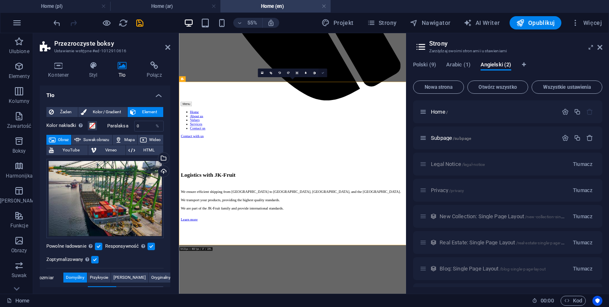
click at [322, 73] on icon at bounding box center [323, 72] width 3 height 3
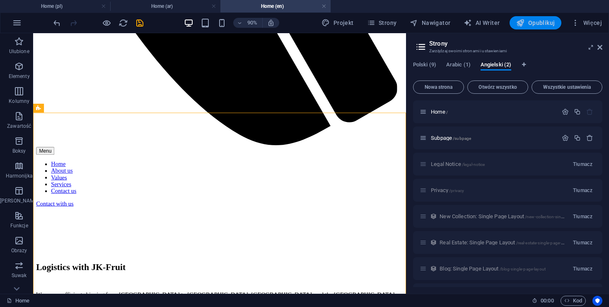
click at [549, 26] on span "Opublikuj" at bounding box center [536, 23] width 39 height 8
checkbox input "false"
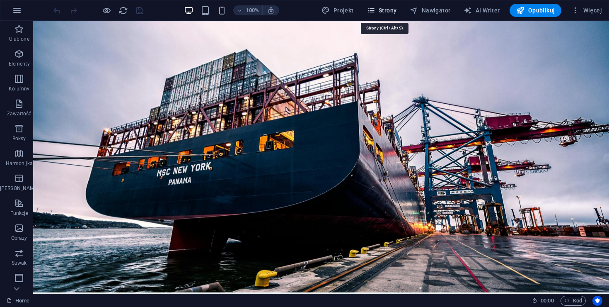
click at [386, 15] on button "Strony" at bounding box center [382, 10] width 36 height 13
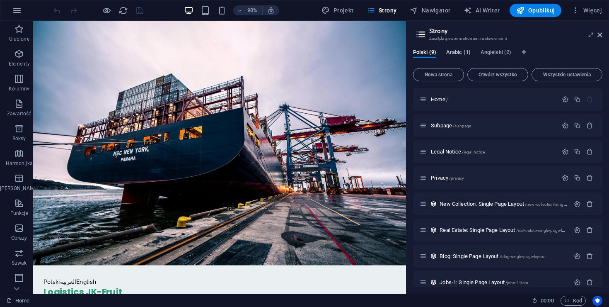
click at [459, 52] on span "Arabic (1)" at bounding box center [458, 53] width 24 height 12
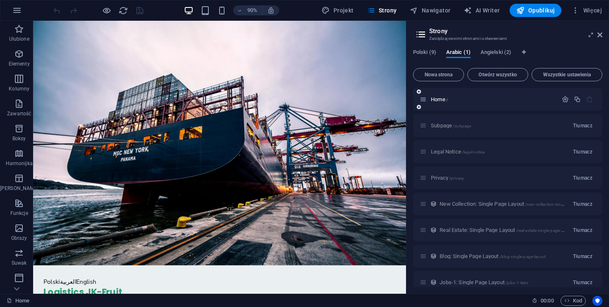
click at [462, 108] on div "Home /" at bounding box center [507, 99] width 189 height 23
click at [469, 102] on div "Home /" at bounding box center [489, 100] width 138 height 10
click at [472, 95] on div "Home /" at bounding box center [489, 100] width 138 height 10
click at [470, 99] on p "Home /" at bounding box center [493, 99] width 124 height 5
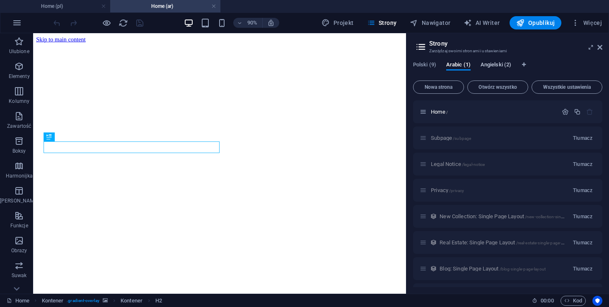
click at [495, 65] on span "Angielski (2)" at bounding box center [496, 66] width 31 height 12
click at [472, 111] on p "Home /" at bounding box center [493, 111] width 124 height 5
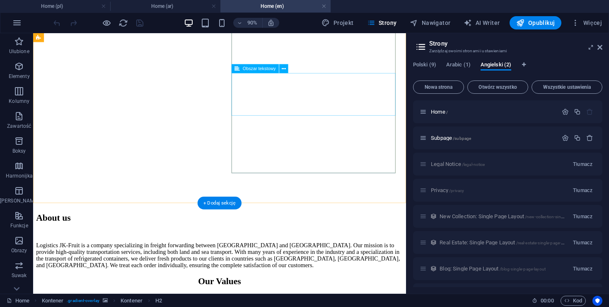
scroll to position [1217, 0]
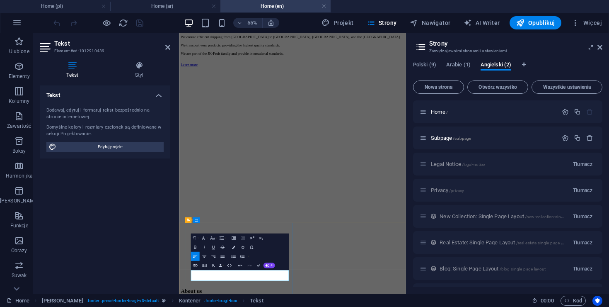
scroll to position [0, 1]
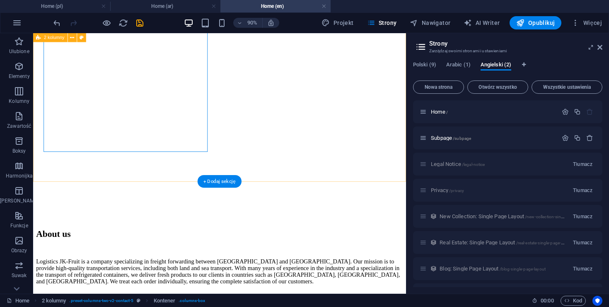
scroll to position [1179, 0]
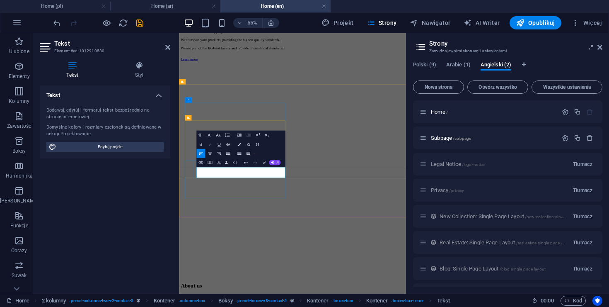
scroll to position [0, 1]
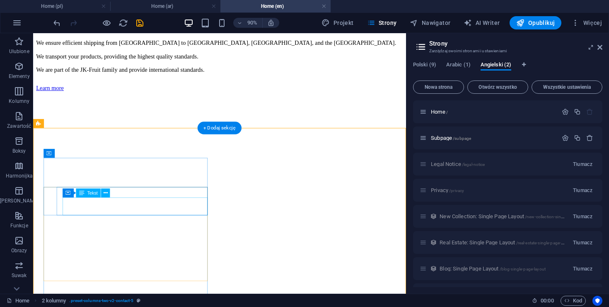
scroll to position [1035, 0]
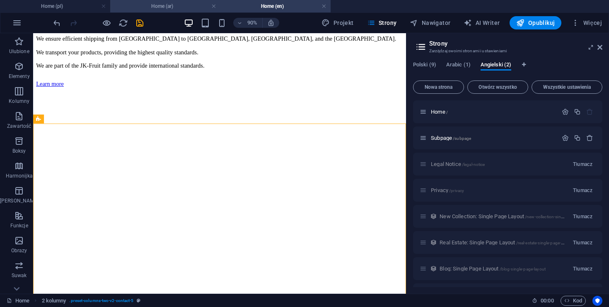
click at [167, 8] on h4 "Home (ar)" at bounding box center [165, 6] width 110 height 9
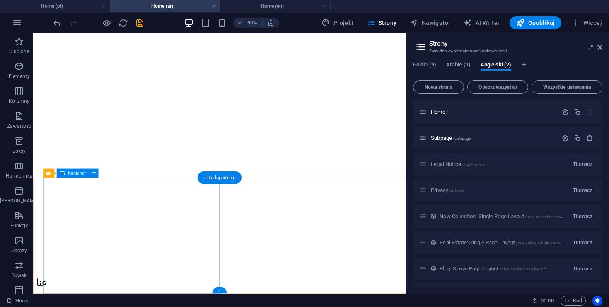
scroll to position [1135, 0]
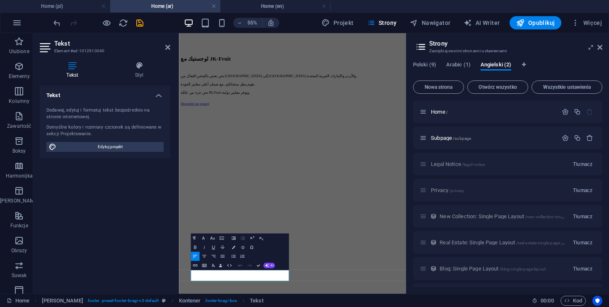
scroll to position [0, 1]
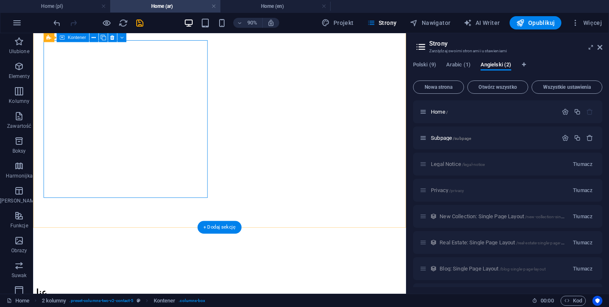
scroll to position [1077, 0]
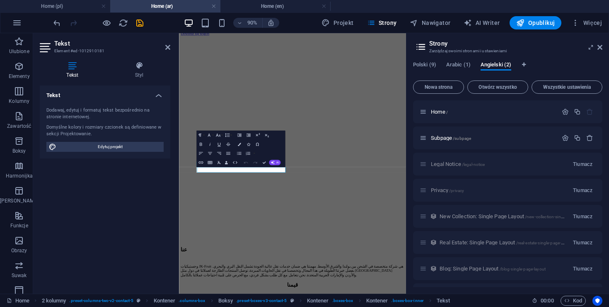
scroll to position [960, 0]
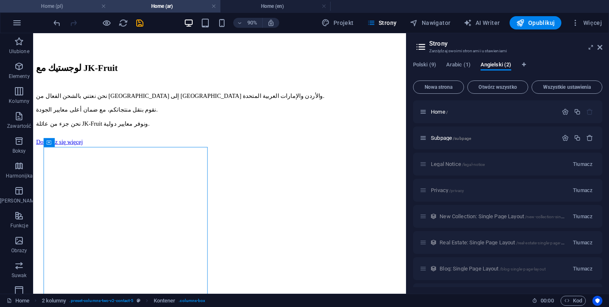
click at [69, 9] on h4 "Home (pl)" at bounding box center [55, 6] width 110 height 9
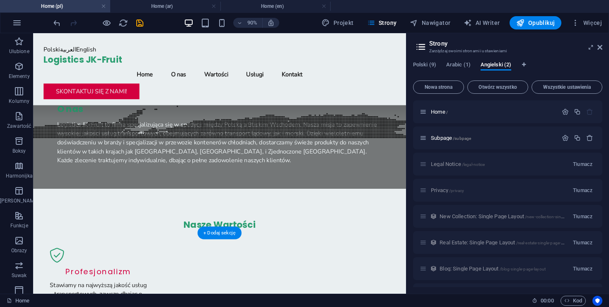
scroll to position [1177, 0]
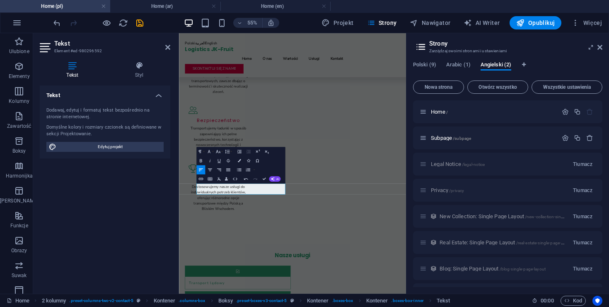
scroll to position [0, 1]
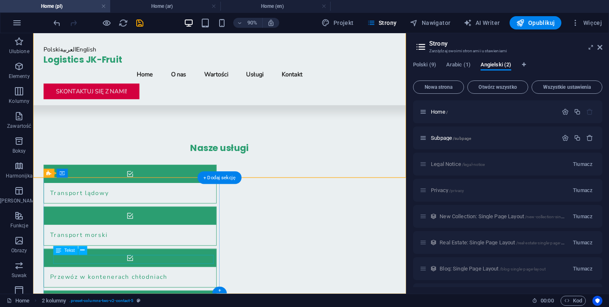
scroll to position [1176, 0]
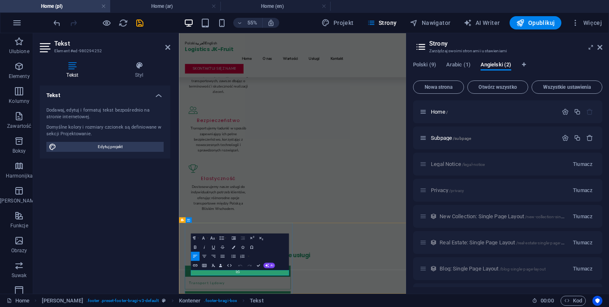
scroll to position [0, 1]
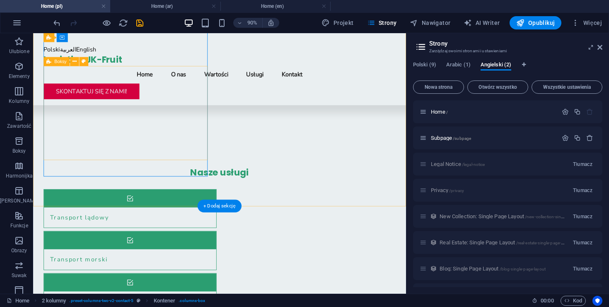
scroll to position [1145, 0]
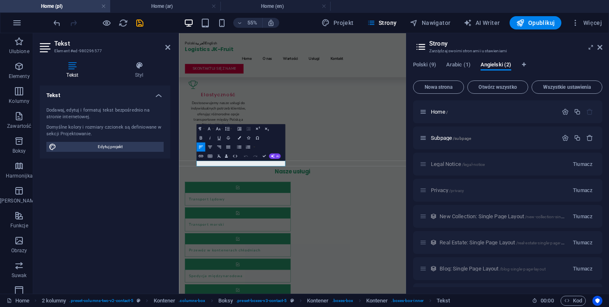
scroll to position [1003, 0]
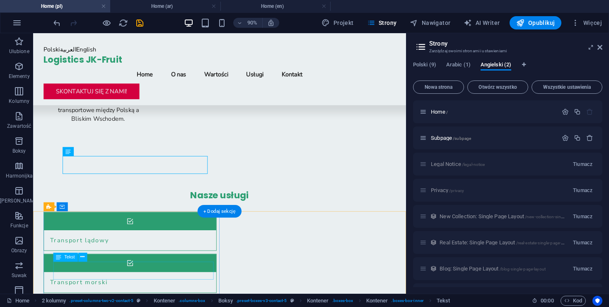
scroll to position [1187, 0]
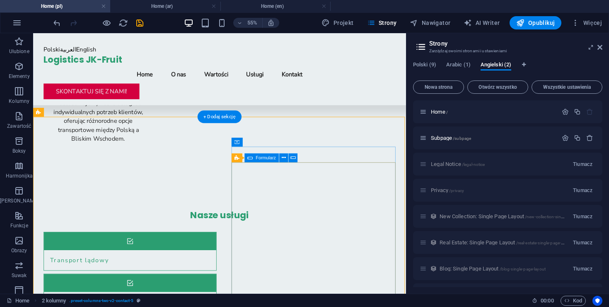
scroll to position [1197, 0]
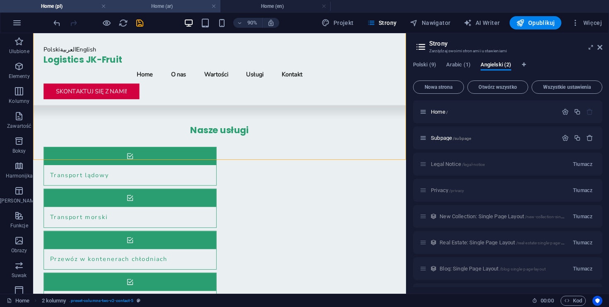
click at [182, 10] on h4 "Home (ar)" at bounding box center [165, 6] width 110 height 9
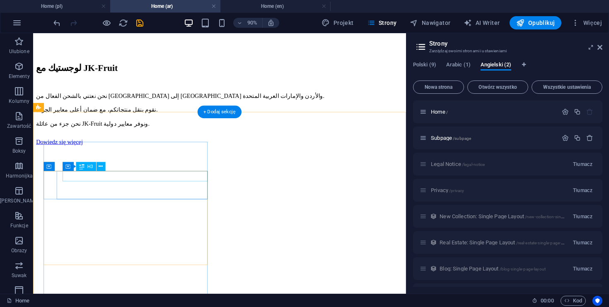
scroll to position [1002, 0]
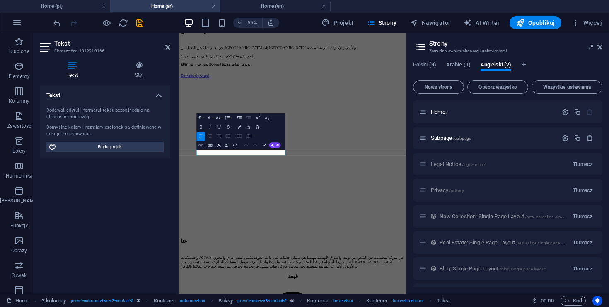
scroll to position [960, 0]
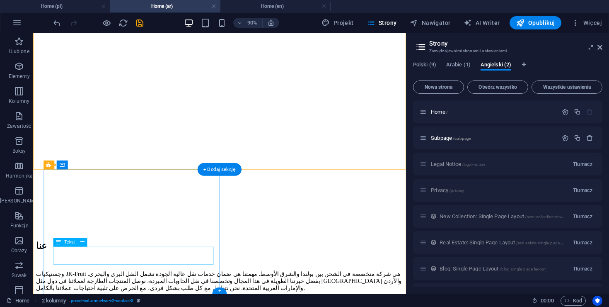
scroll to position [1144, 0]
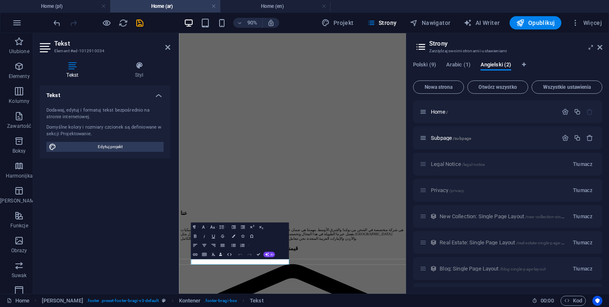
scroll to position [960, 0]
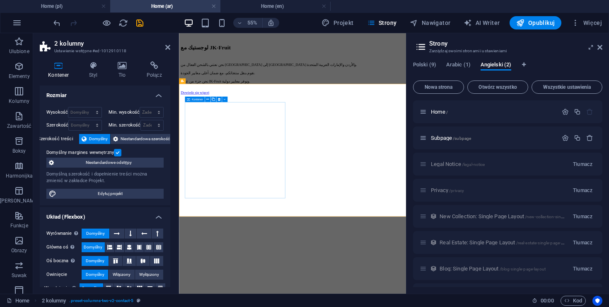
scroll to position [934, 0]
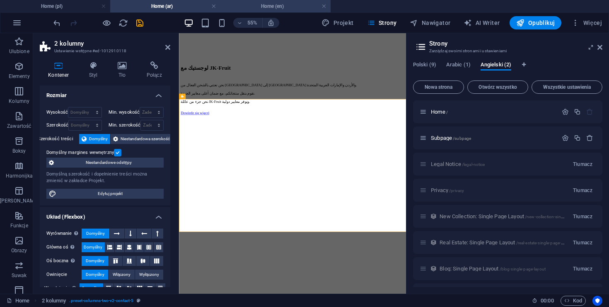
click at [300, 5] on h4 "Home (en)" at bounding box center [276, 6] width 110 height 9
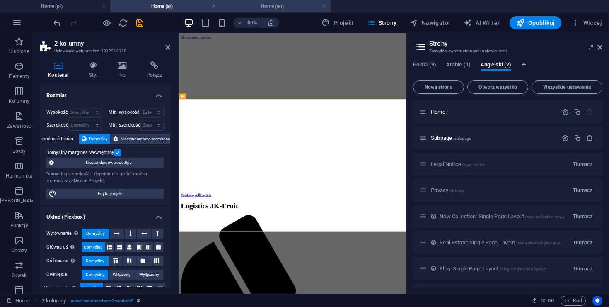
scroll to position [1035, 0]
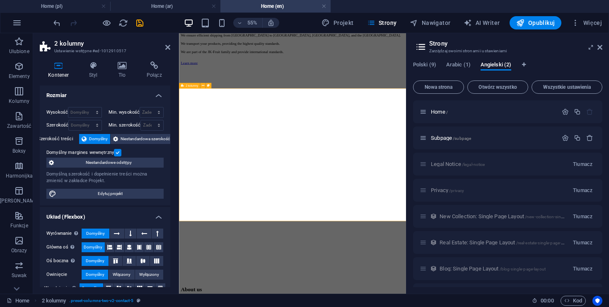
scroll to position [1043, 0]
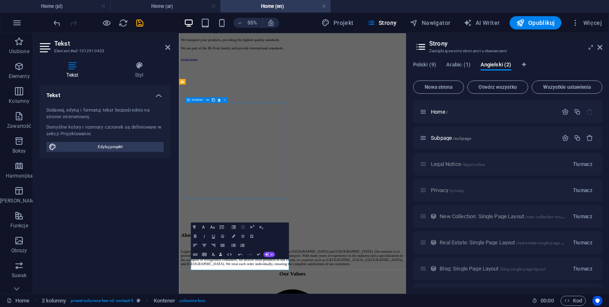
scroll to position [1237, 0]
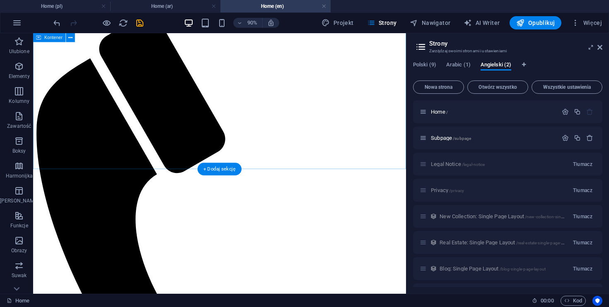
scroll to position [0, 0]
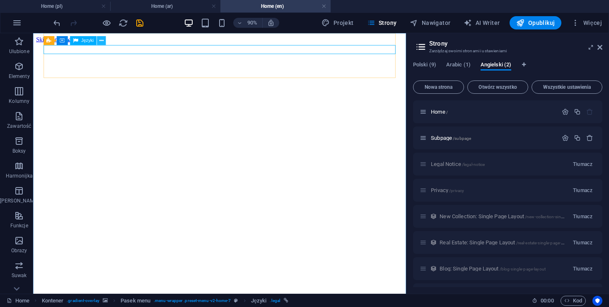
click at [104, 40] on button at bounding box center [101, 40] width 9 height 9
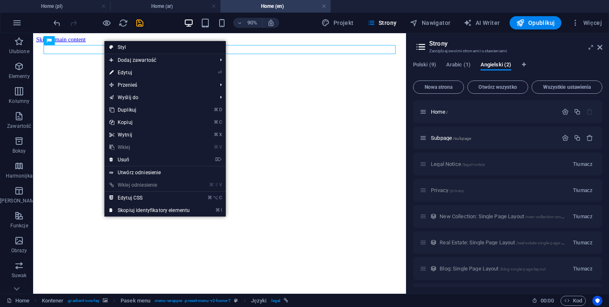
click at [140, 50] on link "Styl" at bounding box center [164, 47] width 121 height 12
select select "rem"
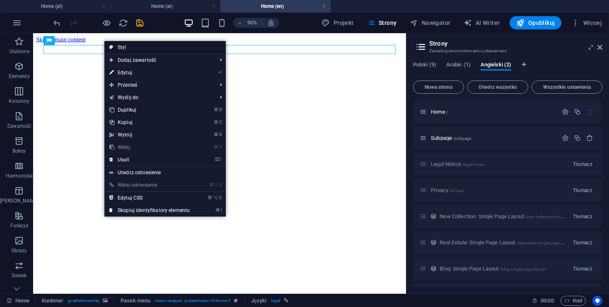
select select "preset-menu-v2-home-7"
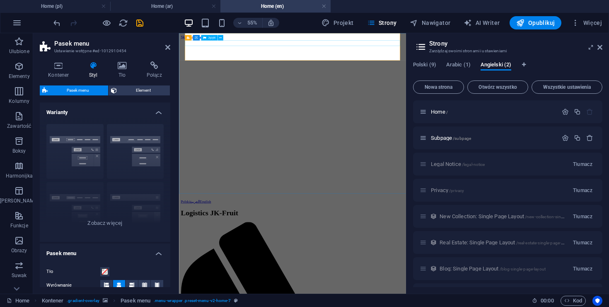
click at [223, 38] on button at bounding box center [220, 37] width 5 height 5
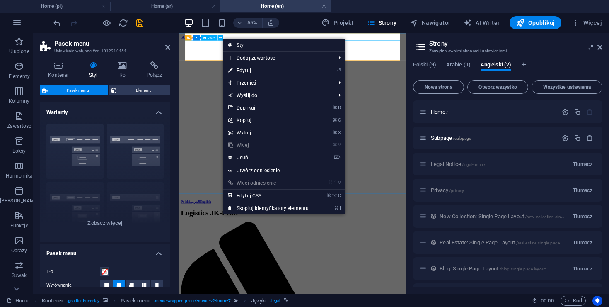
click at [211, 39] on div "Języki" at bounding box center [209, 37] width 16 height 5
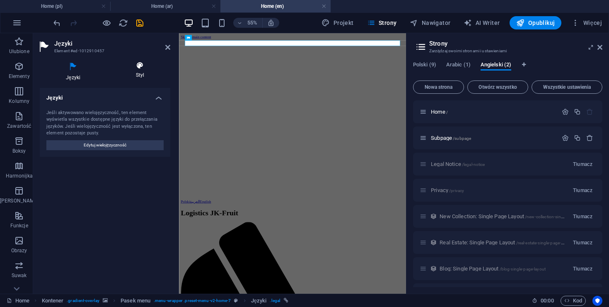
click at [147, 71] on h4 "Styl" at bounding box center [140, 69] width 61 height 17
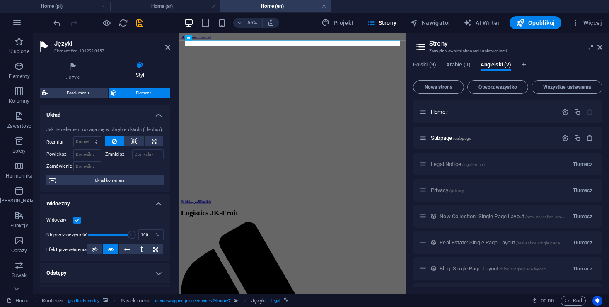
scroll to position [14, 0]
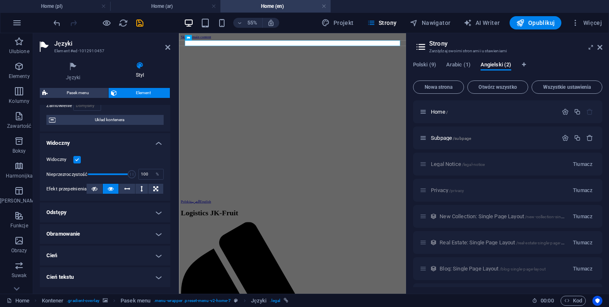
click at [130, 213] on h4 "Odstępy" at bounding box center [105, 212] width 131 height 20
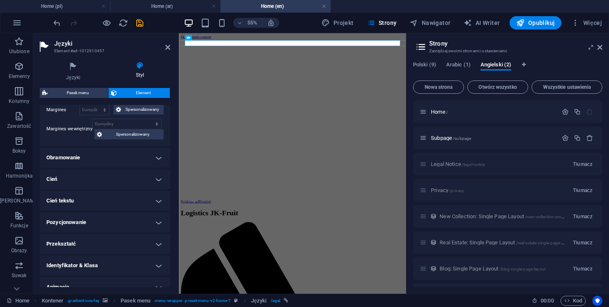
scroll to position [181, 0]
click at [130, 225] on h4 "Pozycjonowanie" at bounding box center [105, 221] width 131 height 20
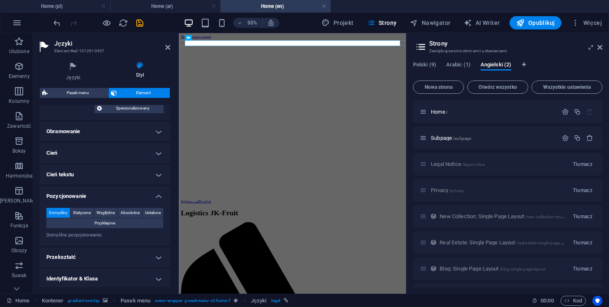
scroll to position [210, 0]
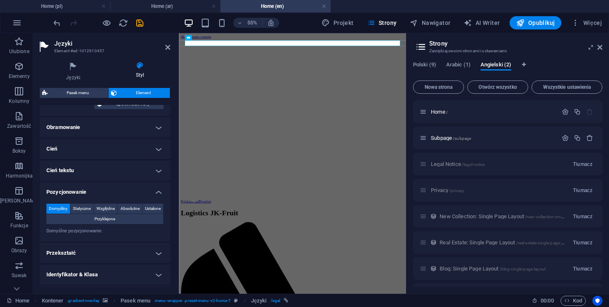
click at [102, 250] on h4 "Przekształć" at bounding box center [105, 253] width 131 height 20
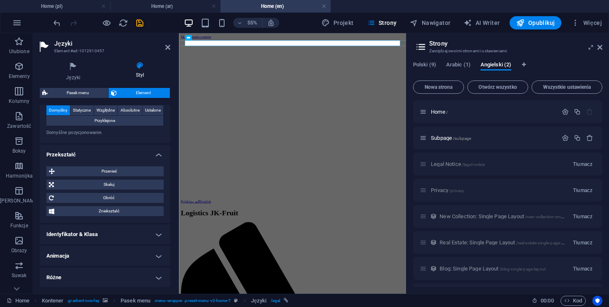
scroll to position [308, 0]
click at [109, 238] on h4 "Identyfikator & Klasa" at bounding box center [105, 235] width 131 height 20
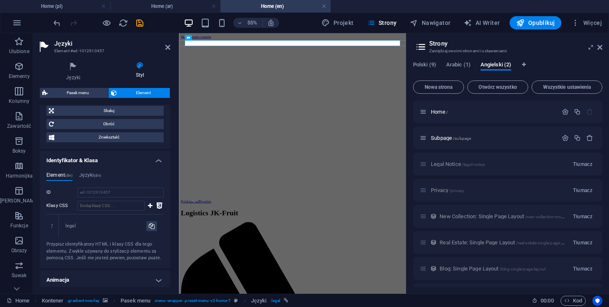
scroll to position [383, 0]
click at [90, 173] on h4 "Języki (div)" at bounding box center [90, 175] width 22 height 9
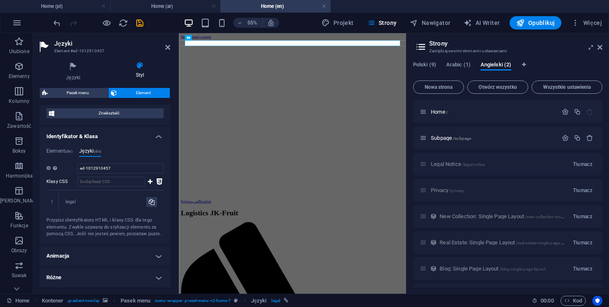
click at [69, 255] on h4 "Animacja" at bounding box center [105, 256] width 131 height 20
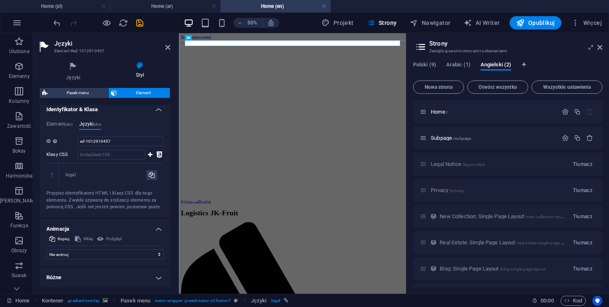
click at [65, 281] on h4 "Różne" at bounding box center [105, 277] width 131 height 20
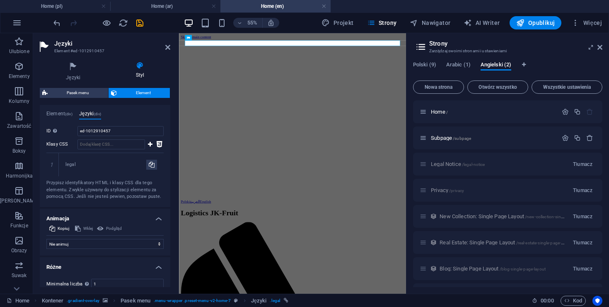
scroll to position [442, 0]
click at [77, 75] on h4 "Języki" at bounding box center [75, 71] width 70 height 20
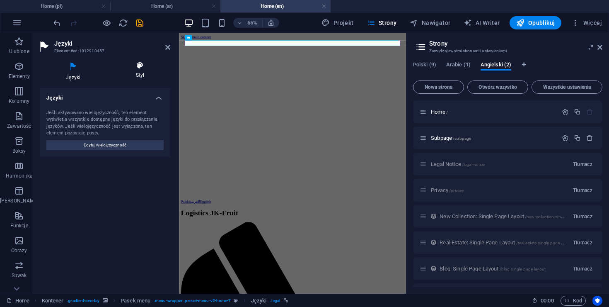
click at [136, 73] on h4 "Styl" at bounding box center [140, 69] width 61 height 17
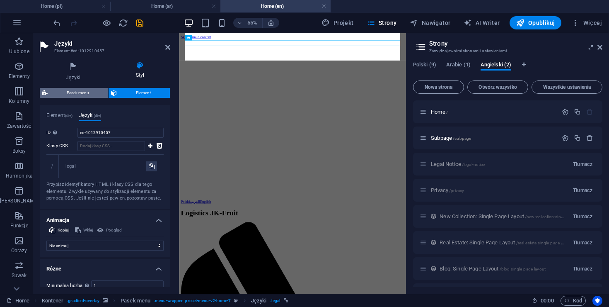
click at [88, 95] on span "Pasek menu" at bounding box center [78, 93] width 56 height 10
select select "rem"
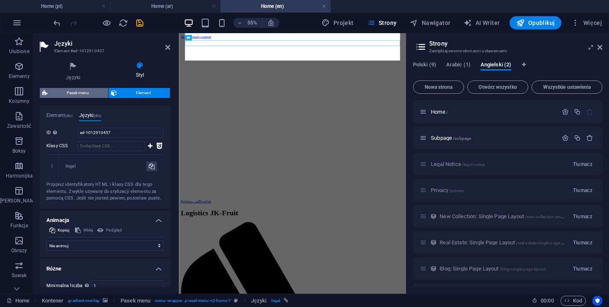
select select "preset-menu-v2-home-7"
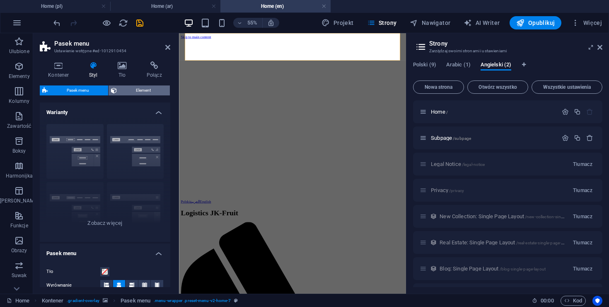
click at [142, 87] on span "Element" at bounding box center [143, 90] width 48 height 10
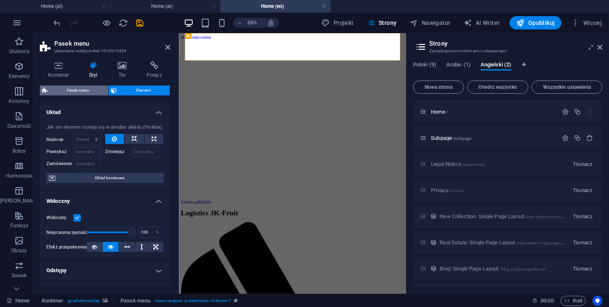
click at [77, 87] on span "Pasek menu" at bounding box center [78, 90] width 56 height 10
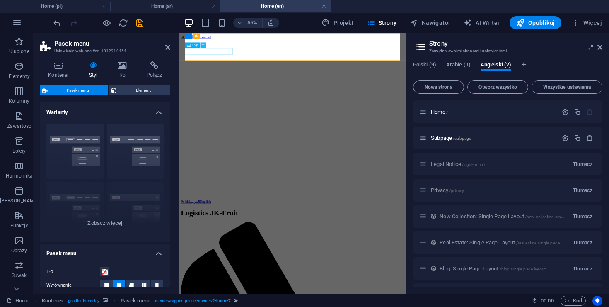
click at [201, 44] on button at bounding box center [203, 44] width 5 height 5
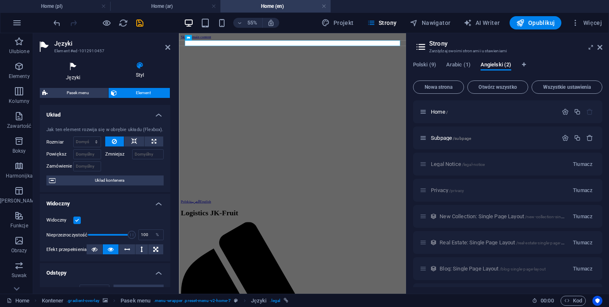
click at [76, 78] on h4 "Języki" at bounding box center [75, 71] width 70 height 20
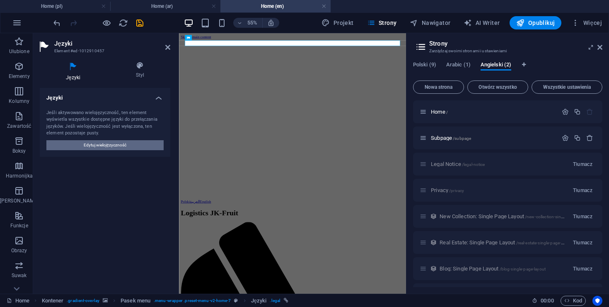
click at [89, 147] on span "Edytuj wielojęzyczność" at bounding box center [105, 145] width 43 height 10
select select "128"
select select "7"
select select "6"
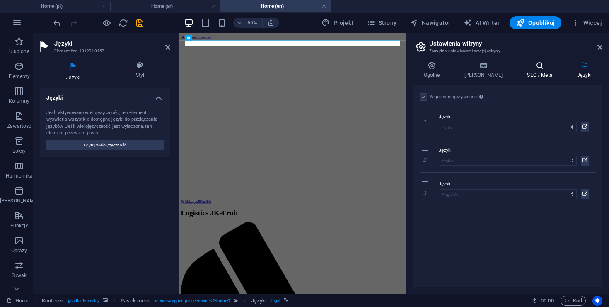
click at [536, 73] on h4 "SEO / Meta" at bounding box center [542, 69] width 50 height 17
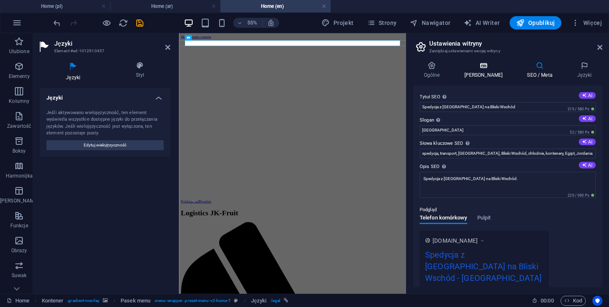
click at [491, 68] on icon at bounding box center [484, 65] width 60 height 8
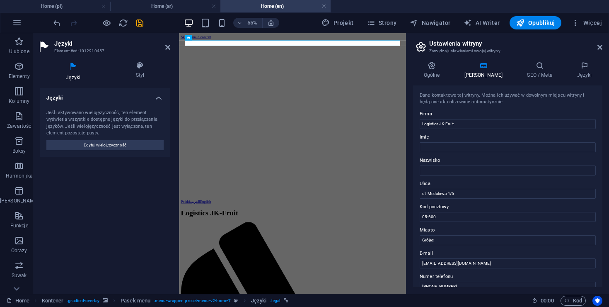
scroll to position [196, 0]
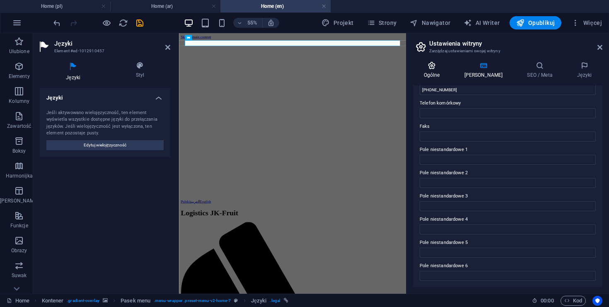
click at [436, 75] on h4 "Ogólne" at bounding box center [433, 69] width 41 height 17
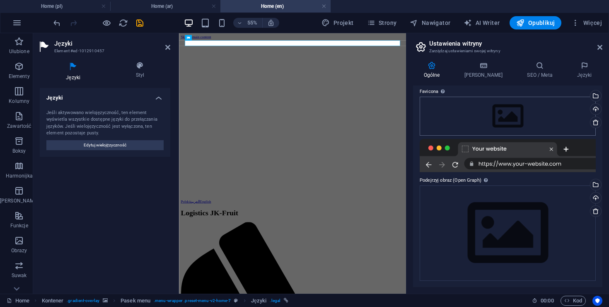
scroll to position [0, 0]
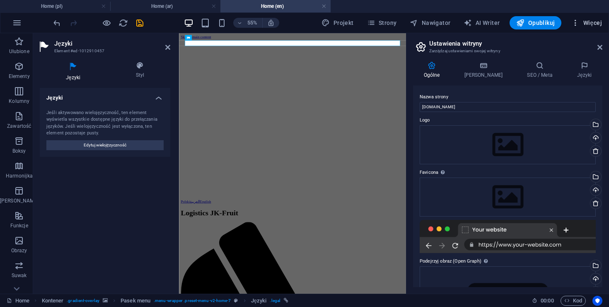
click at [577, 24] on icon "button" at bounding box center [576, 23] width 8 height 8
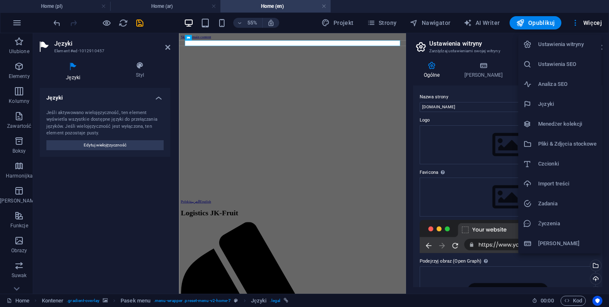
click at [582, 102] on h6 "Języki" at bounding box center [567, 104] width 58 height 10
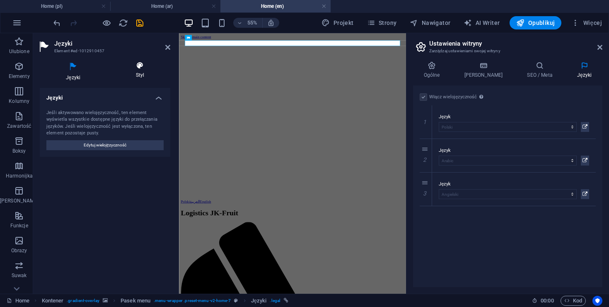
click at [142, 70] on h4 "Styl" at bounding box center [140, 69] width 61 height 17
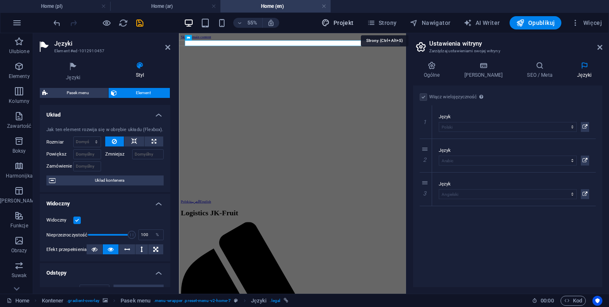
click at [347, 22] on span "Projekt" at bounding box center [338, 23] width 32 height 8
select select "px"
select select "200"
select select "px"
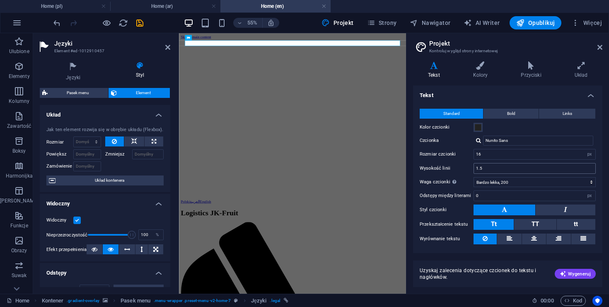
scroll to position [20, 0]
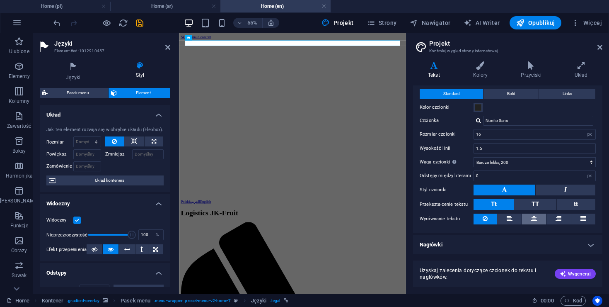
click at [536, 218] on icon at bounding box center [534, 218] width 6 height 10
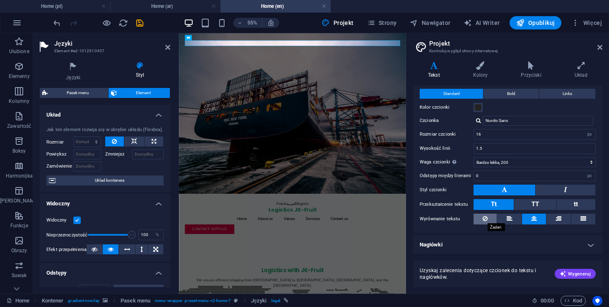
click at [483, 220] on icon at bounding box center [485, 218] width 5 height 10
